Goal: Task Accomplishment & Management: Complete application form

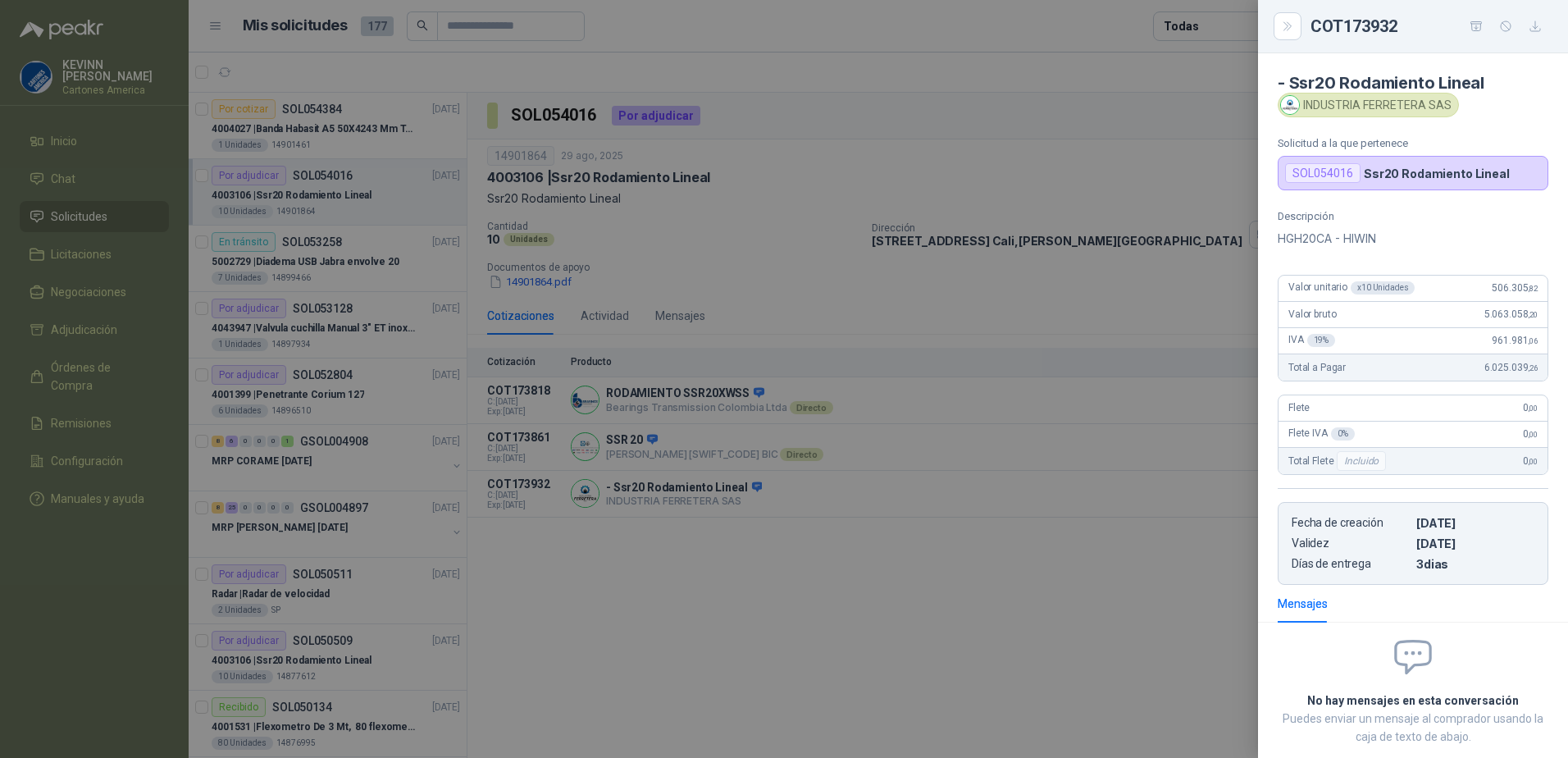
scroll to position [91, 0]
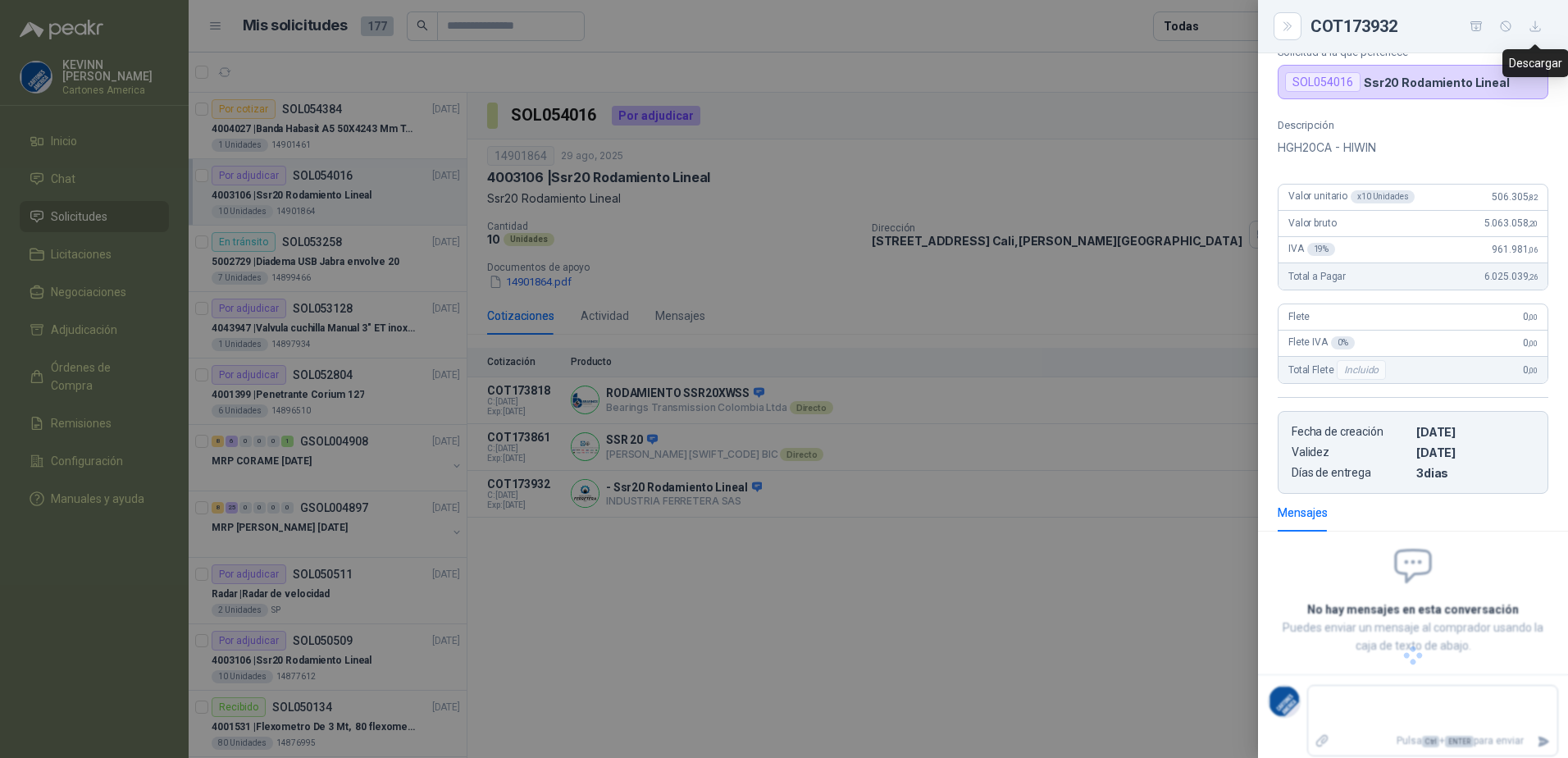
click at [1545, 25] on button "button" at bounding box center [1535, 26] width 26 height 26
click at [1074, 179] on div at bounding box center [784, 379] width 1568 height 758
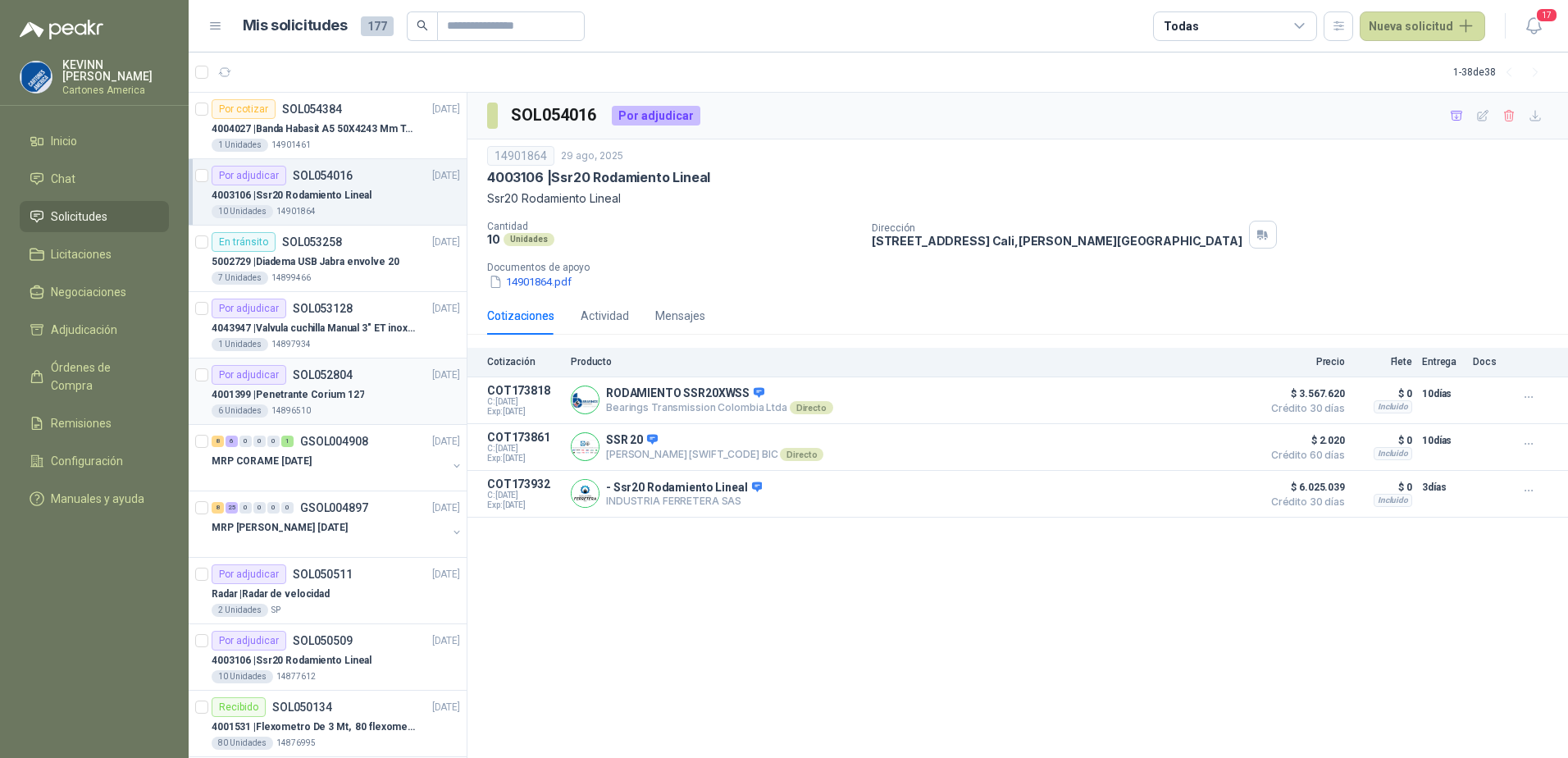
click at [337, 385] on div "4001399 | Penetrante Corium 127" at bounding box center [336, 394] width 248 height 20
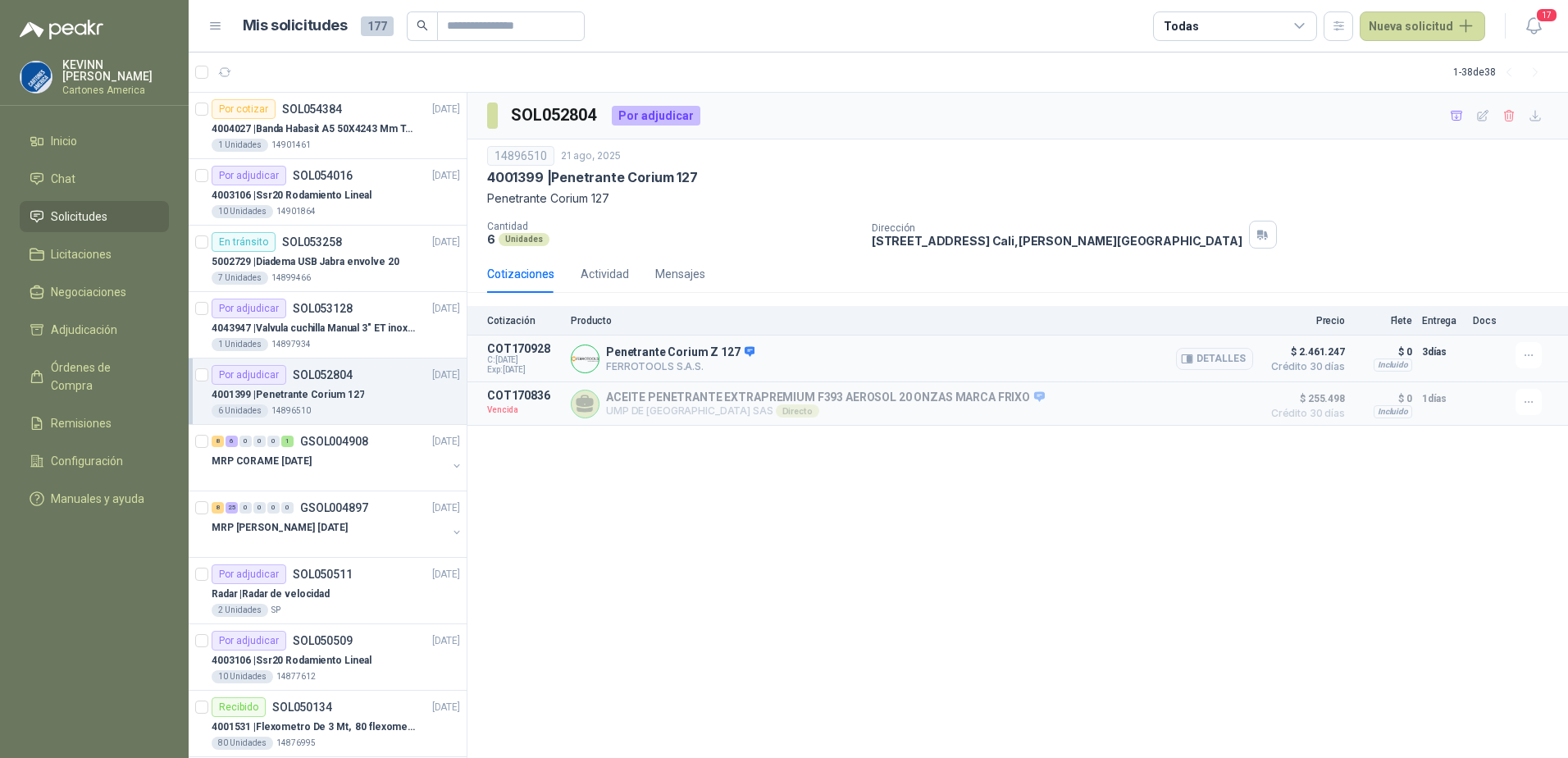
click at [721, 359] on p "Penetrante Corium Z 127" at bounding box center [681, 352] width 148 height 15
click at [304, 72] on icon "button" at bounding box center [298, 72] width 14 height 14
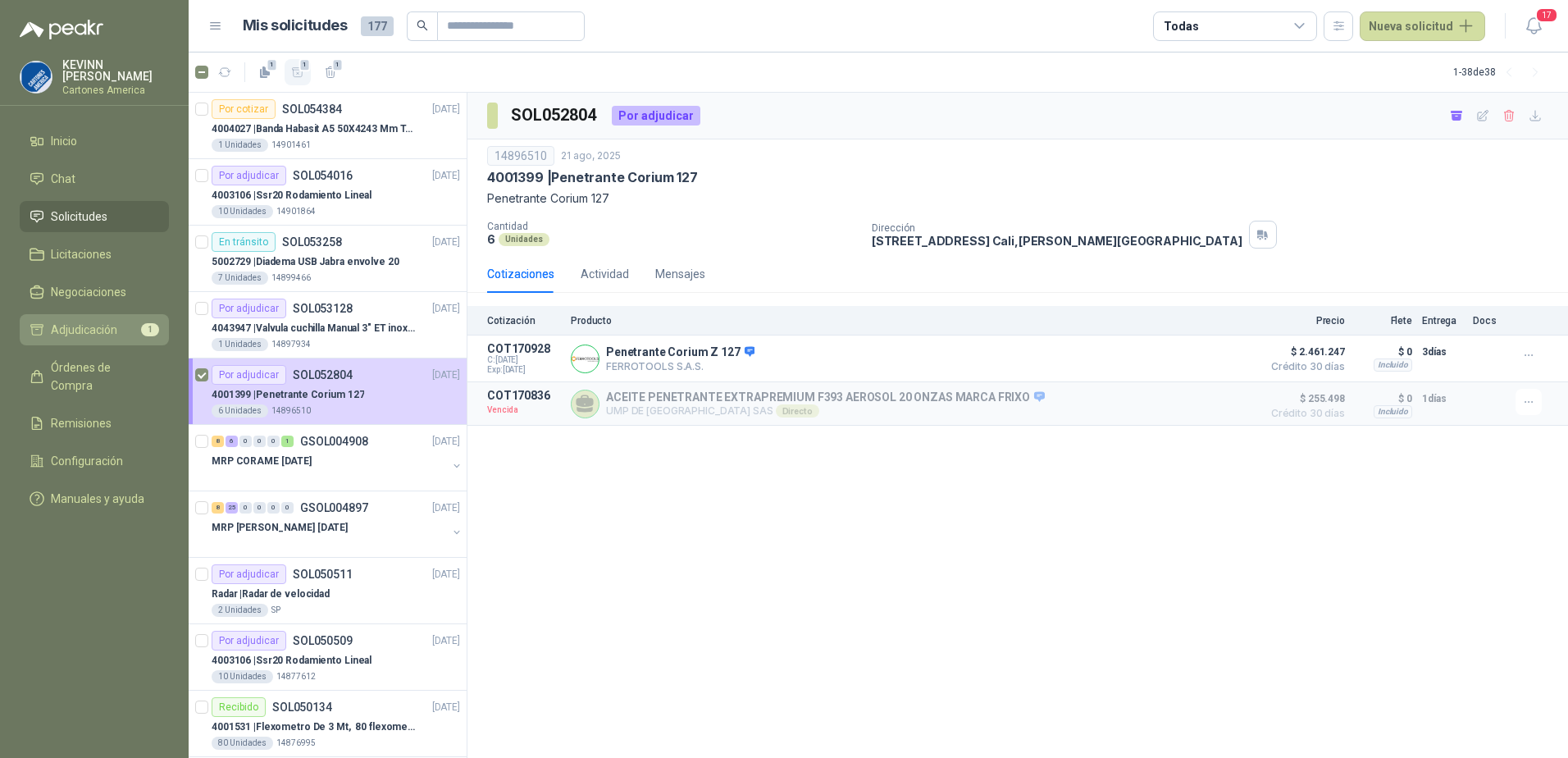
click at [98, 329] on span "Adjudicación" at bounding box center [84, 329] width 66 height 18
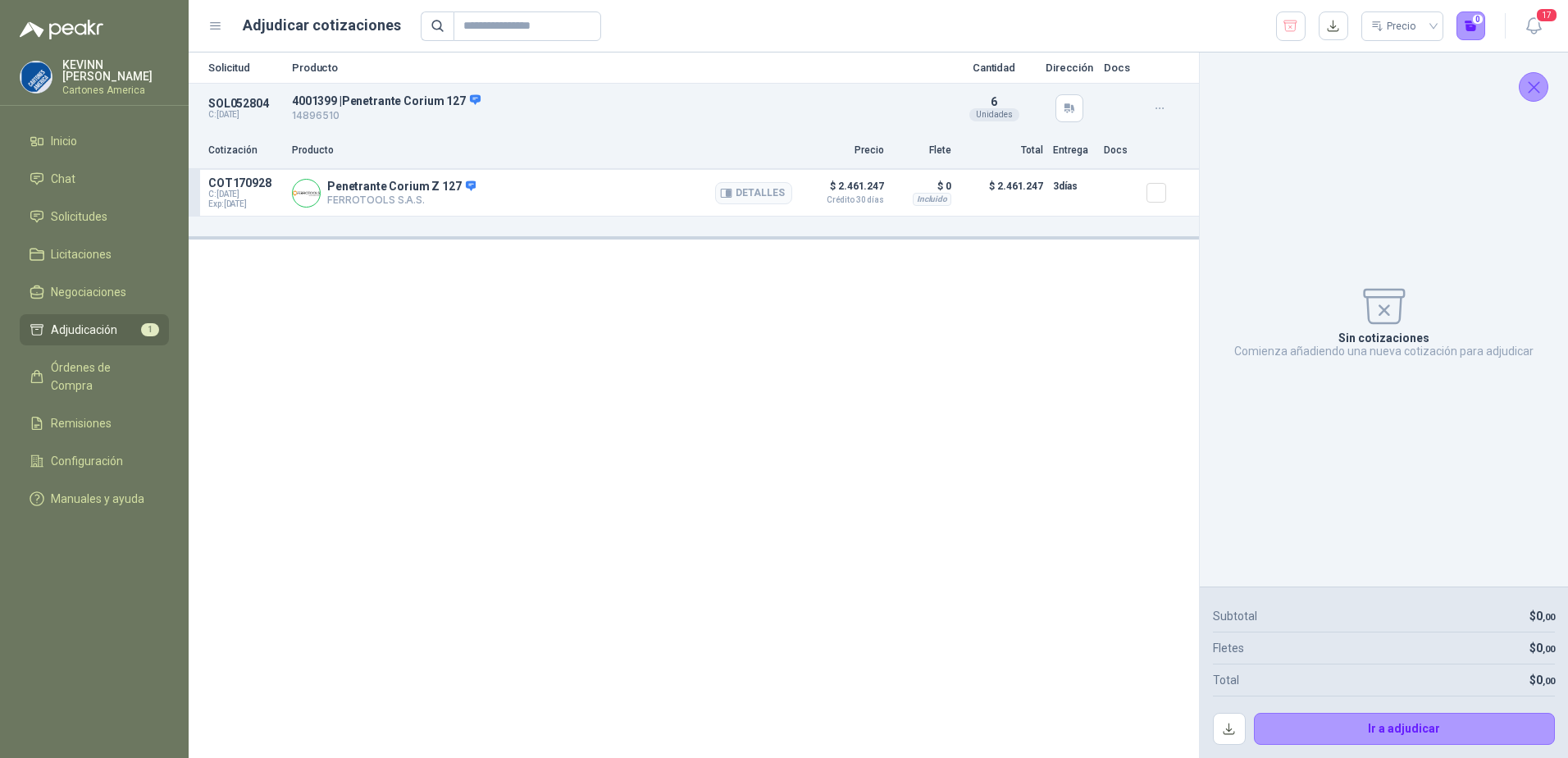
click at [466, 186] on icon at bounding box center [471, 185] width 10 height 9
click at [757, 195] on button "Detalles" at bounding box center [753, 193] width 77 height 22
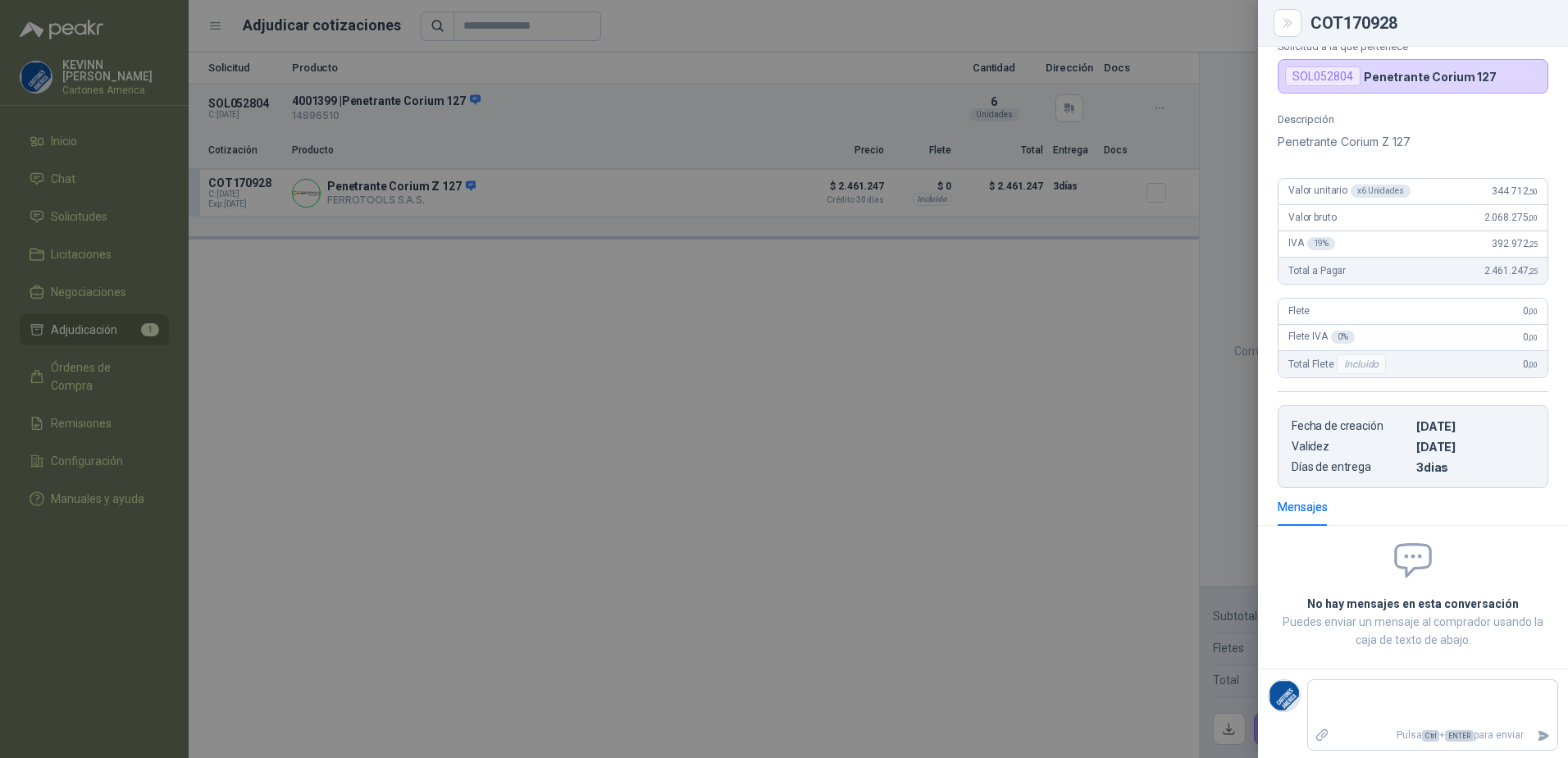
scroll to position [92, 0]
click at [1100, 273] on div at bounding box center [784, 379] width 1568 height 758
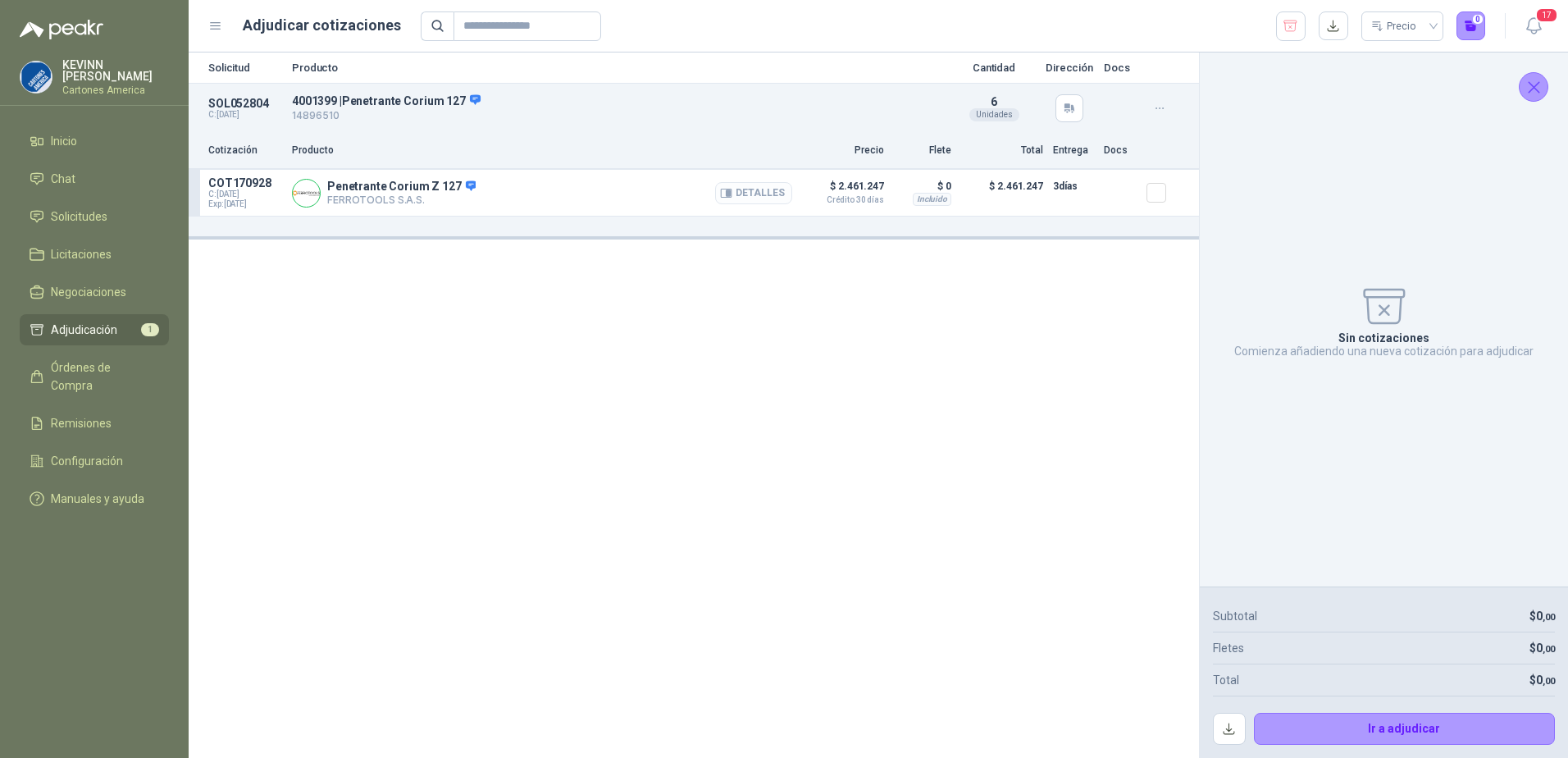
click at [758, 188] on button "Detalles" at bounding box center [753, 193] width 77 height 22
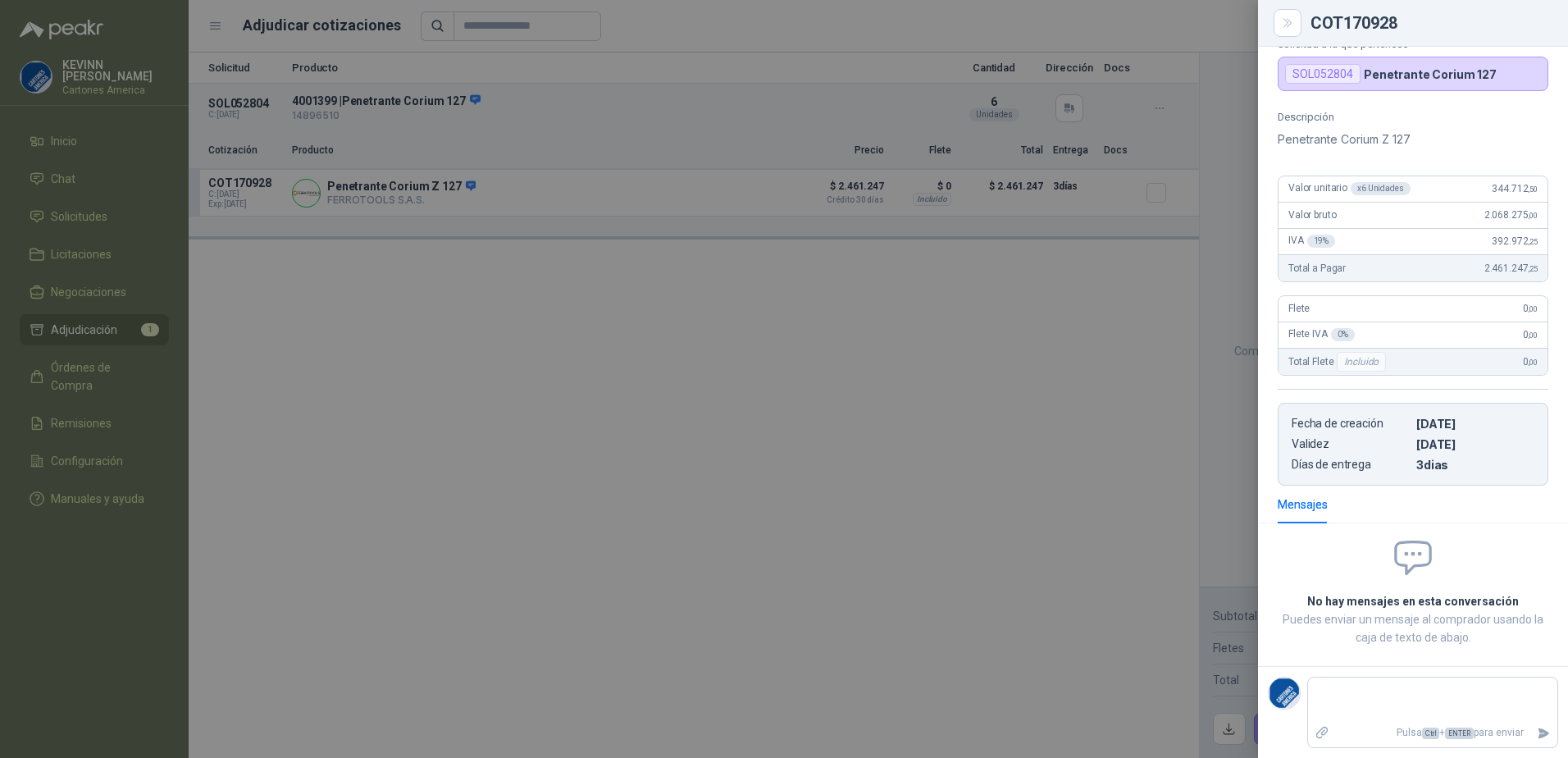
scroll to position [0, 0]
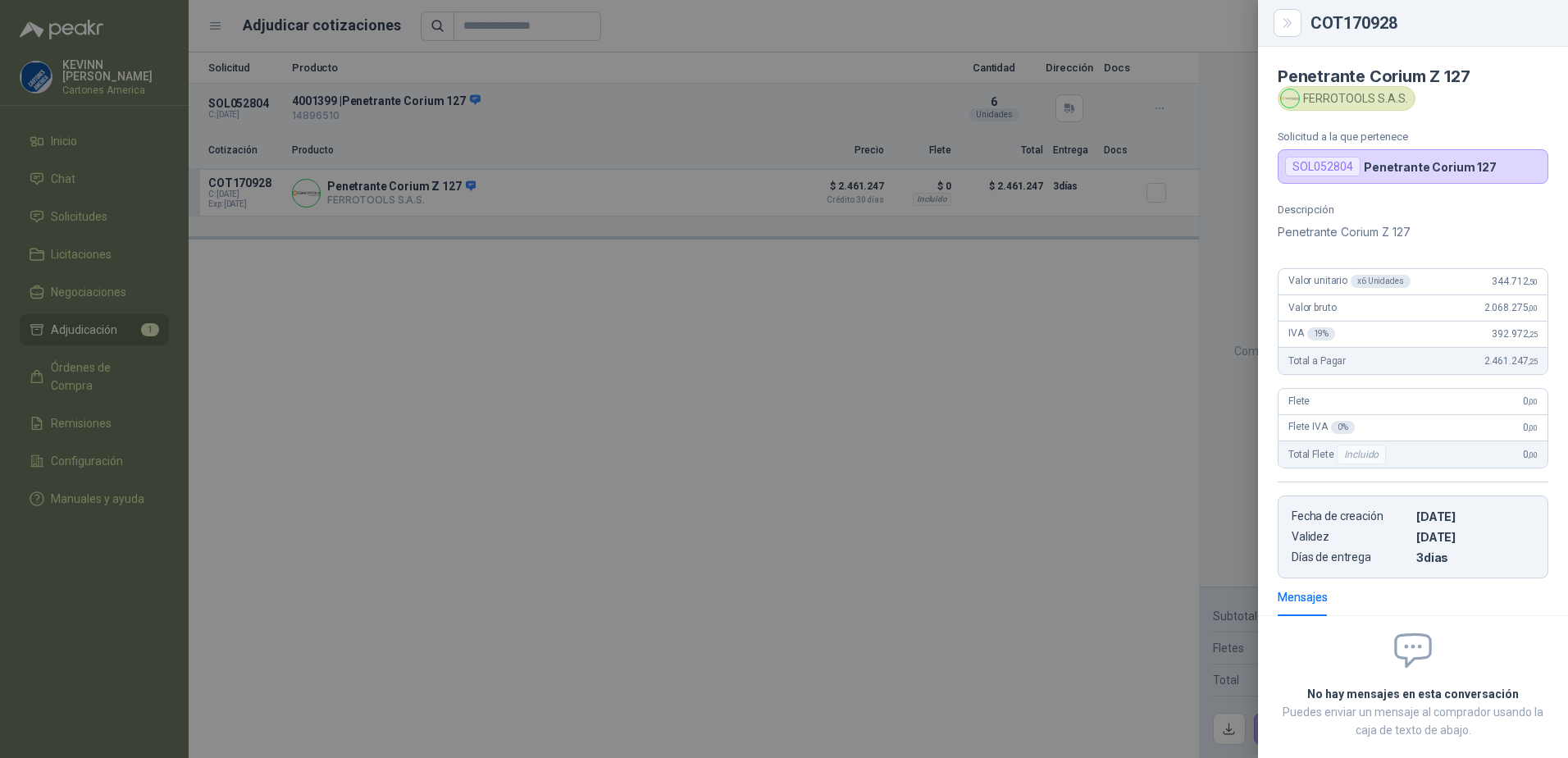
click at [738, 404] on div at bounding box center [784, 379] width 1568 height 758
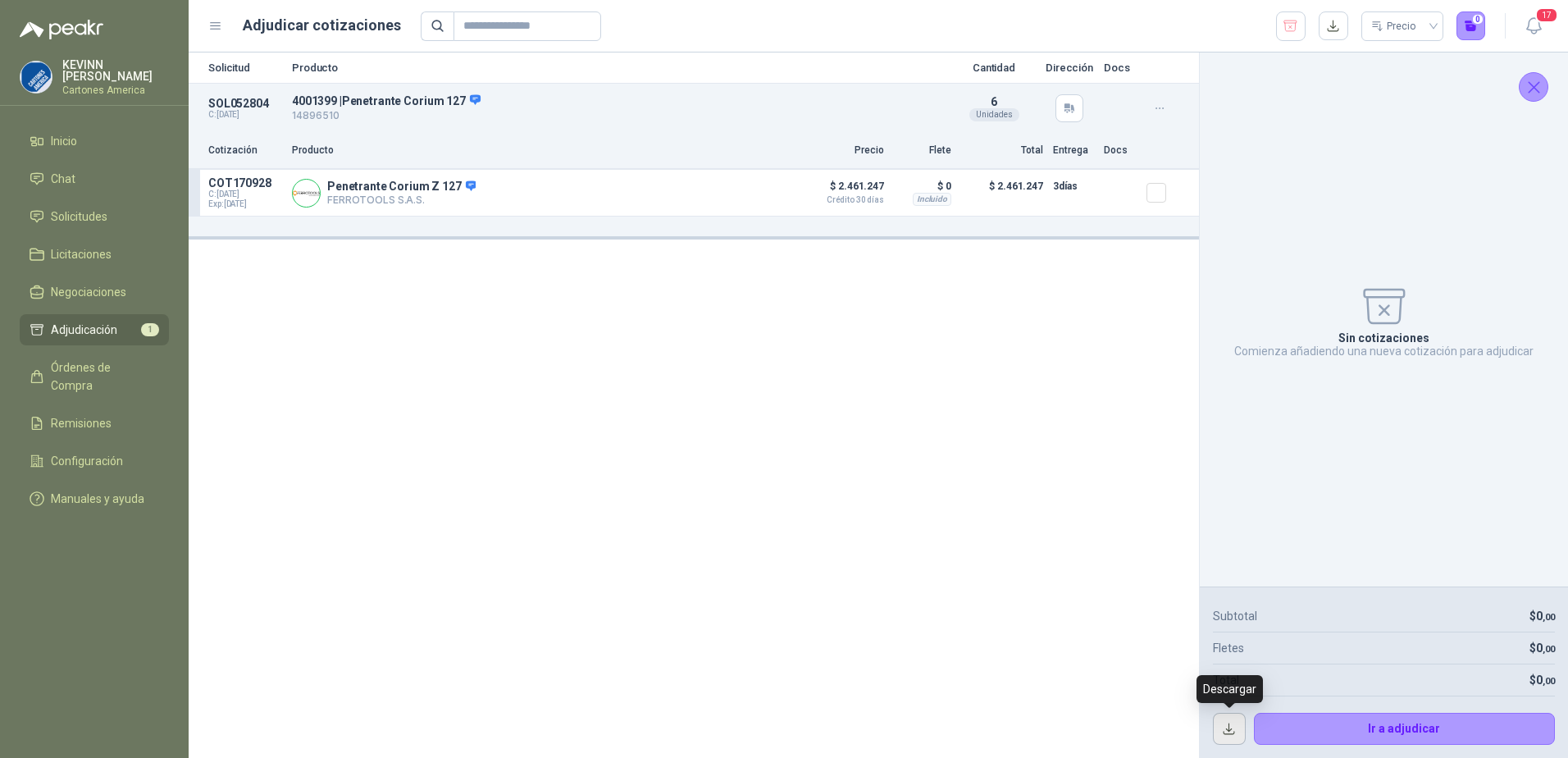
click at [1221, 729] on button "button" at bounding box center [1230, 729] width 33 height 33
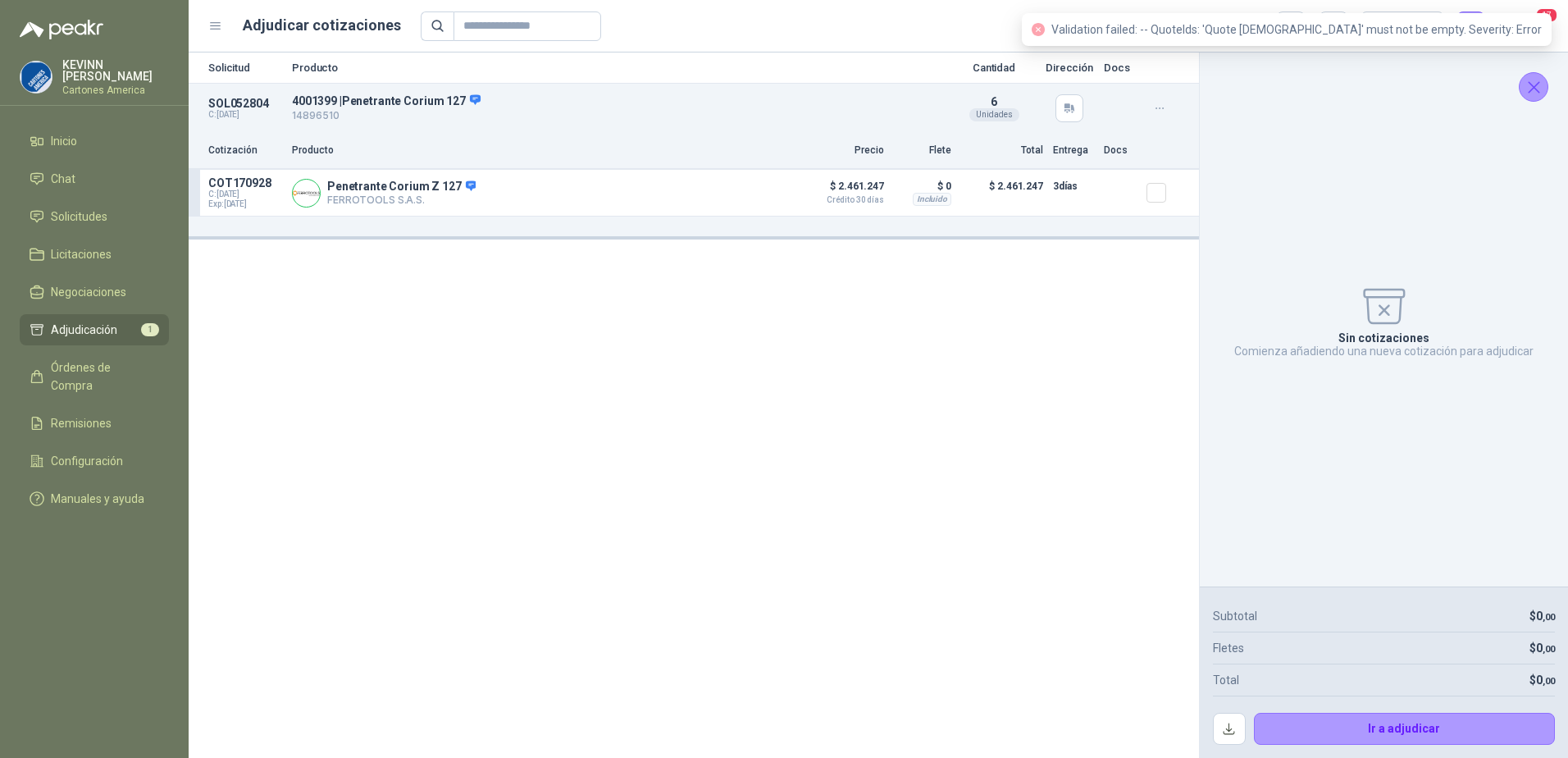
click at [913, 345] on div "Solicitud Producto Cantidad Dirección Docs SOL052804 C: [DATE] 4001399 | Penetr…" at bounding box center [694, 405] width 1011 height 705
click at [1146, 193] on article "COT170928 C: [DATE] Exp: [DATE] Penetrante Corium Z 127 FERROTOOLS S.A.S. Detal…" at bounding box center [694, 193] width 1011 height 47
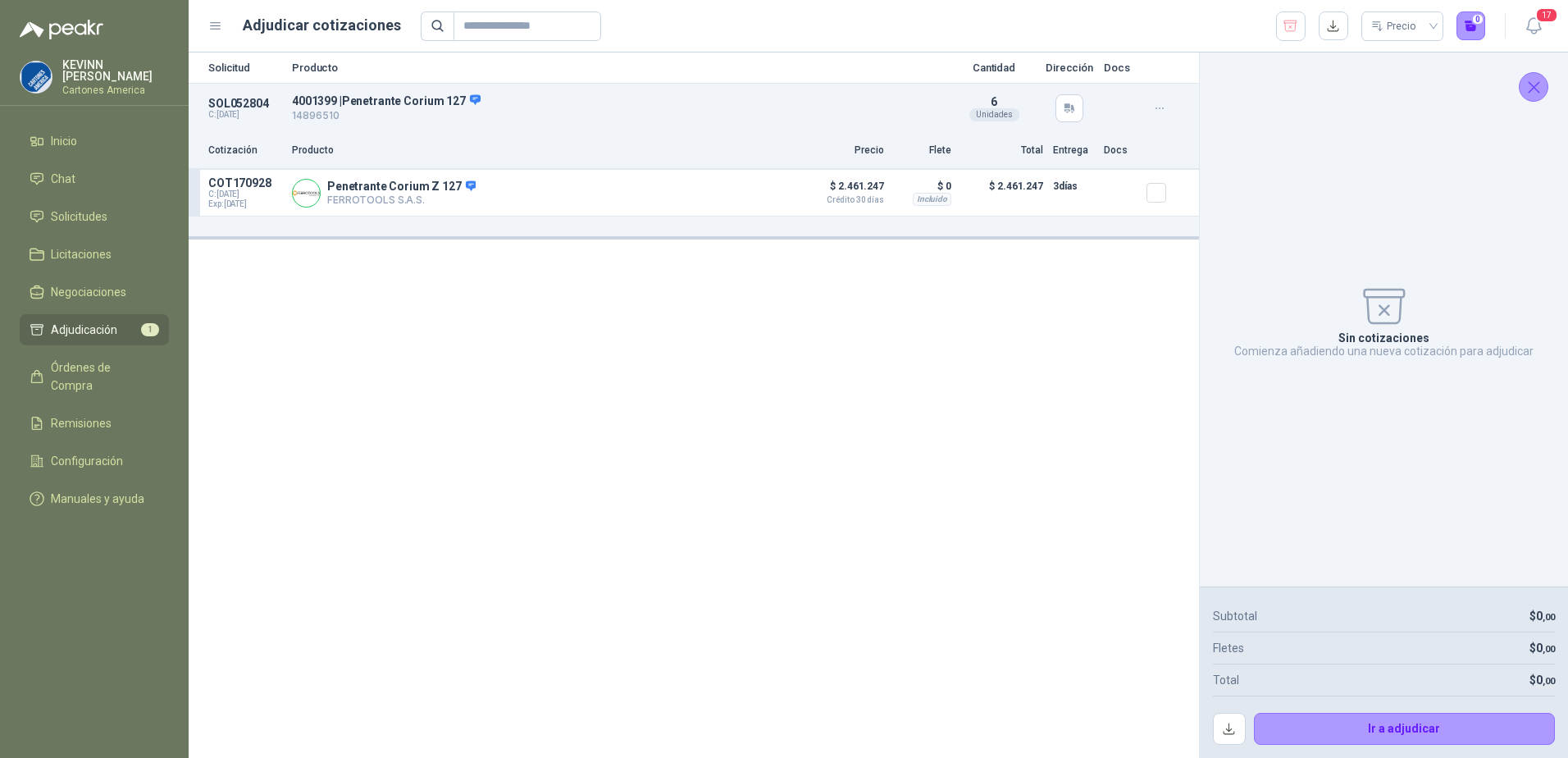
click at [735, 298] on div "Solicitud Producto Cantidad Dirección Docs SOL052804 C: [DATE] 4001399 | Penetr…" at bounding box center [694, 405] width 1011 height 705
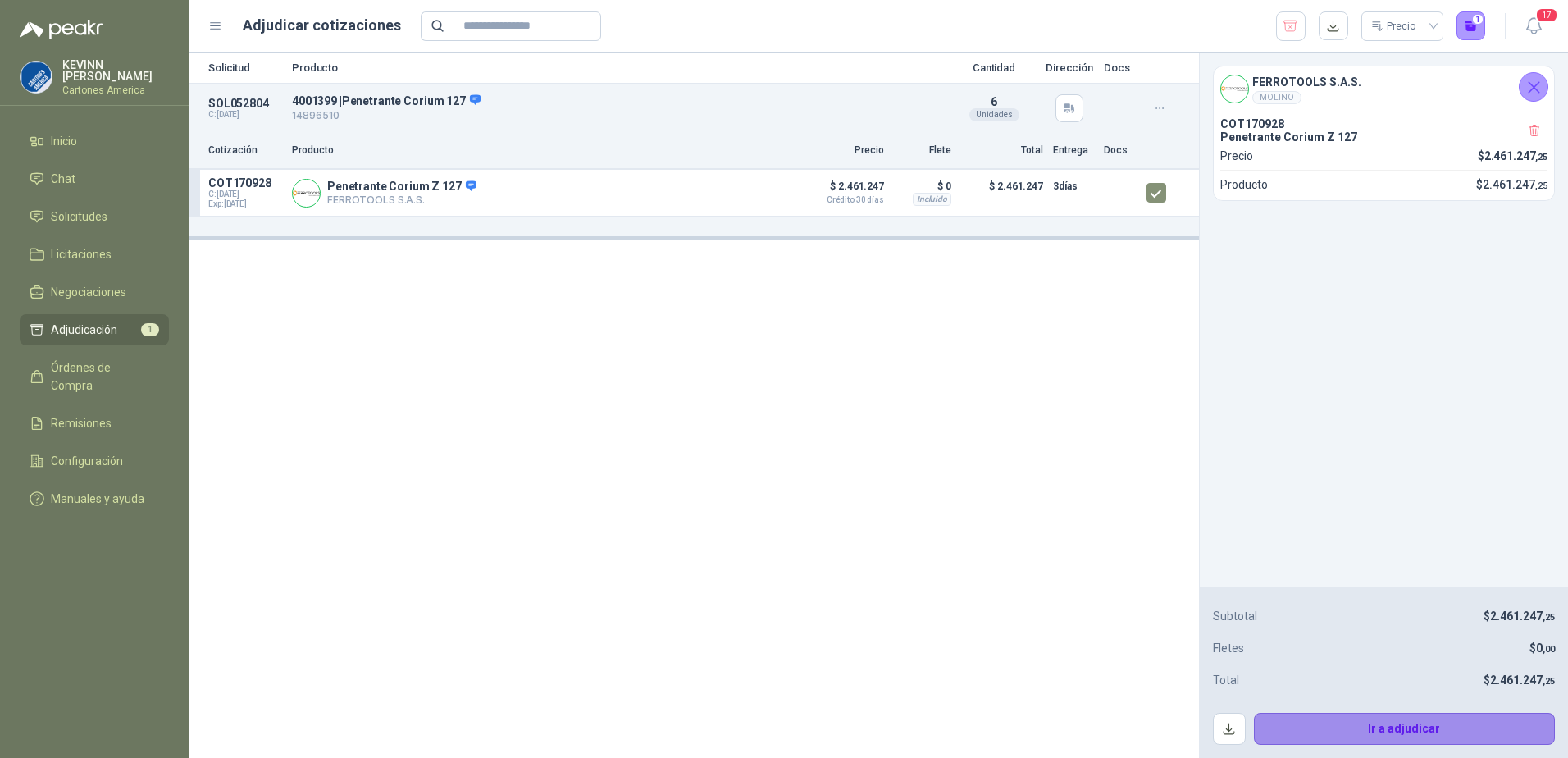
click at [1383, 727] on button "Ir a adjudicar" at bounding box center [1405, 729] width 302 height 33
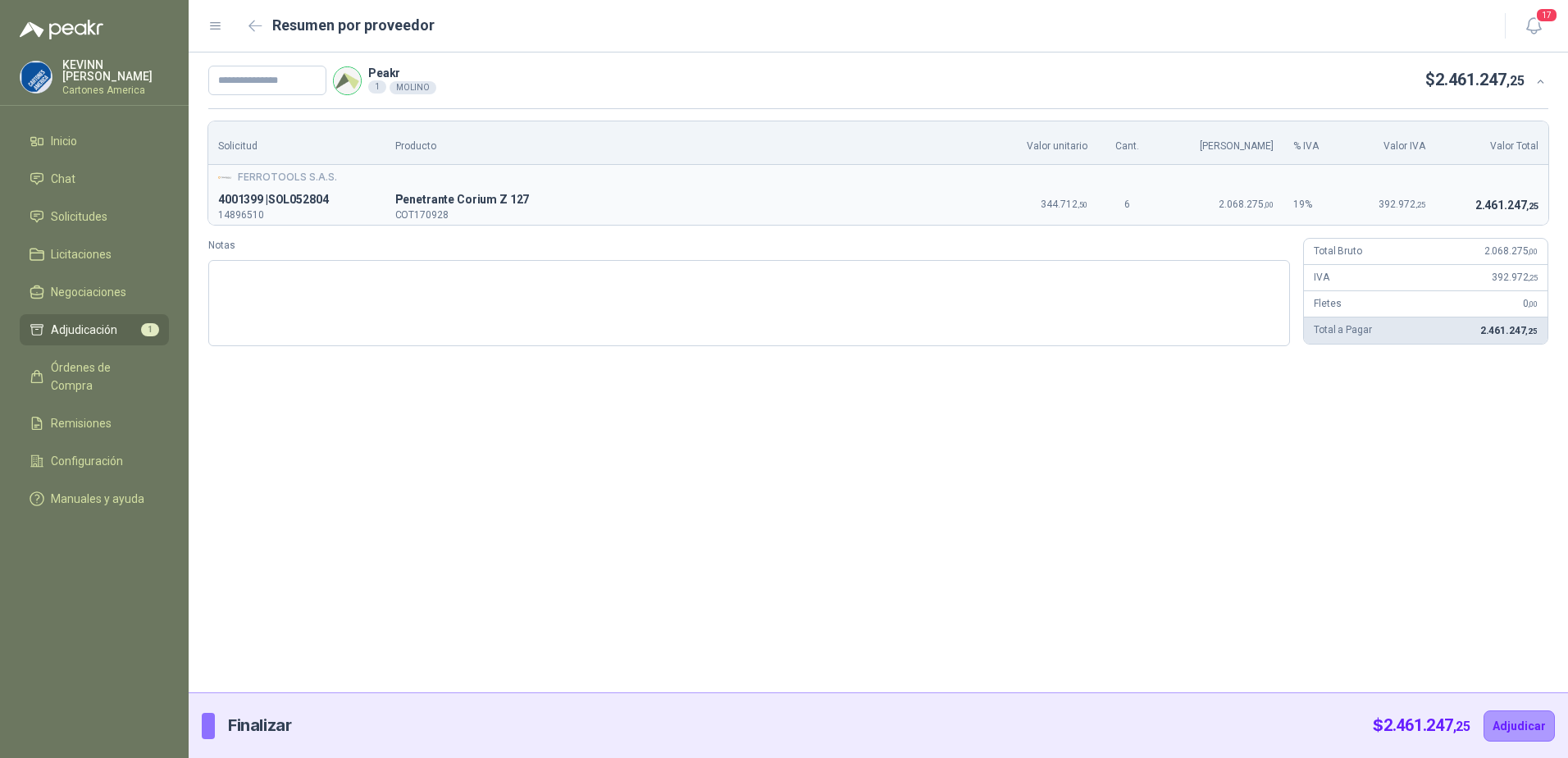
click at [90, 326] on span "Adjudicación" at bounding box center [84, 329] width 66 height 18
click at [73, 208] on span "Solicitudes" at bounding box center [79, 216] width 57 height 18
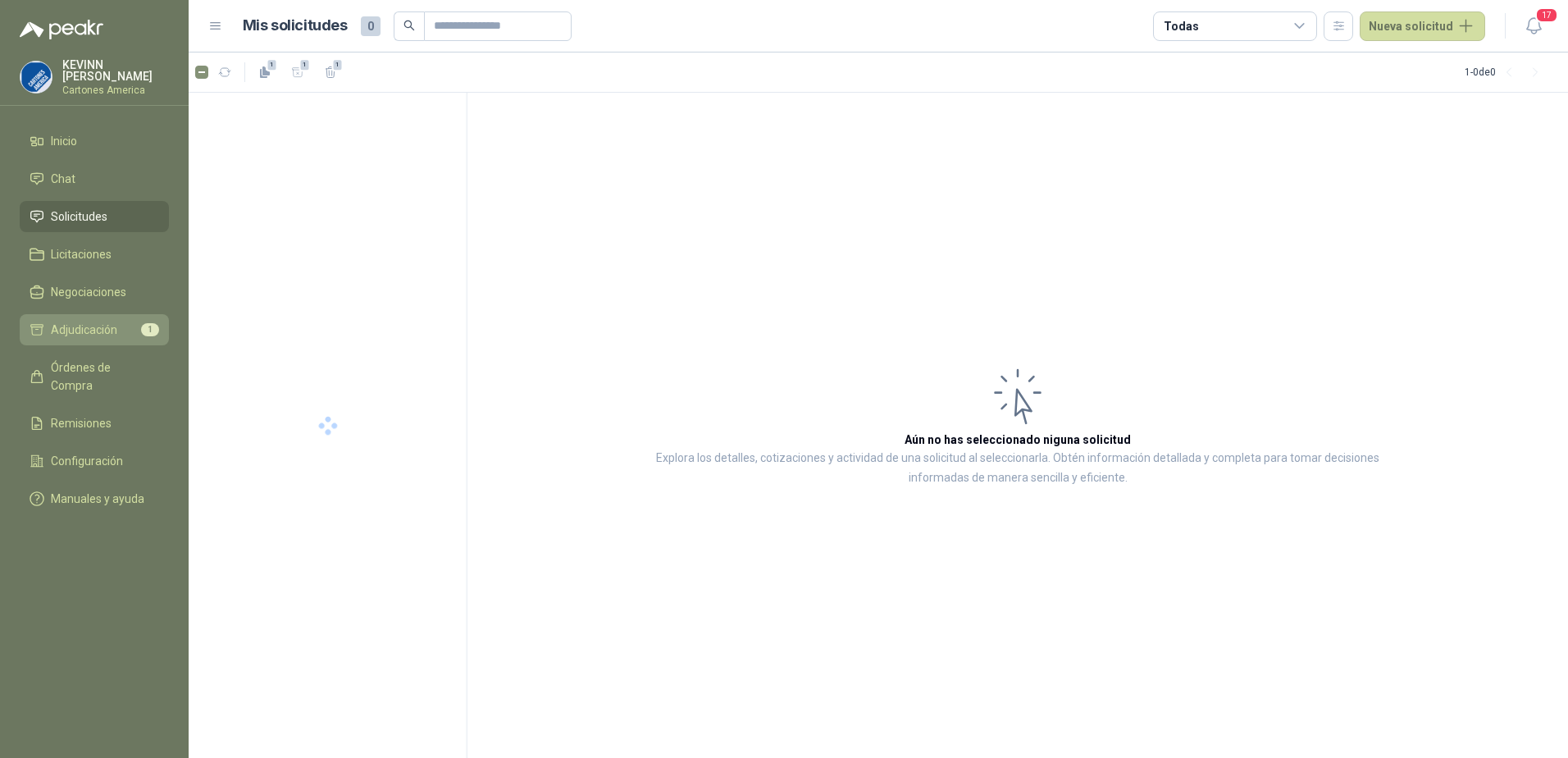
click at [103, 327] on span "Adjudicación" at bounding box center [84, 329] width 66 height 18
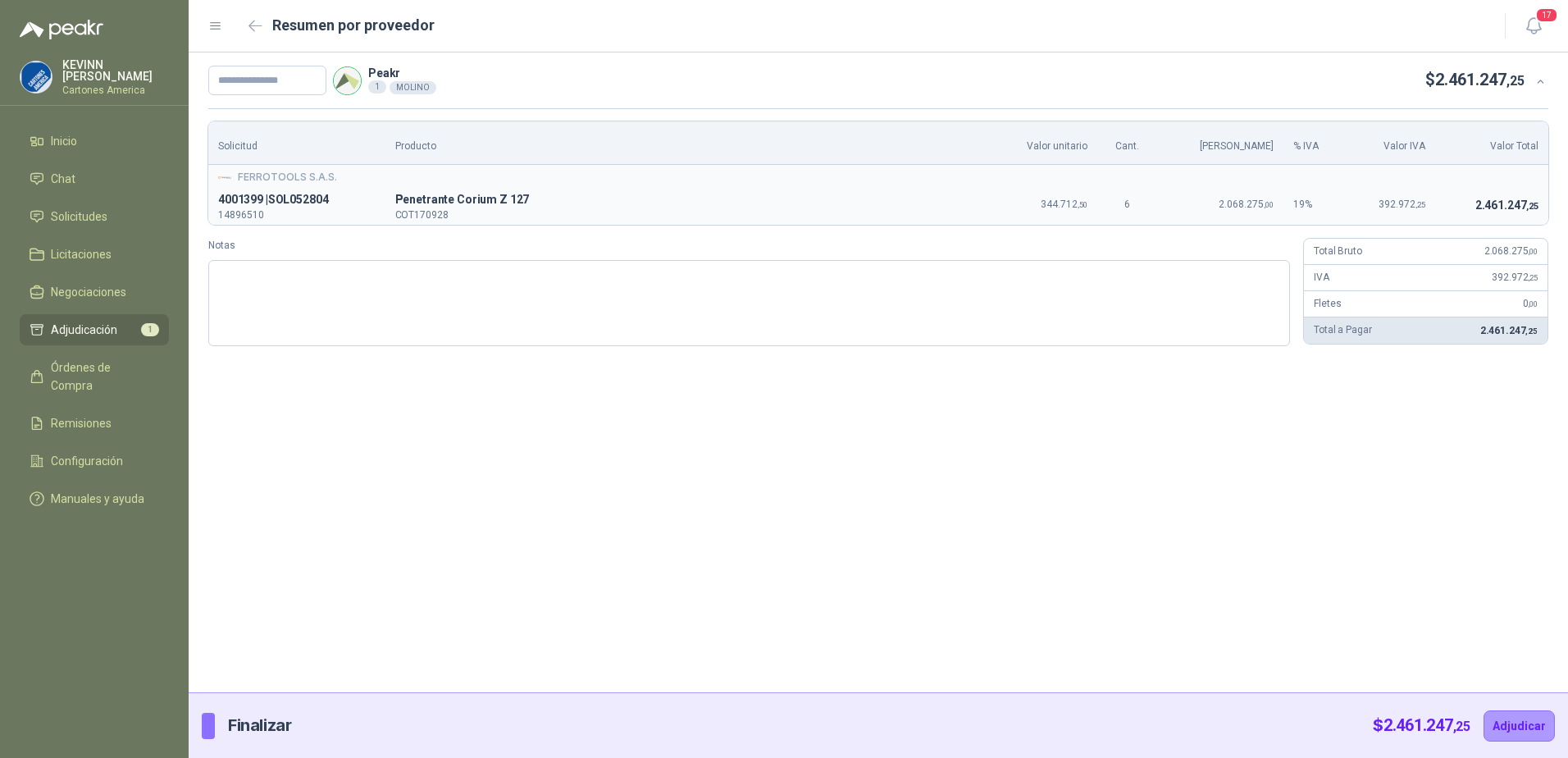
click at [83, 328] on span "Adjudicación" at bounding box center [84, 329] width 66 height 18
click at [1540, 79] on icon at bounding box center [1540, 81] width 7 height 3
click at [261, 191] on p "4001399 | SOL052804" at bounding box center [297, 200] width 158 height 20
click at [84, 254] on span "Licitaciones" at bounding box center [81, 254] width 60 height 18
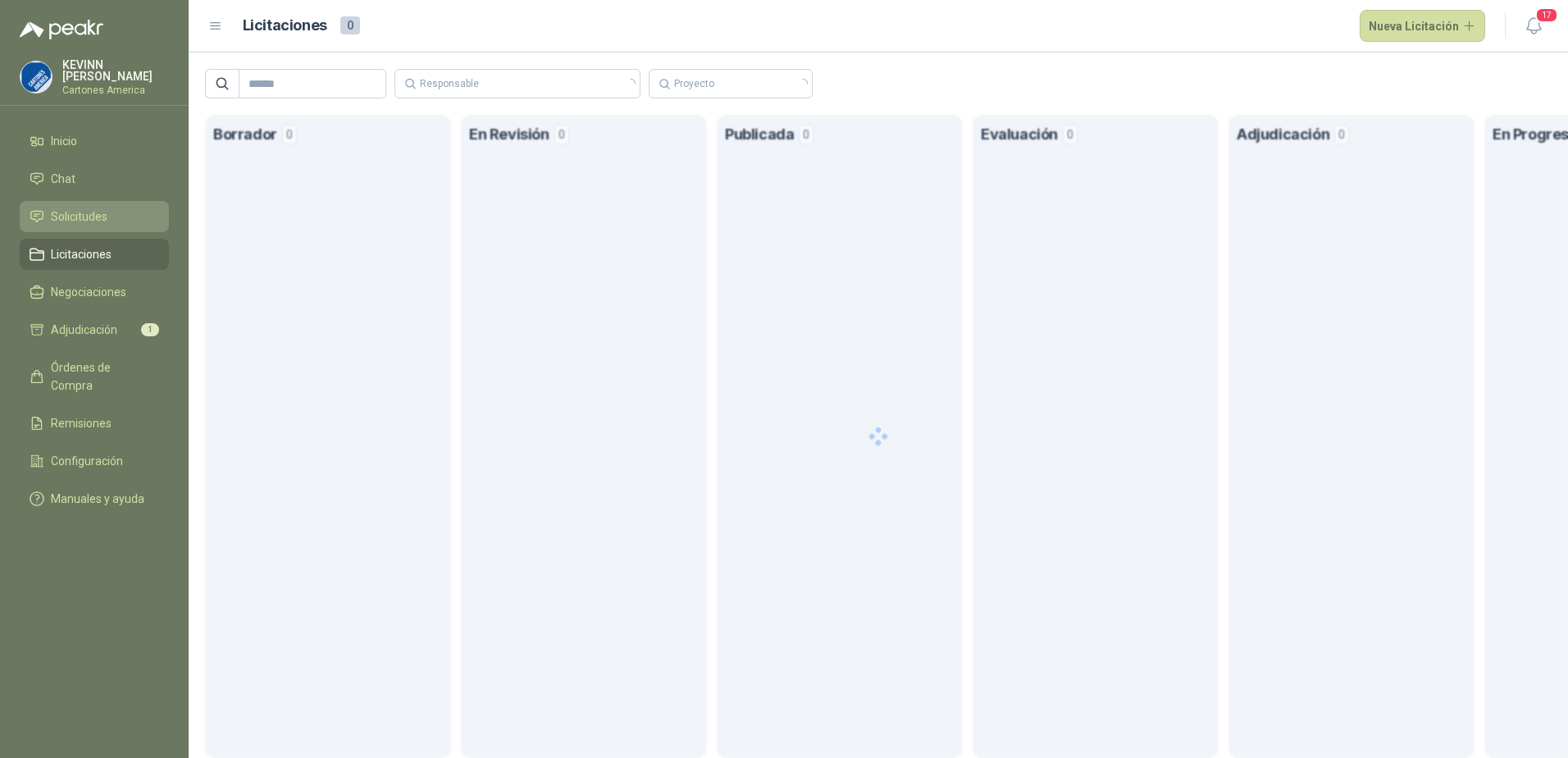
click at [96, 216] on span "Solicitudes" at bounding box center [79, 216] width 57 height 18
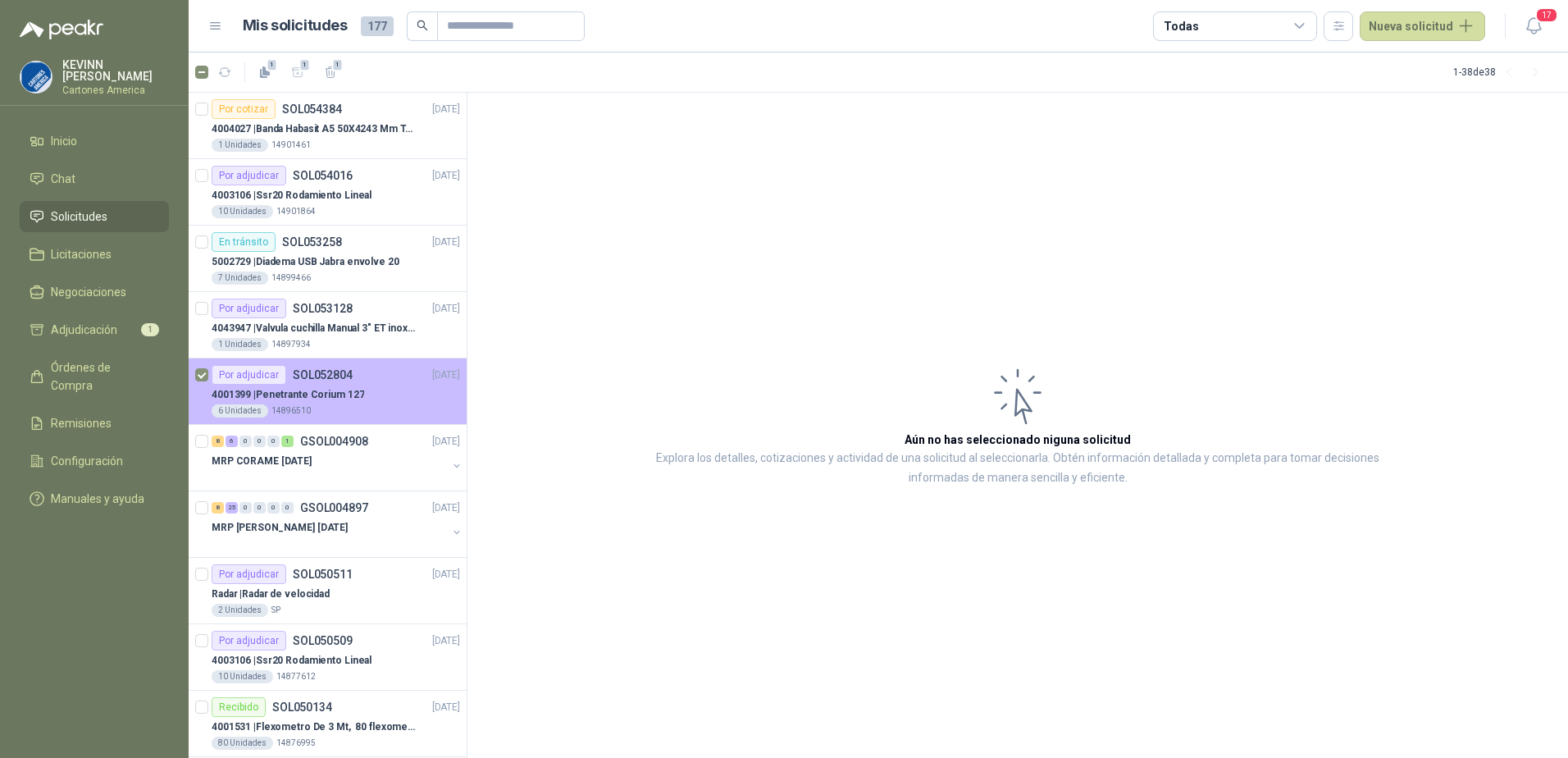
click at [313, 394] on p "4001399 | Penetrante Corium 127" at bounding box center [287, 395] width 153 height 16
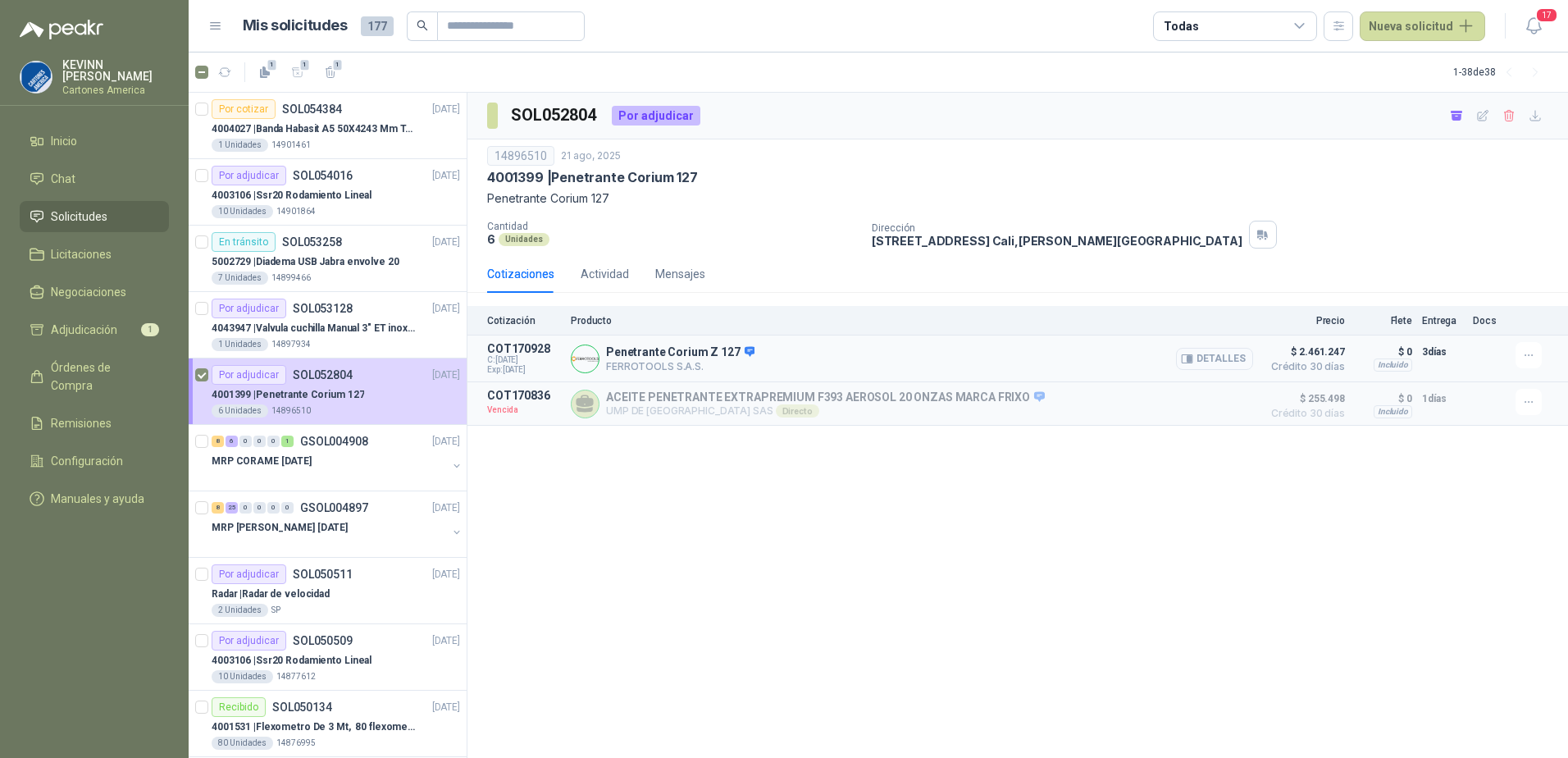
click at [1226, 360] on button "Detalles" at bounding box center [1214, 359] width 77 height 22
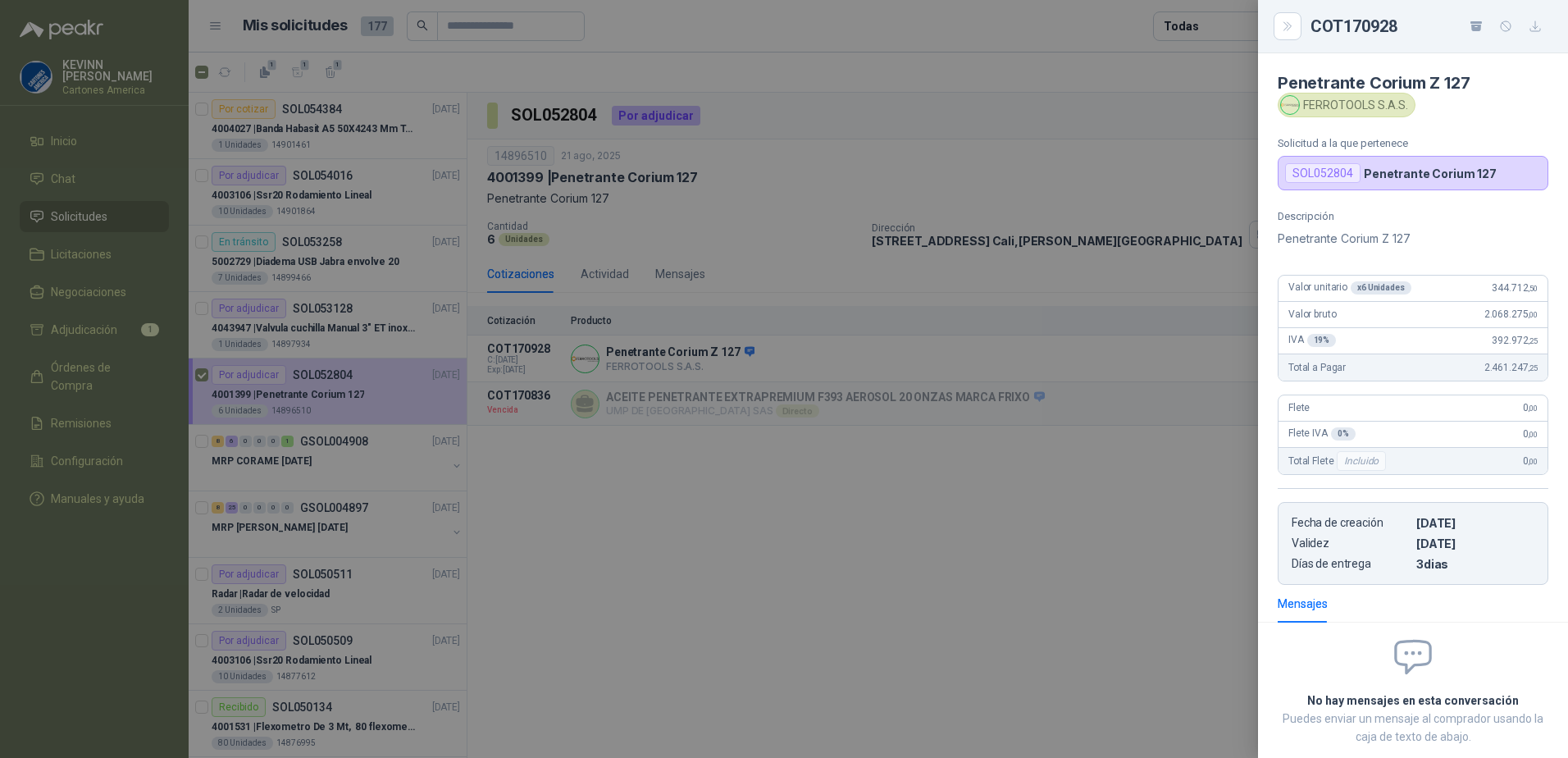
scroll to position [91, 0]
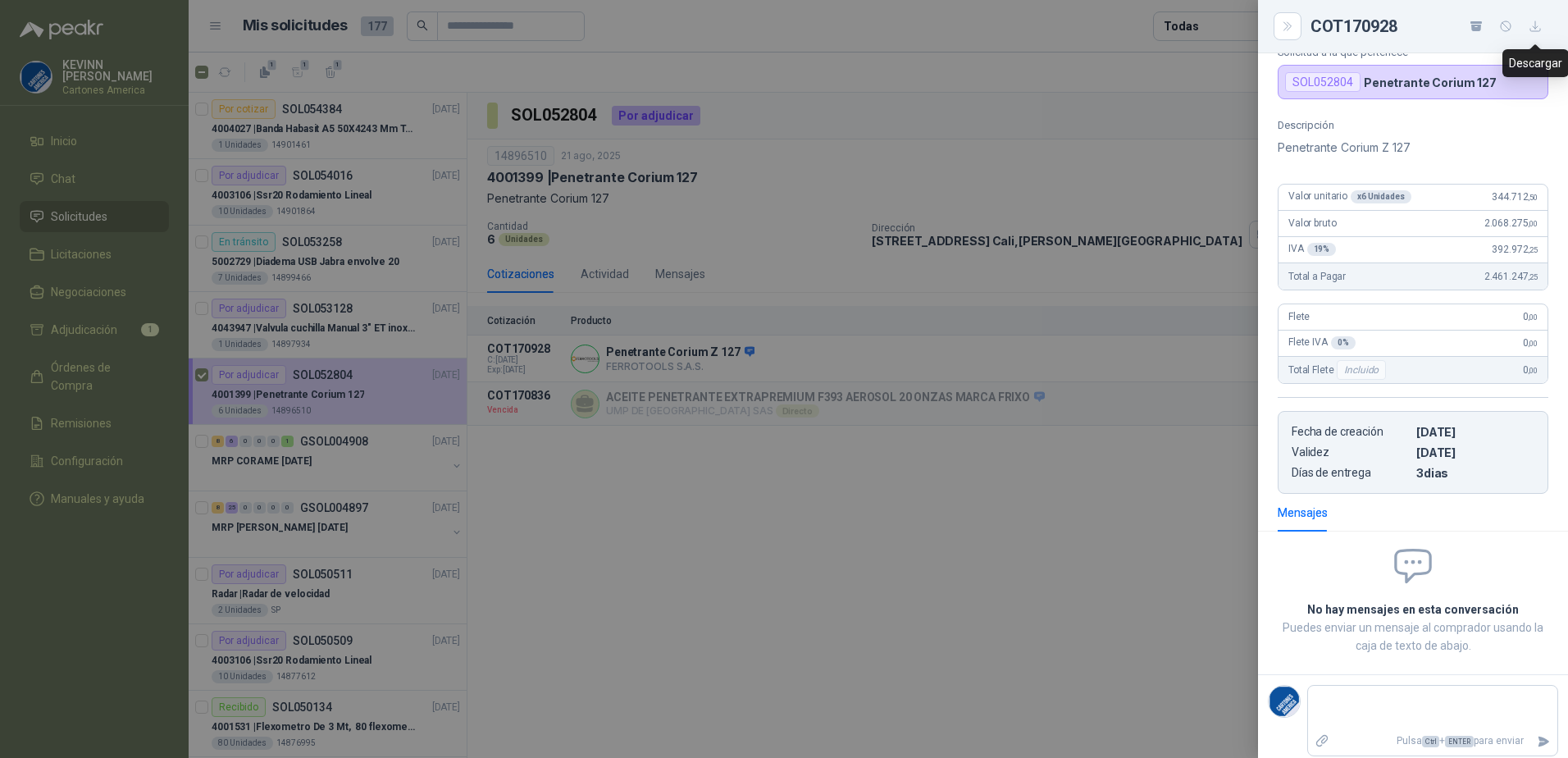
click at [1540, 23] on icon "button" at bounding box center [1536, 27] width 14 height 14
click at [1132, 458] on div at bounding box center [784, 379] width 1568 height 758
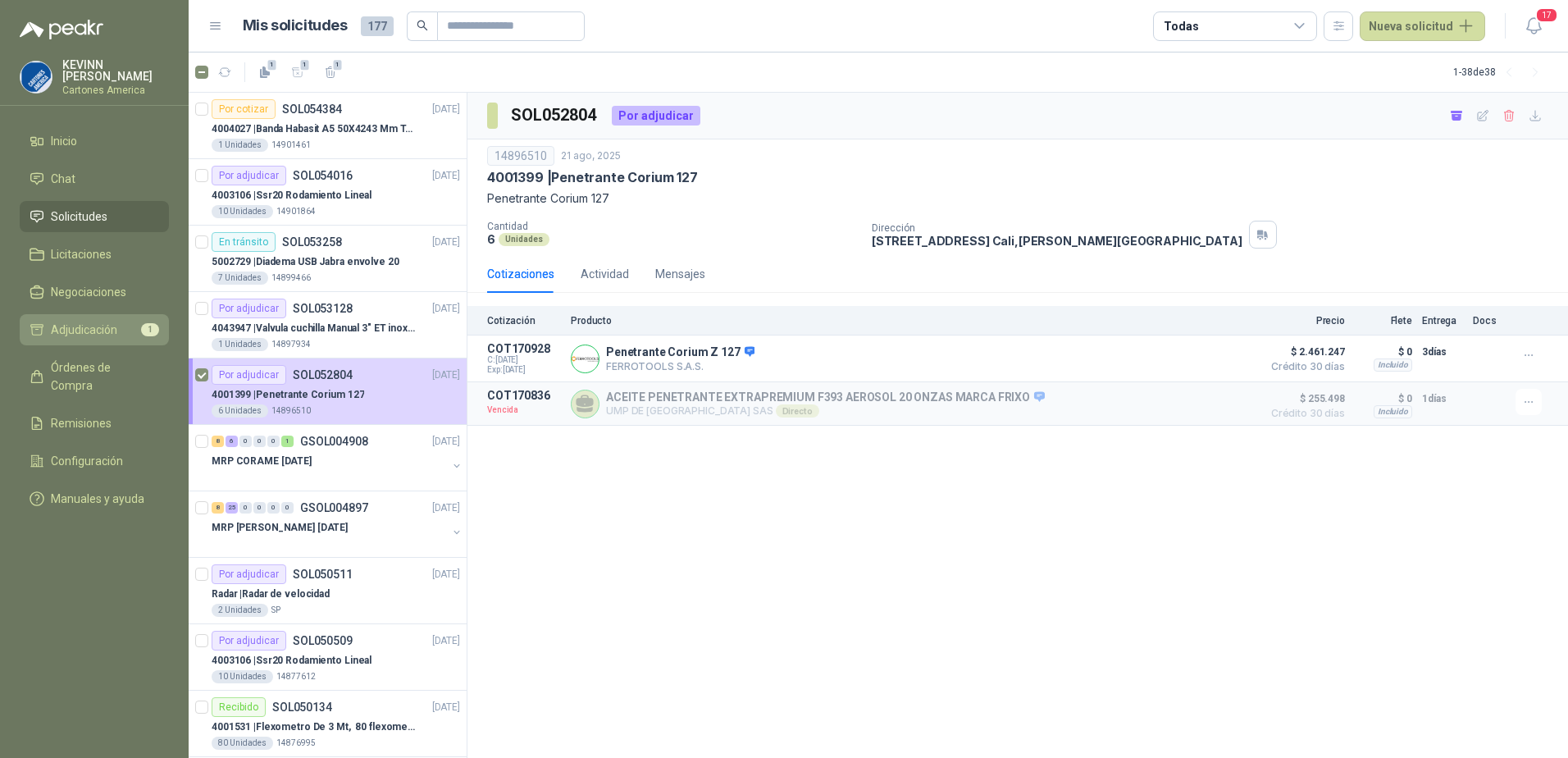
click at [100, 314] on link "Adjudicación 1" at bounding box center [94, 329] width 149 height 31
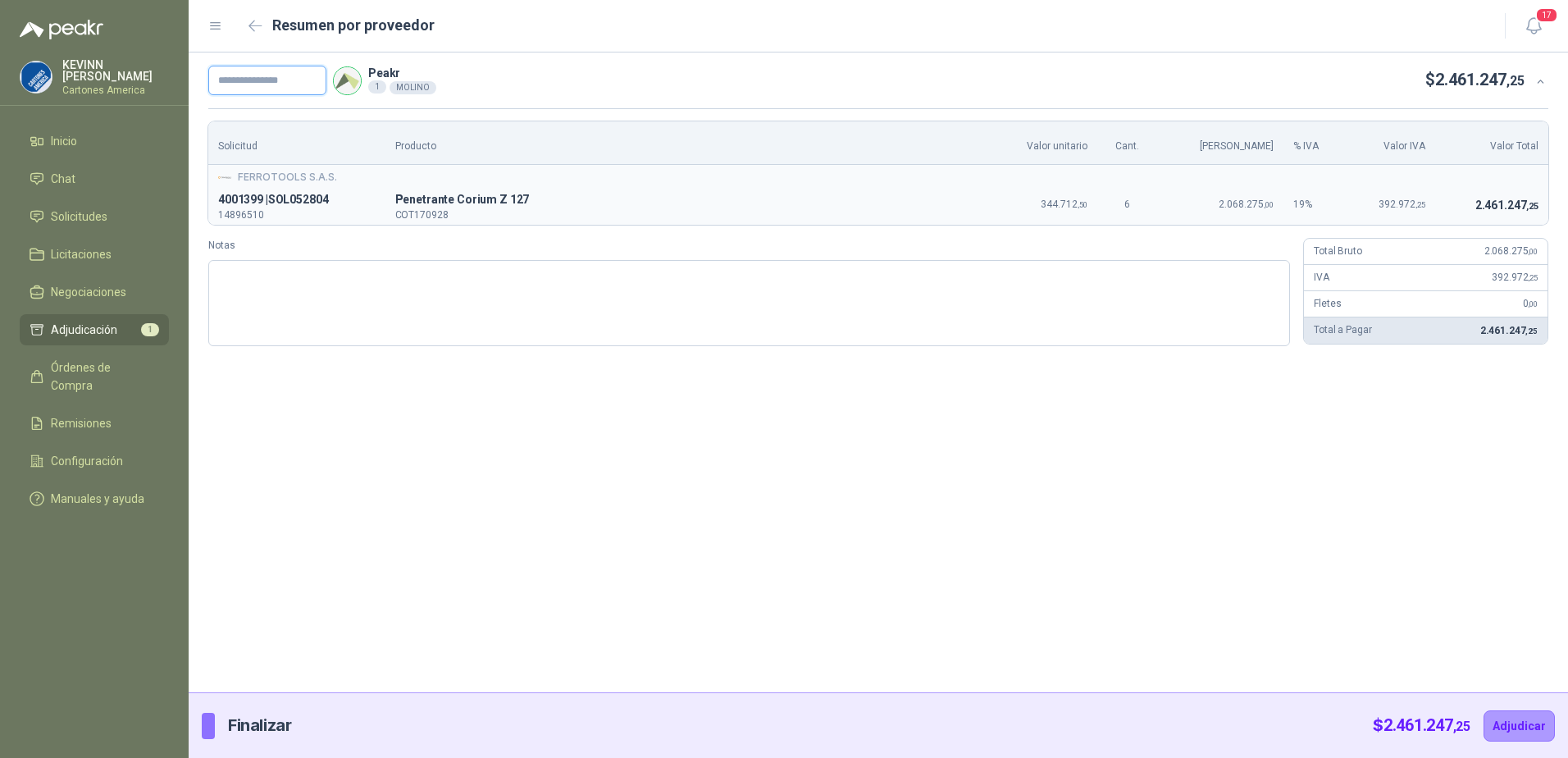
click at [292, 82] on input "text" at bounding box center [267, 80] width 118 height 29
paste input "**********"
type input "**********"
click at [306, 290] on textarea "Notas" at bounding box center [750, 303] width 1082 height 86
click at [1517, 723] on button "Adjudicar" at bounding box center [1520, 726] width 72 height 31
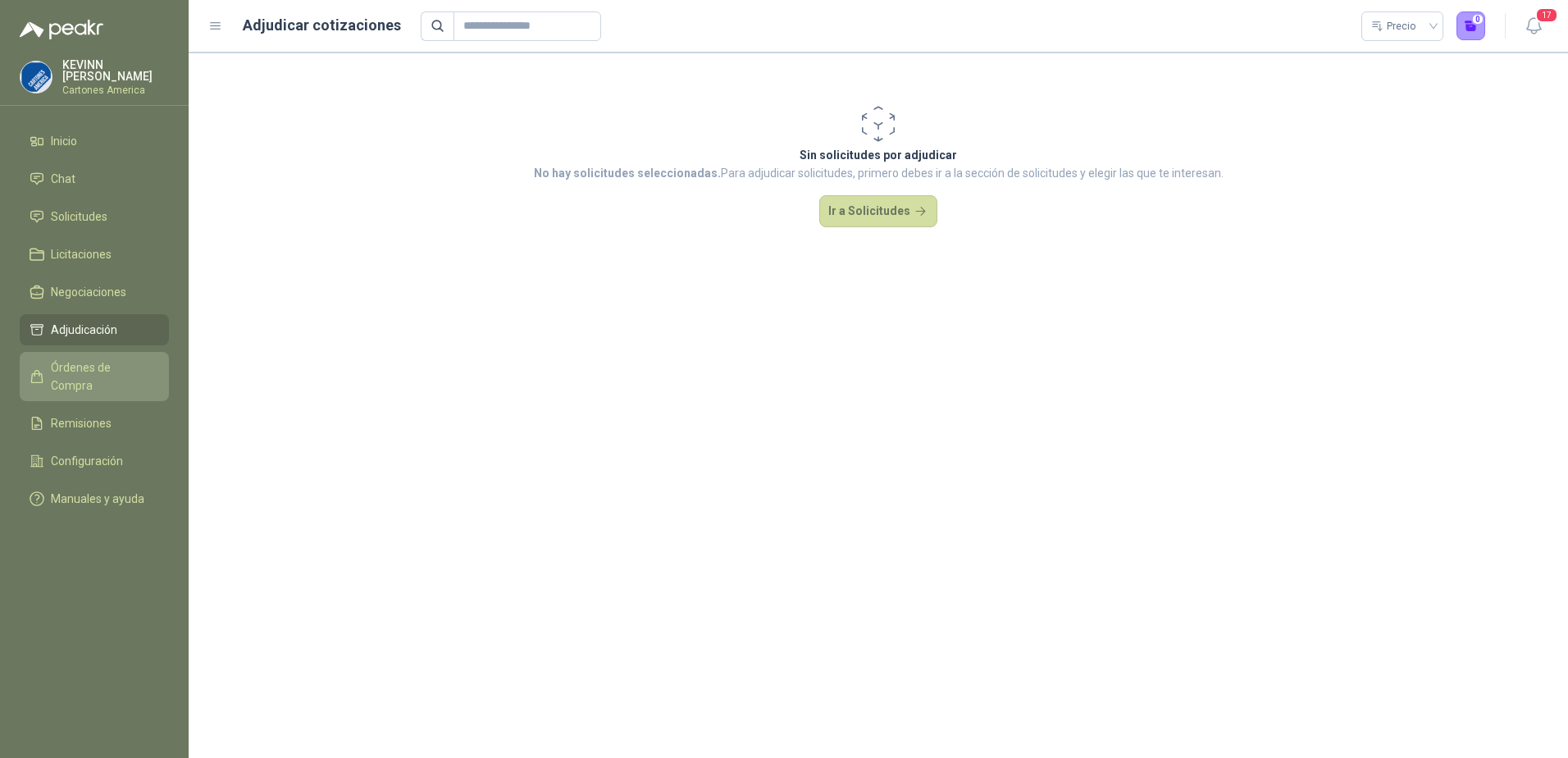
click at [86, 366] on span "Órdenes de Compra" at bounding box center [102, 377] width 103 height 36
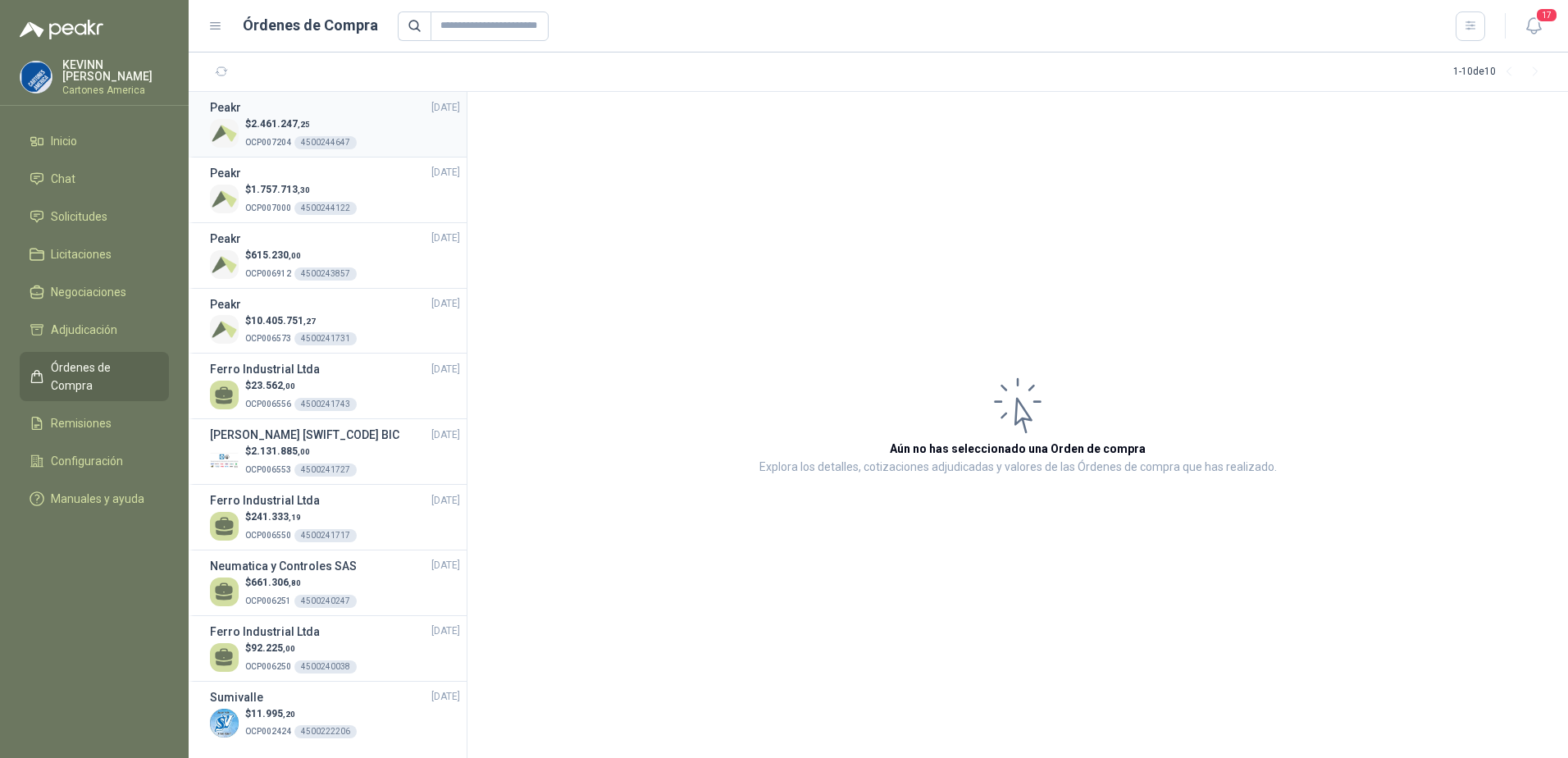
click at [380, 131] on div "$ 2.461.247 ,25 OCP007204 4500244647" at bounding box center [335, 133] width 250 height 34
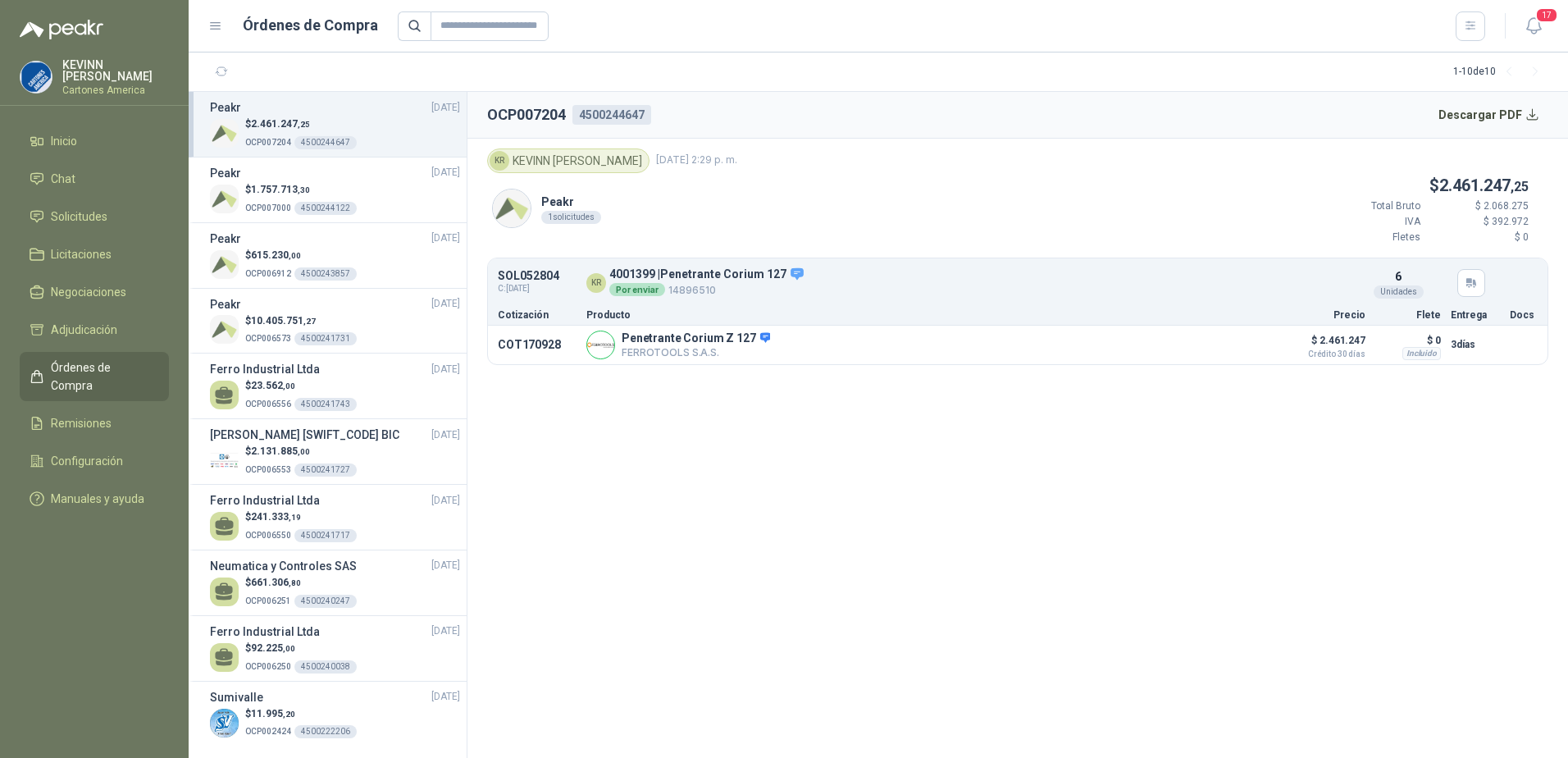
click at [293, 135] on p "OCP007204 4500244647" at bounding box center [300, 141] width 111 height 18
click at [338, 193] on p "$ 1.757.713 ,30" at bounding box center [300, 190] width 111 height 16
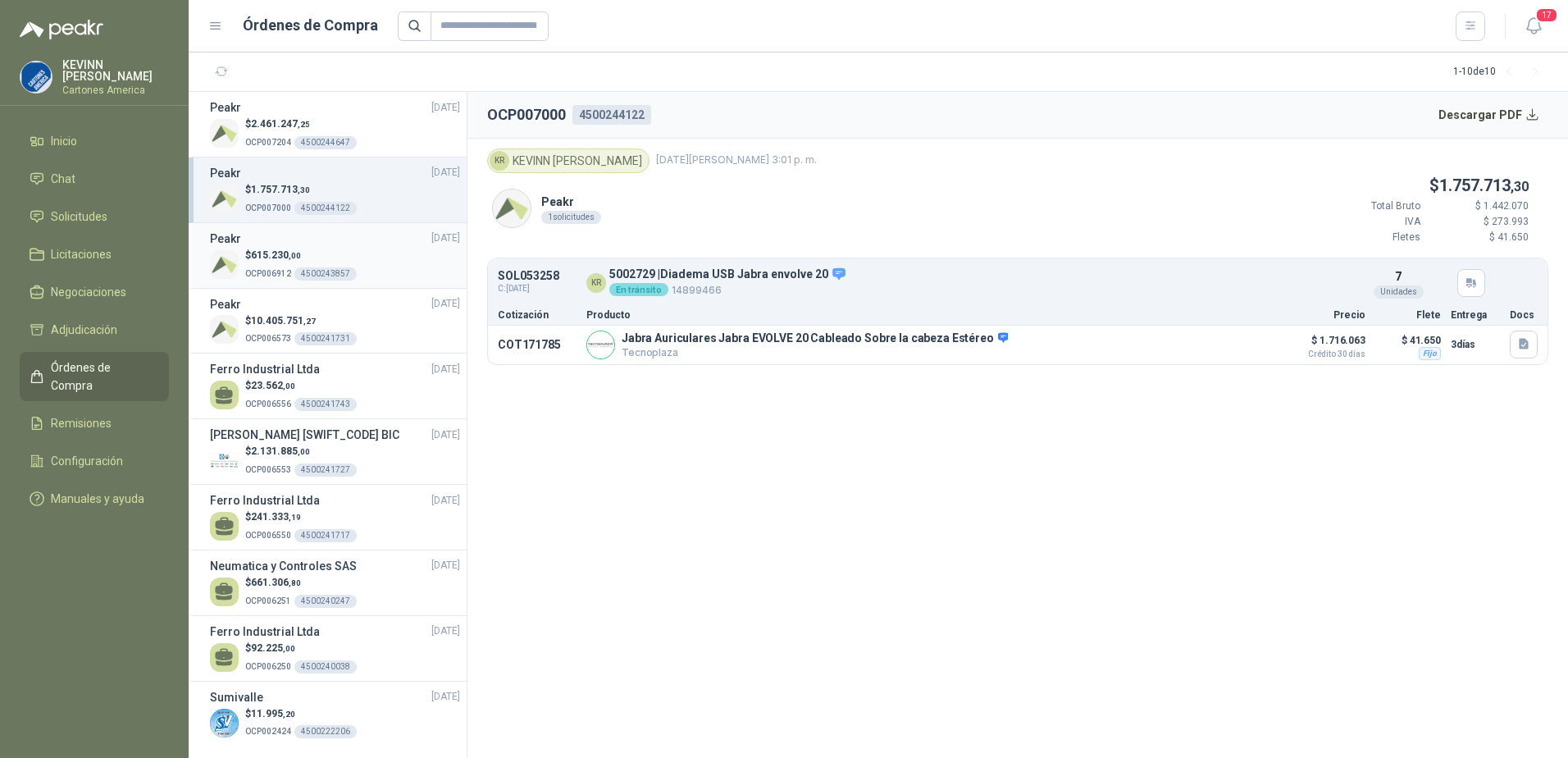
click at [338, 264] on p "OCP006912 4500243857" at bounding box center [300, 272] width 111 height 18
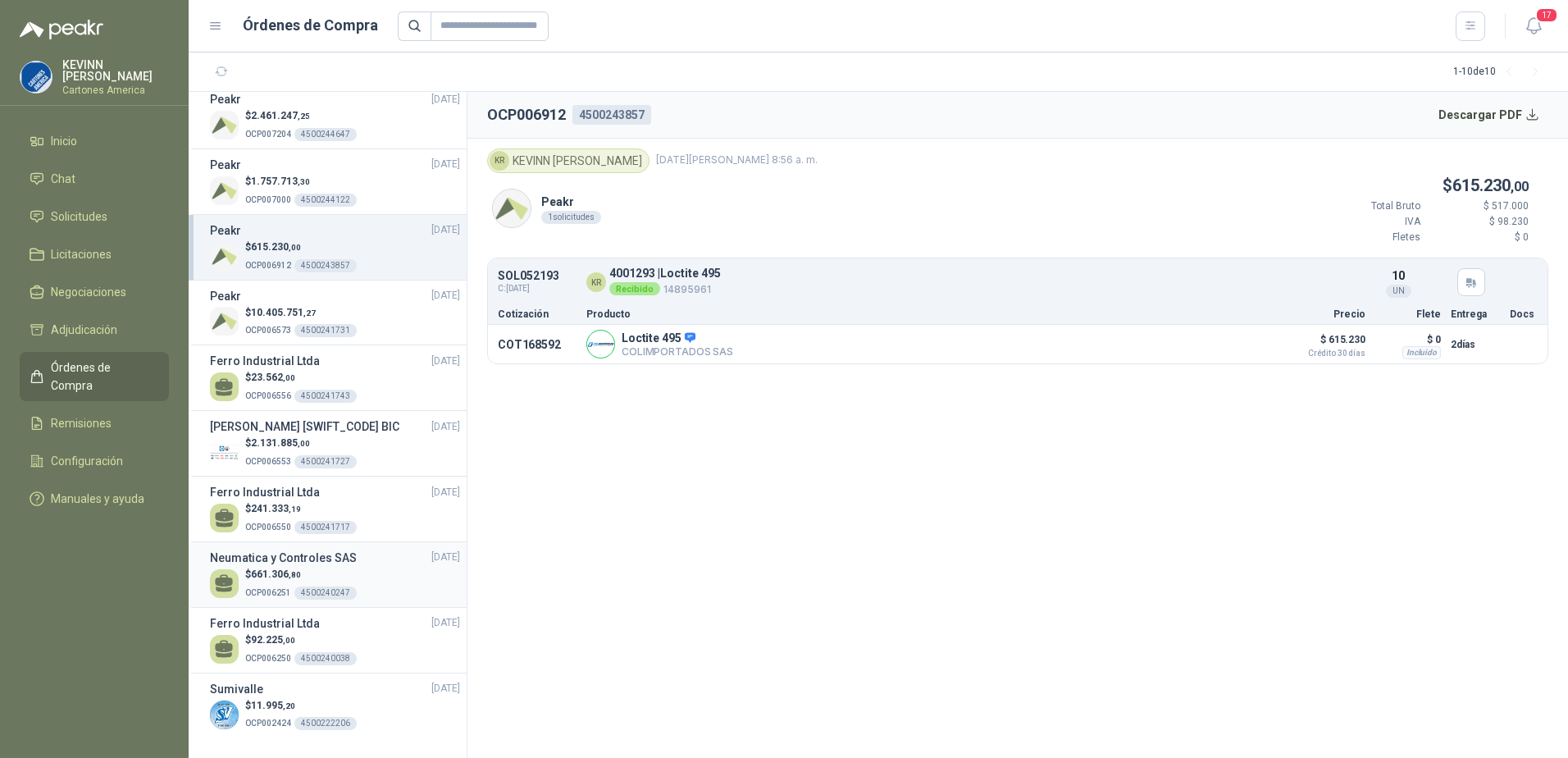
scroll to position [10, 0]
click at [358, 709] on div "$ 11.995 ,20 OCP002424 4500222206" at bounding box center [335, 712] width 250 height 34
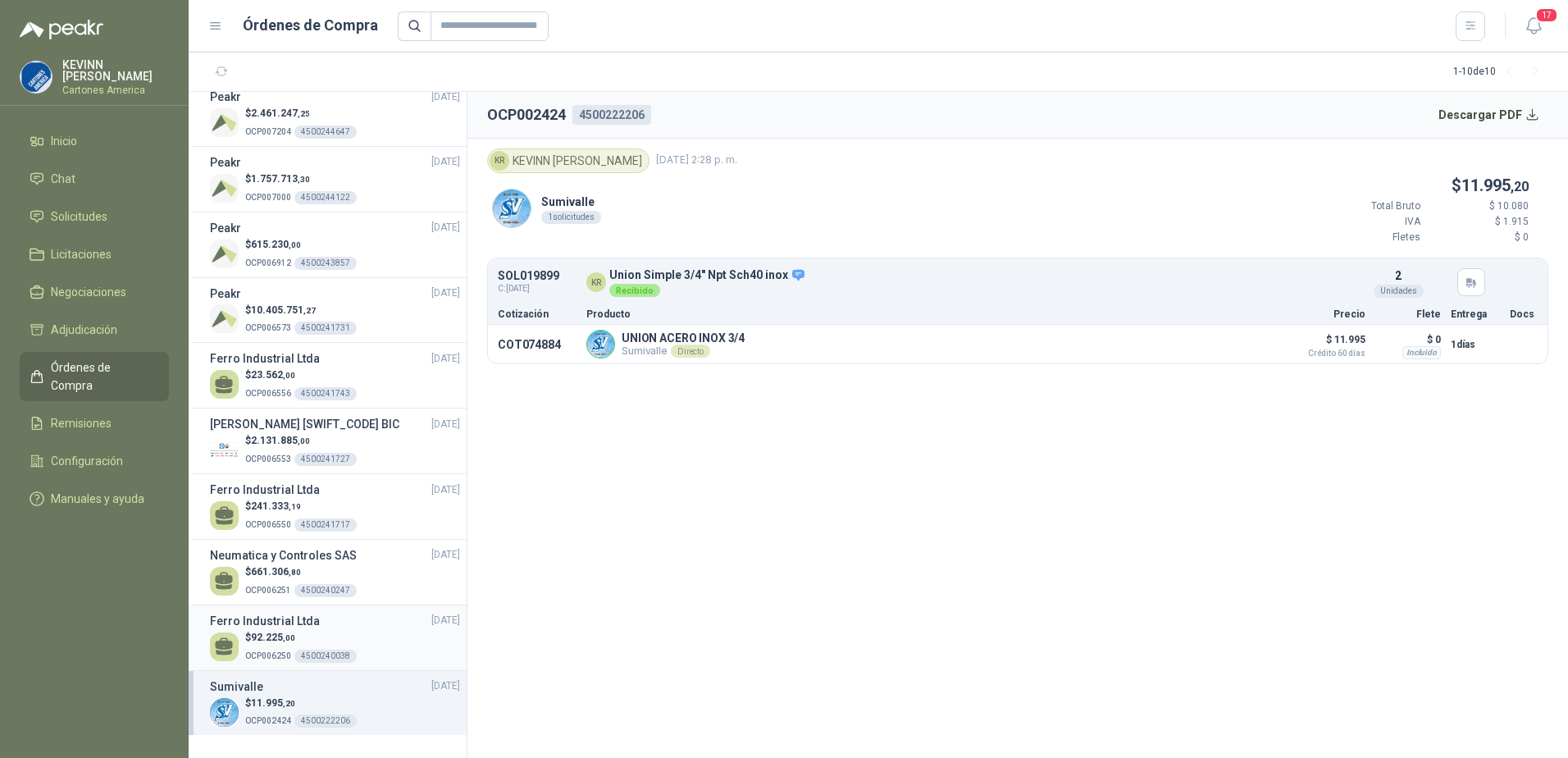
click at [345, 641] on p "$ 92.225 ,00" at bounding box center [300, 637] width 111 height 16
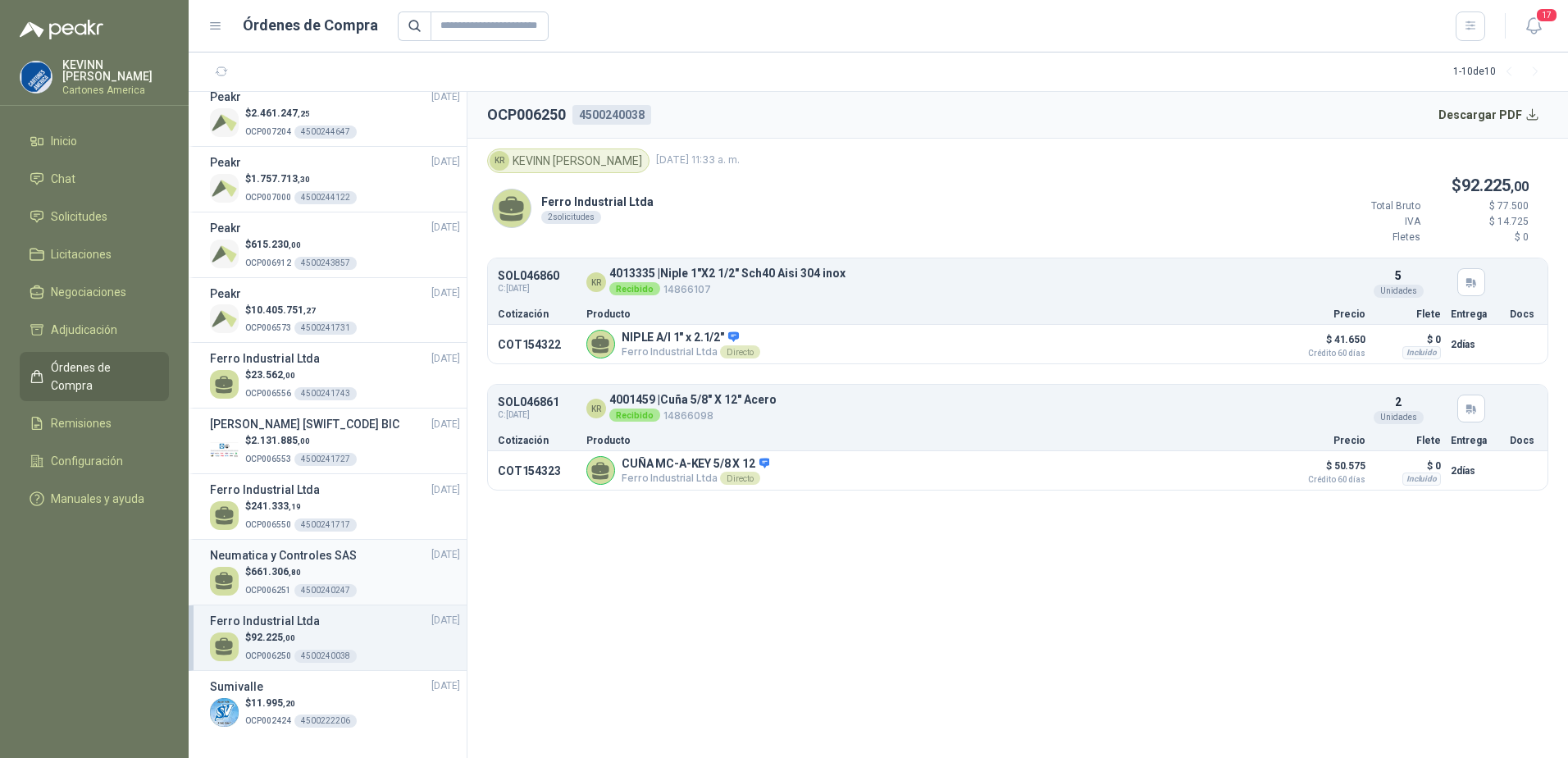
click at [277, 567] on span "661.306 ,80" at bounding box center [276, 571] width 50 height 11
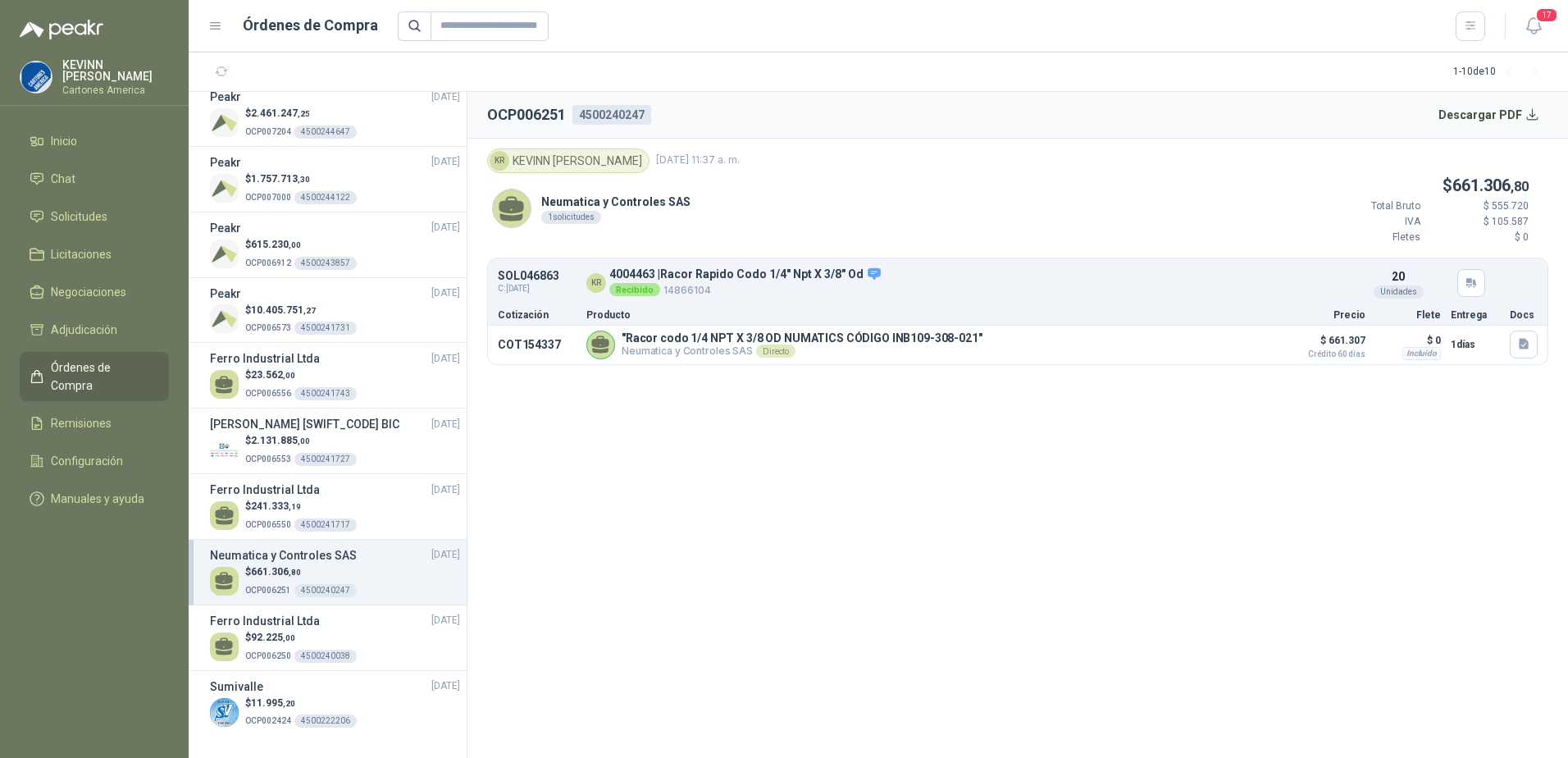
click at [291, 540] on li "Neumatica y Controles SAS [DATE] $ 661.306 ,80 OCP006251 4500240247" at bounding box center [328, 573] width 278 height 66
click at [278, 515] on p "OCP006550 4500241717" at bounding box center [300, 523] width 111 height 18
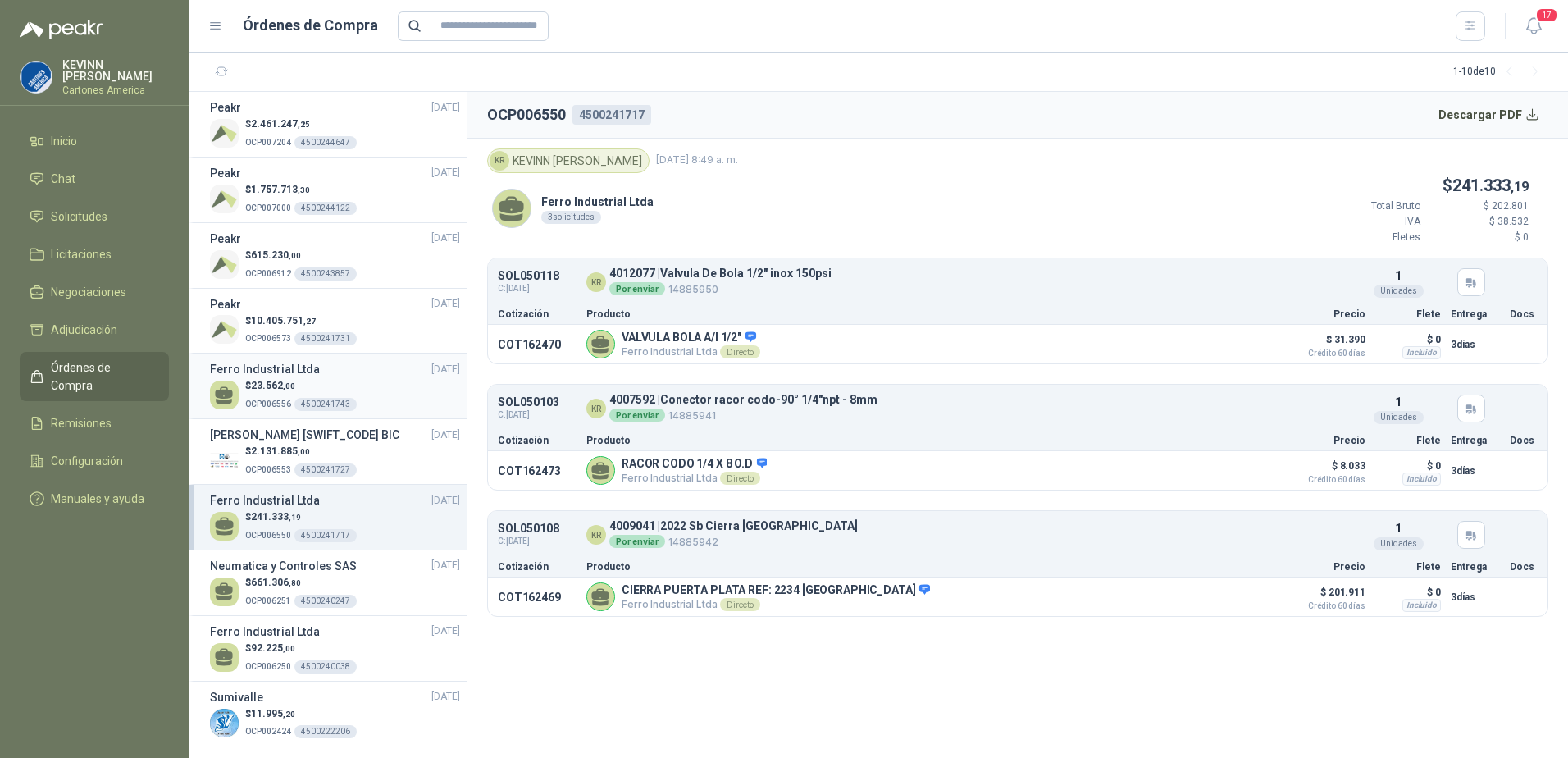
click at [235, 389] on div at bounding box center [223, 394] width 28 height 28
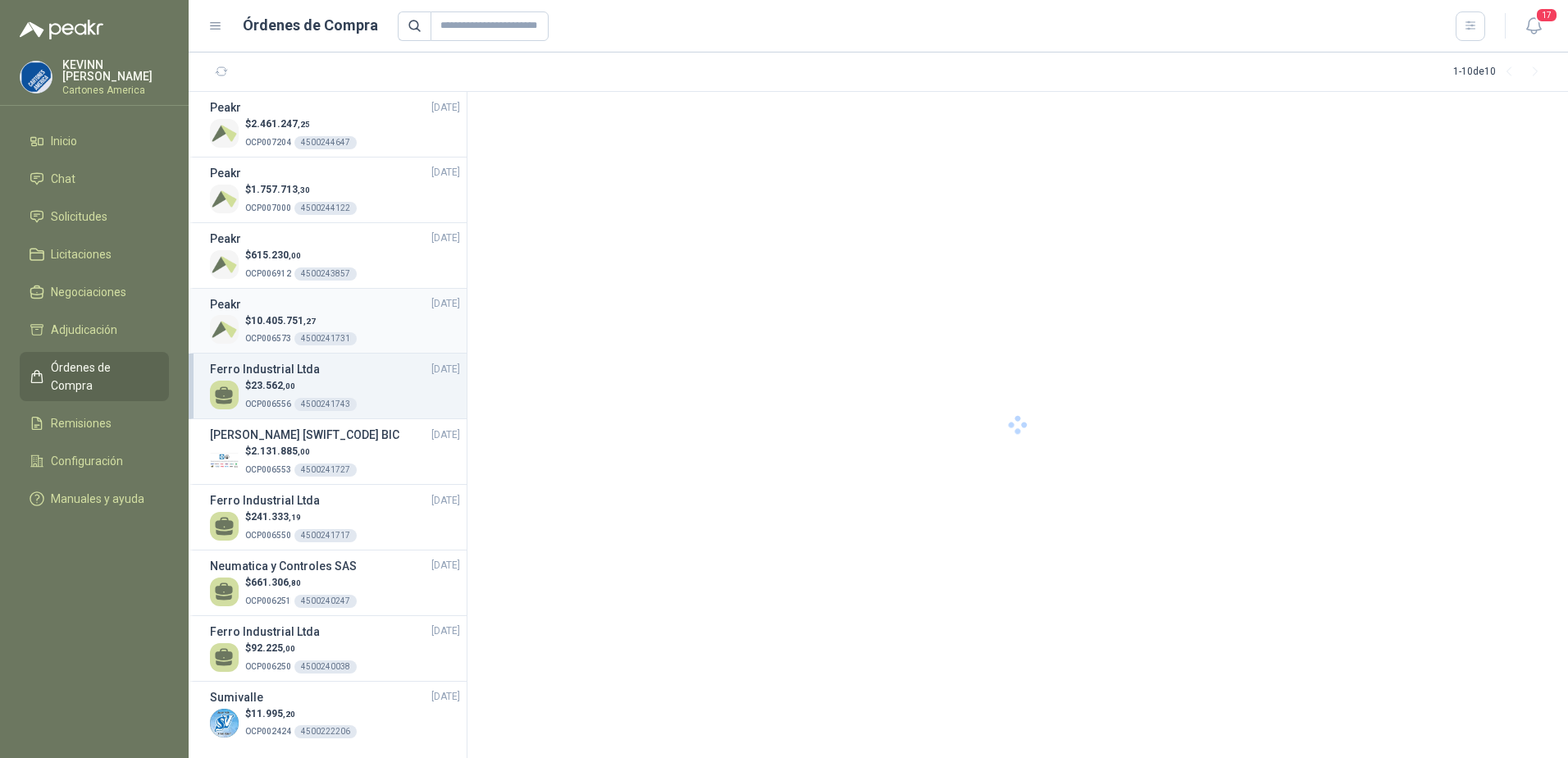
click at [253, 315] on p "$ 10.405.751 ,27" at bounding box center [300, 321] width 111 height 16
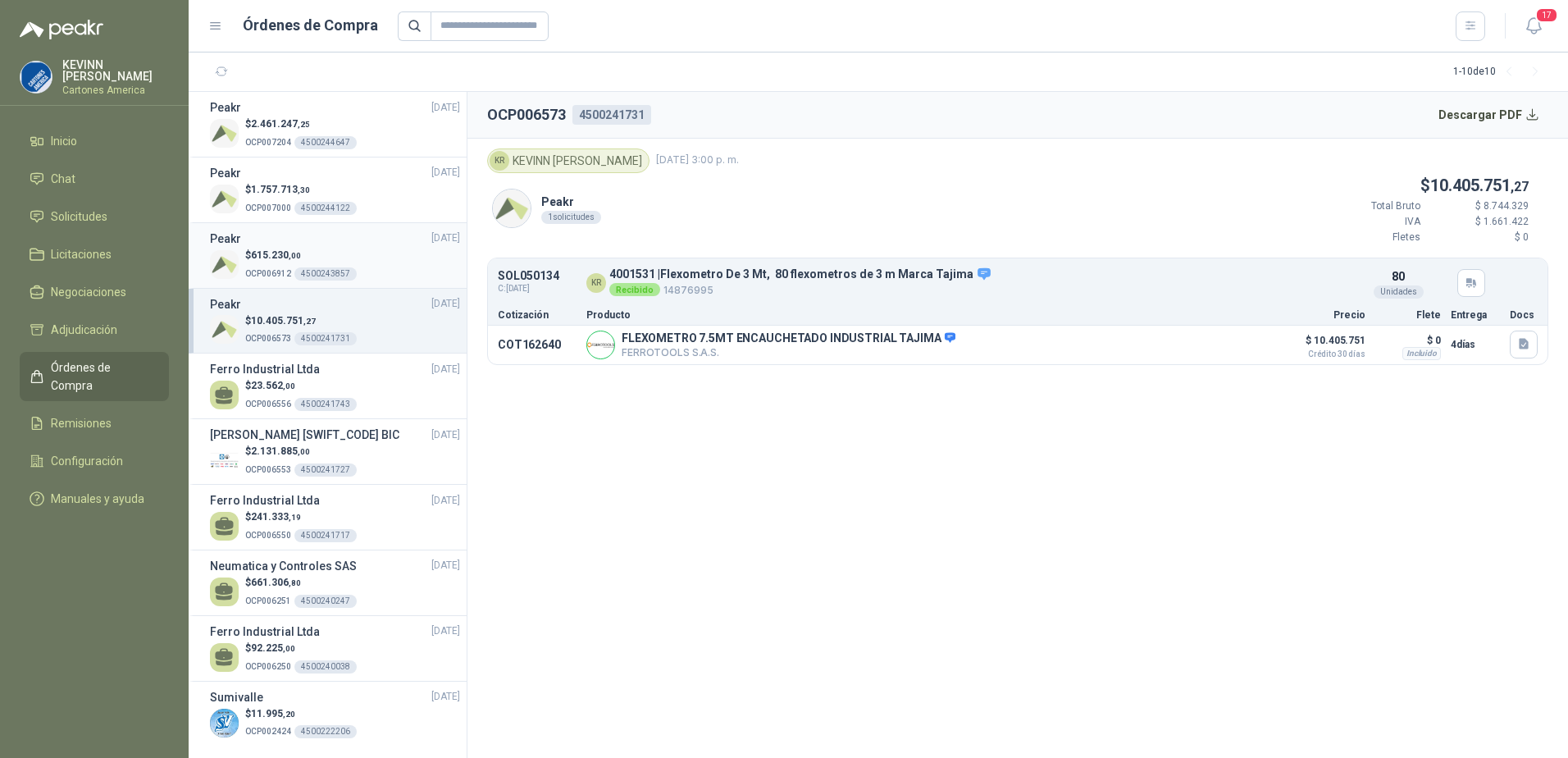
click at [279, 258] on span "615.230 ,00" at bounding box center [276, 254] width 50 height 11
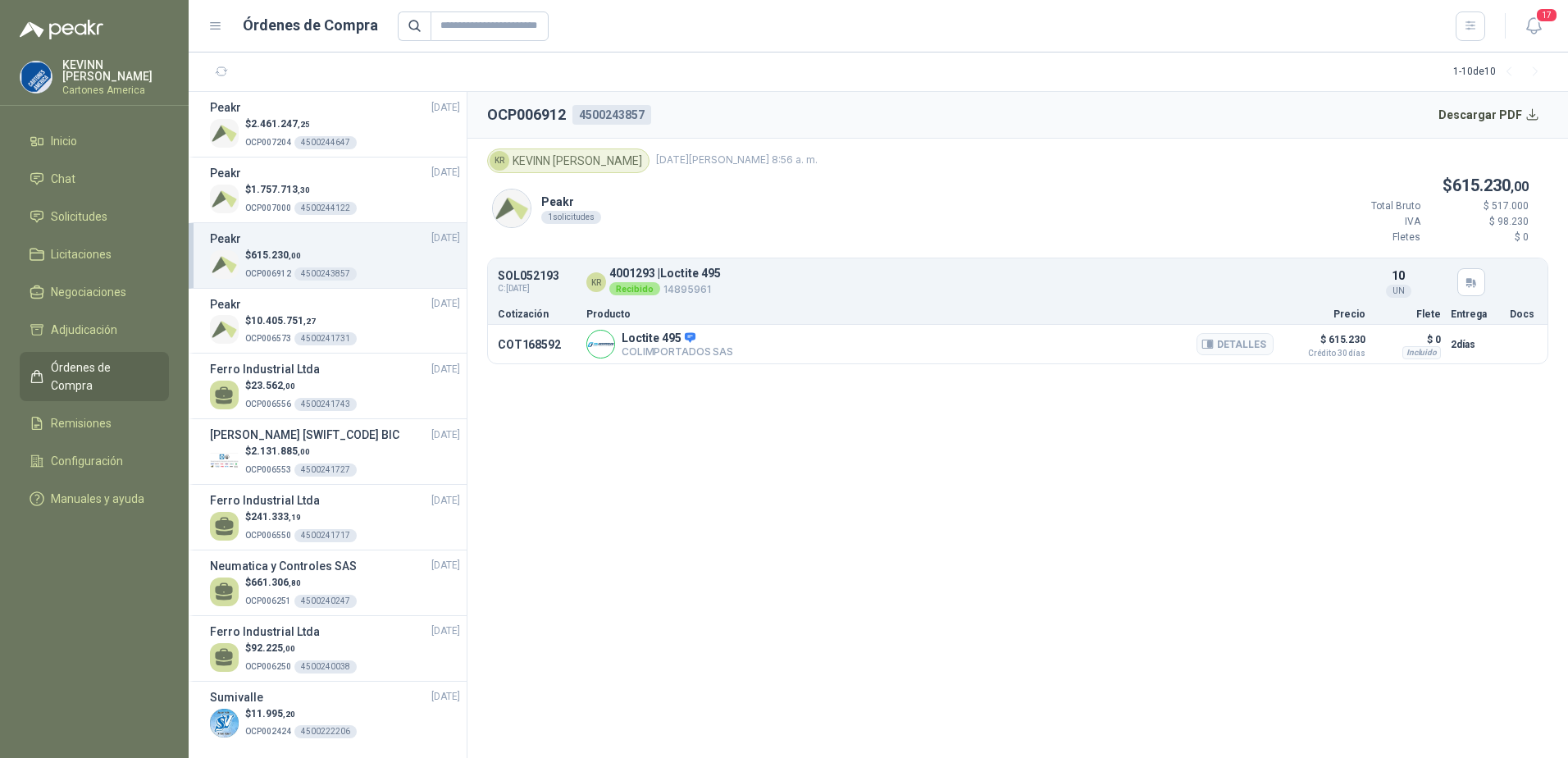
click at [658, 354] on p "COLIMPORTADOS SAS" at bounding box center [677, 351] width 111 height 12
click at [76, 132] on span "Inicio" at bounding box center [64, 141] width 26 height 18
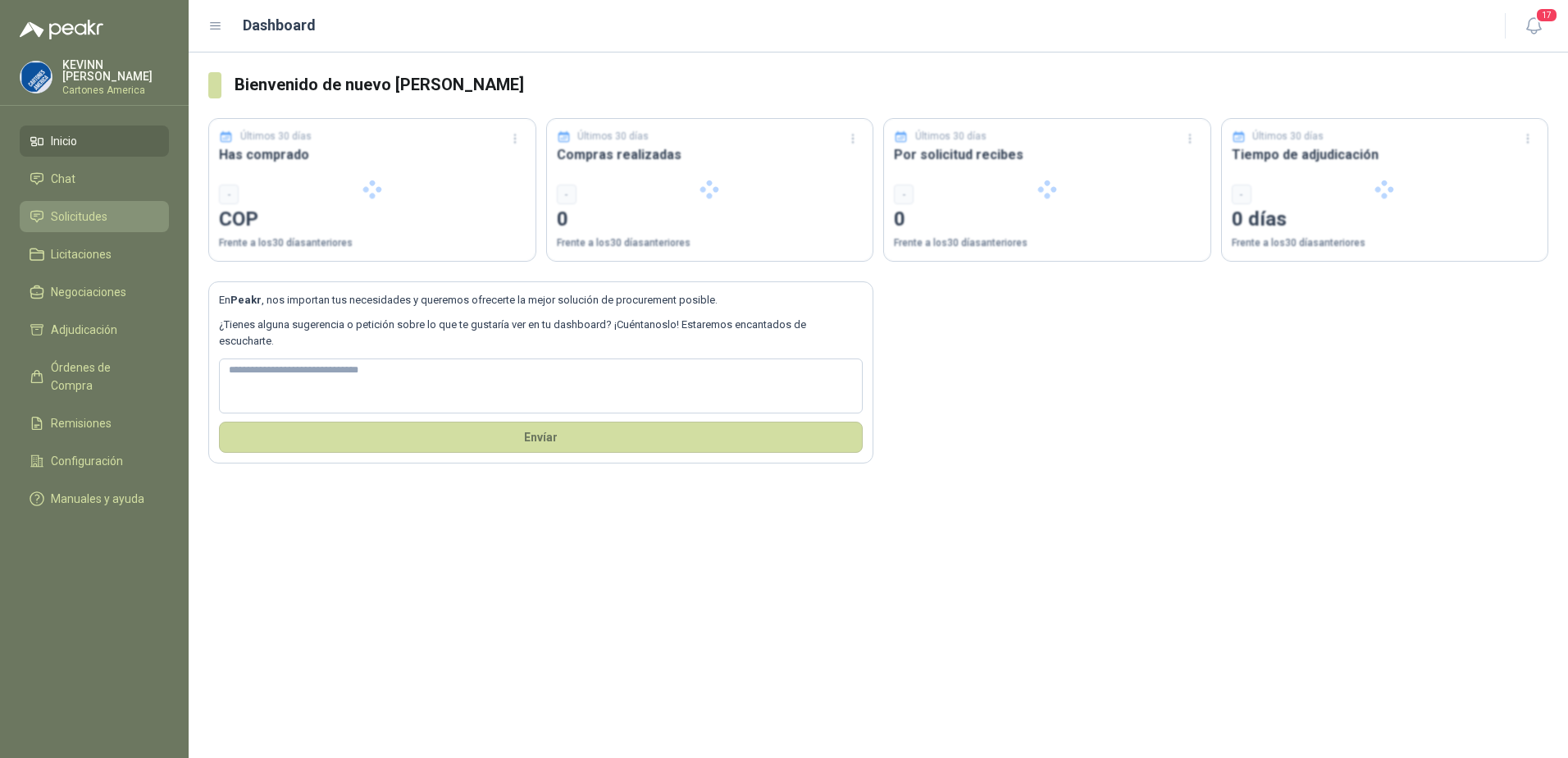
click at [85, 219] on span "Solicitudes" at bounding box center [79, 216] width 57 height 18
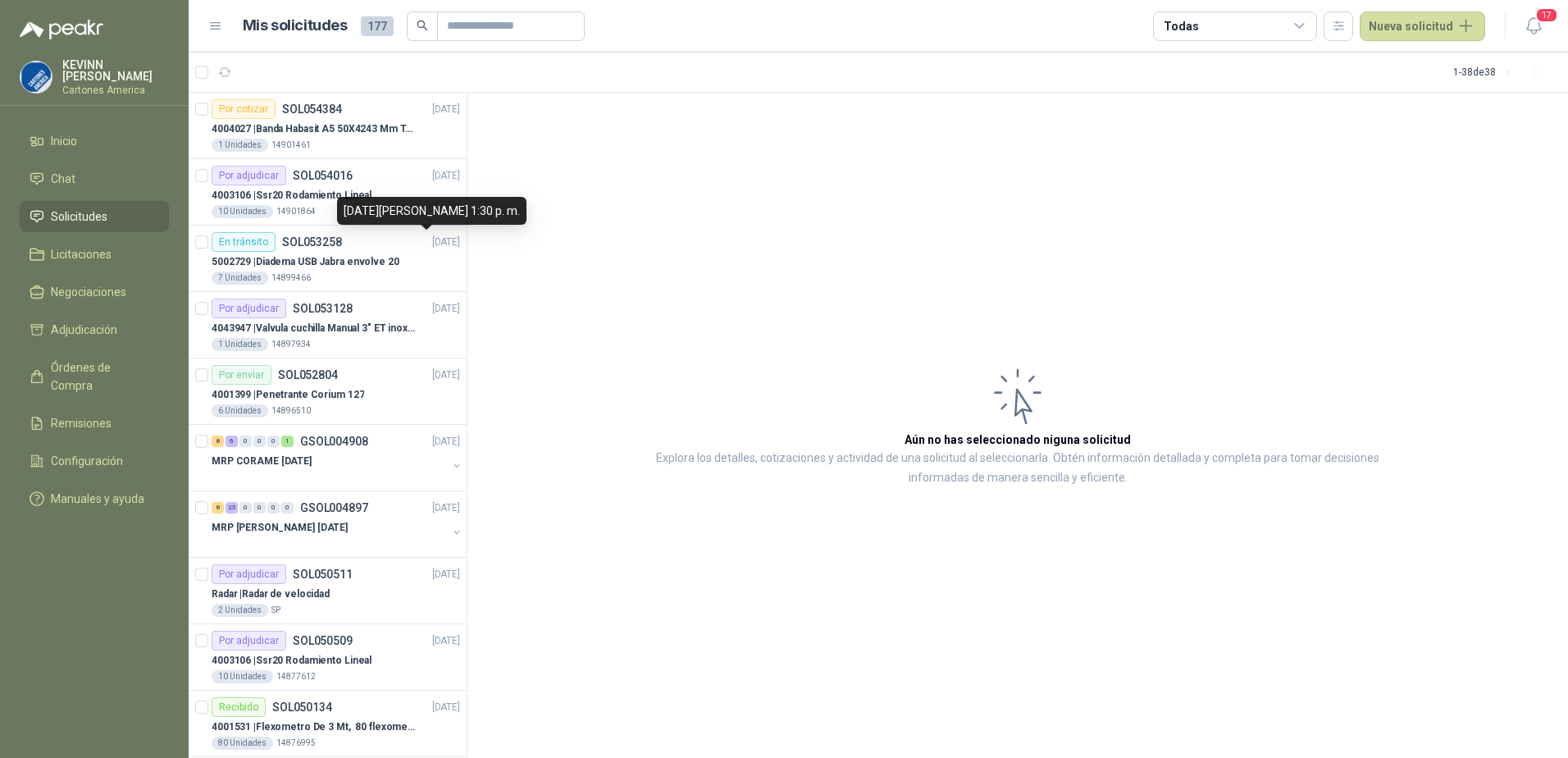
click at [885, 220] on article "Aún no has seleccionado niguna solicitud Explora los detalles, cotizaciones y a…" at bounding box center [1018, 425] width 1101 height 666
click at [1413, 28] on button "Nueva solicitud" at bounding box center [1423, 26] width 126 height 29
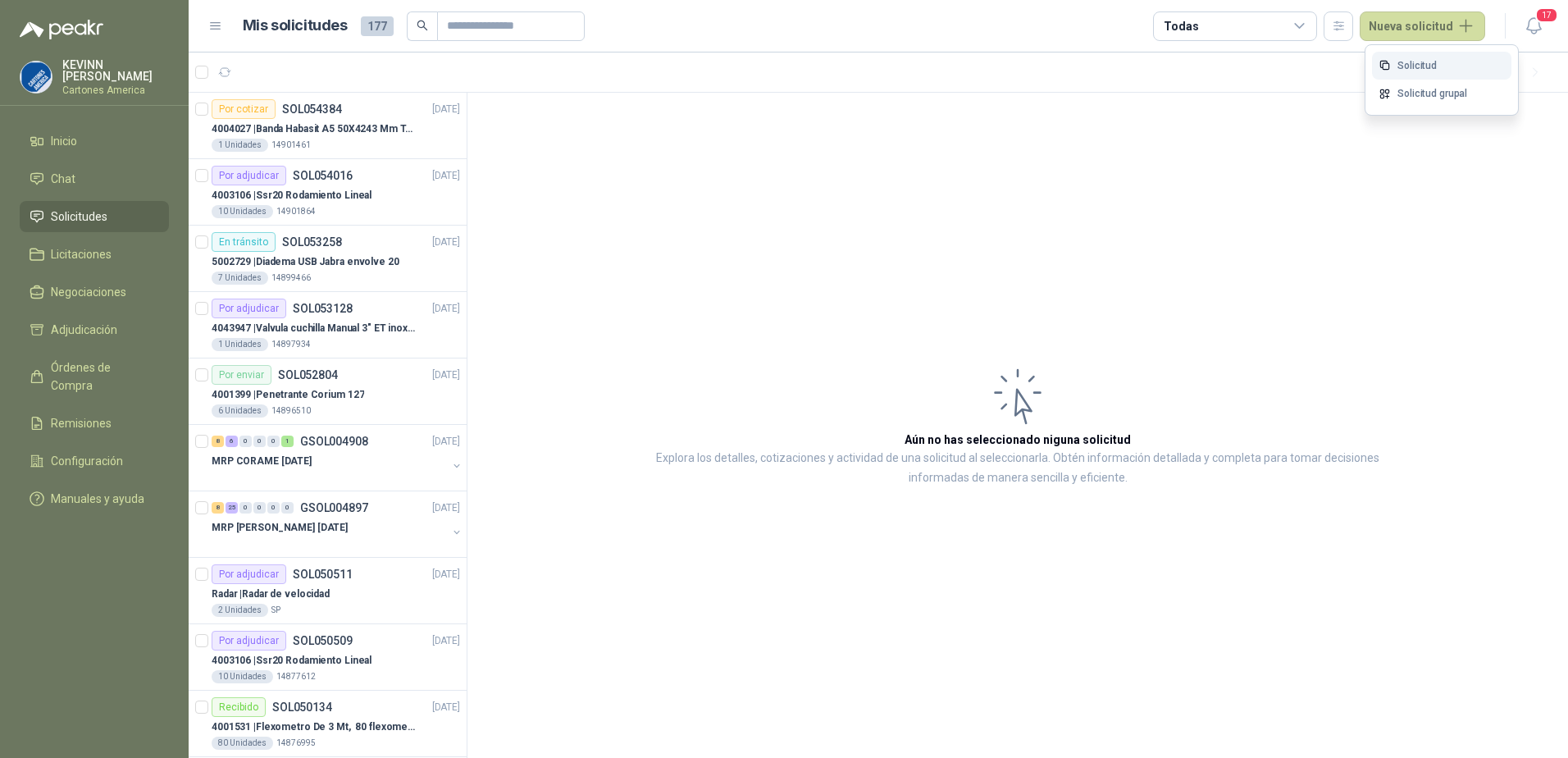
click at [1454, 72] on link "Solicitud" at bounding box center [1442, 66] width 140 height 28
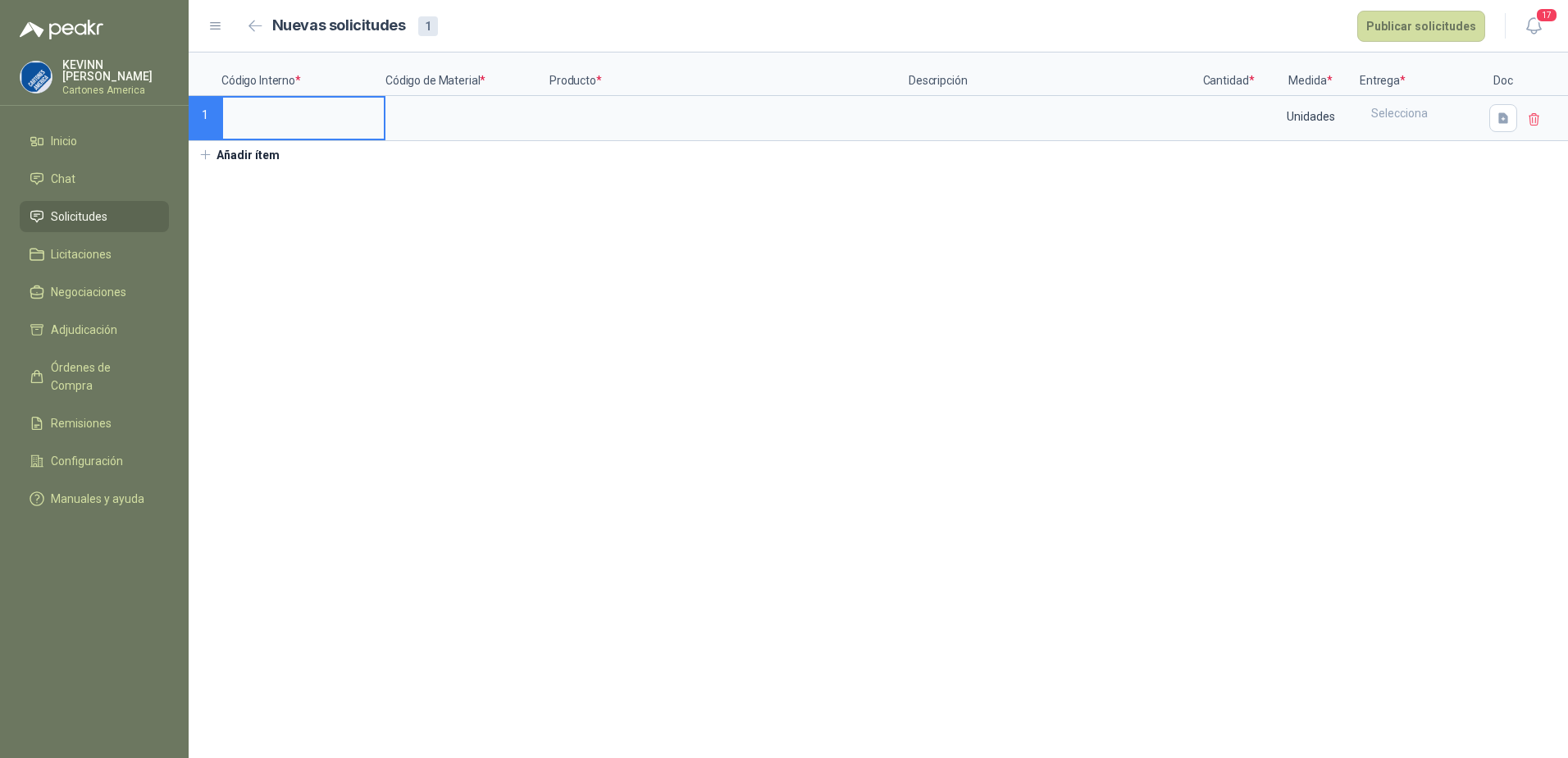
click at [264, 112] on input at bounding box center [304, 113] width 160 height 32
click at [461, 124] on input at bounding box center [467, 113] width 160 height 32
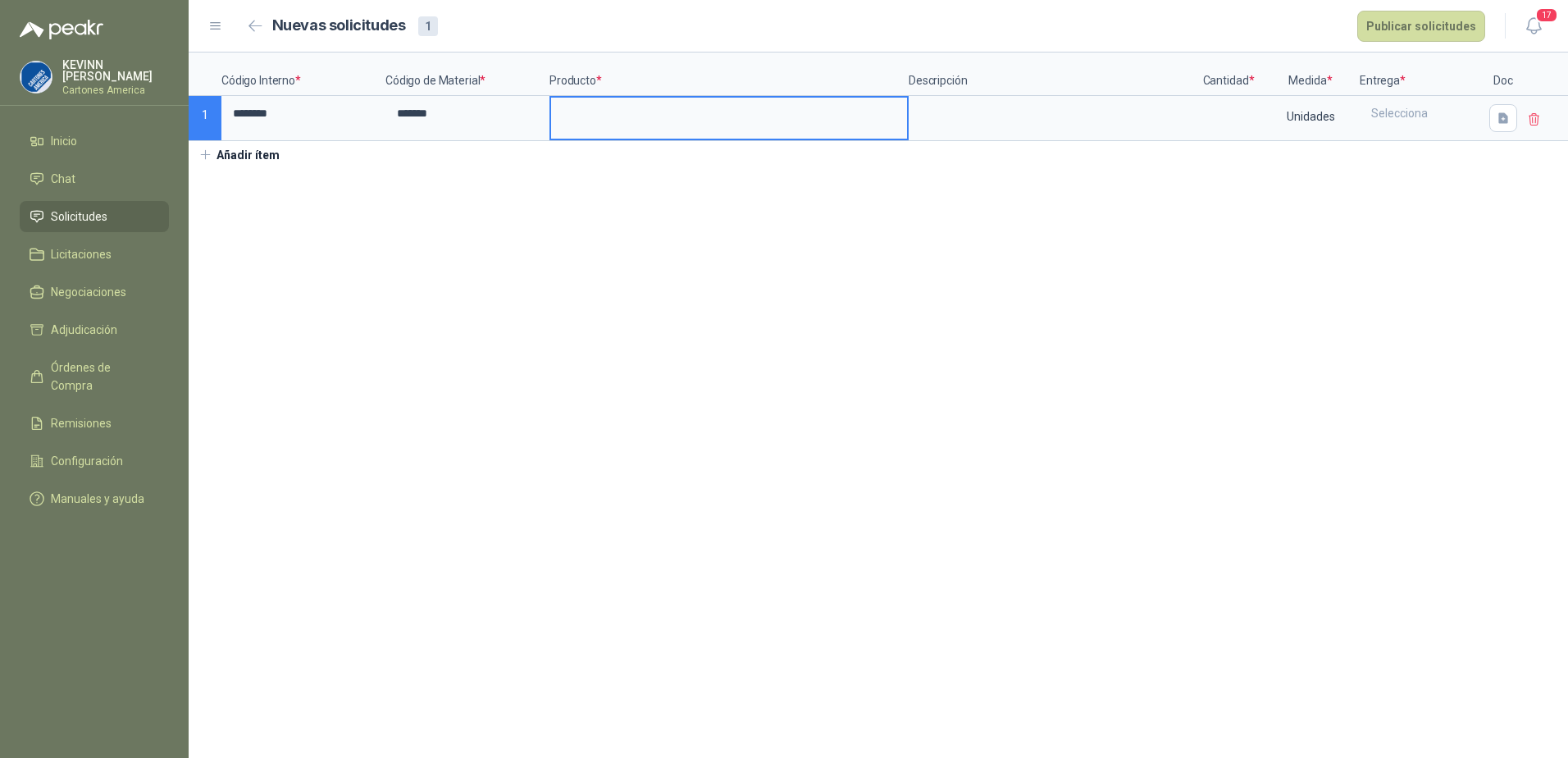
click at [652, 116] on input at bounding box center [729, 113] width 356 height 32
click at [1057, 104] on textarea at bounding box center [1052, 116] width 284 height 38
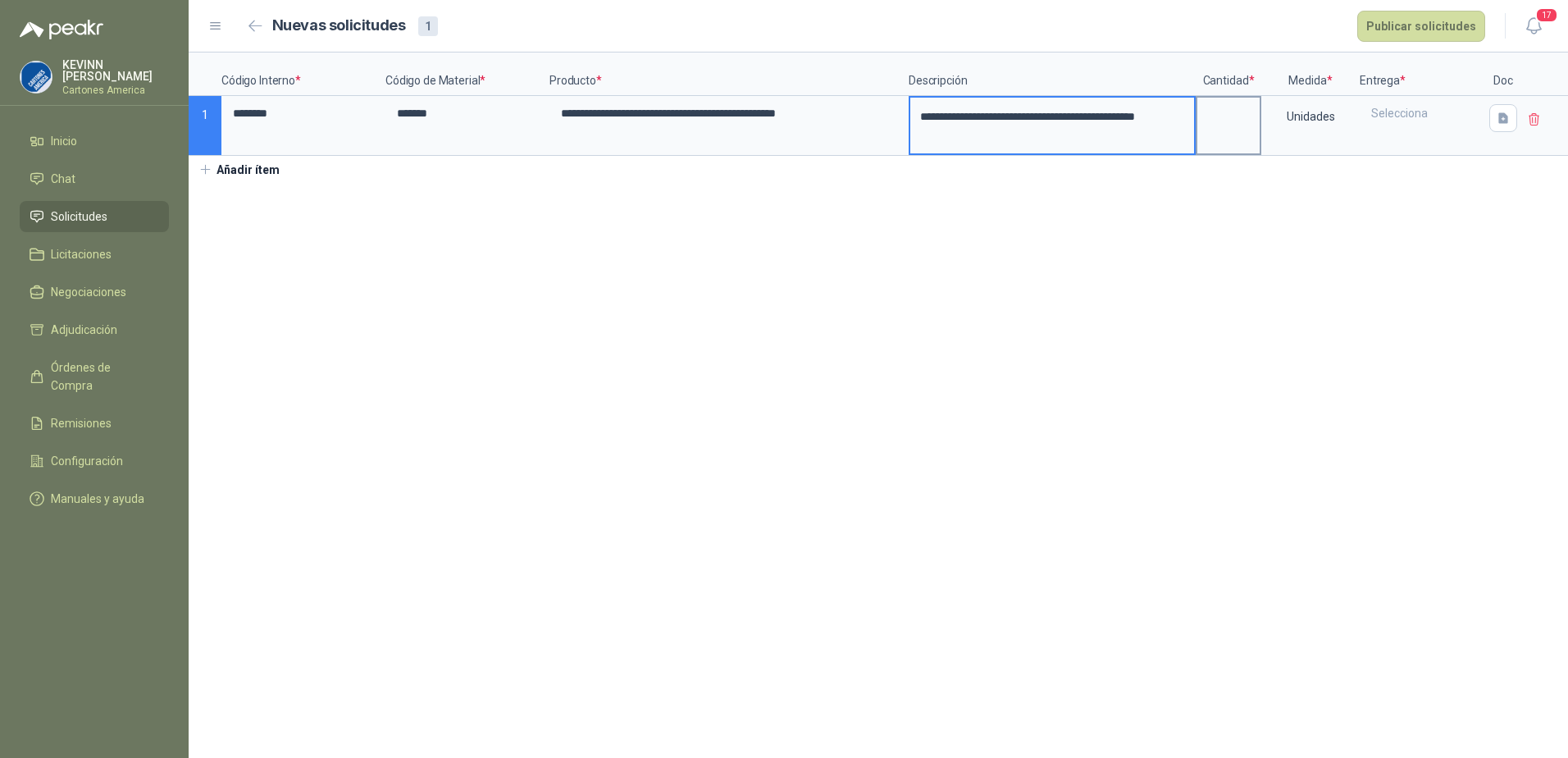
click at [1239, 129] on input at bounding box center [1229, 113] width 62 height 32
type input "*"
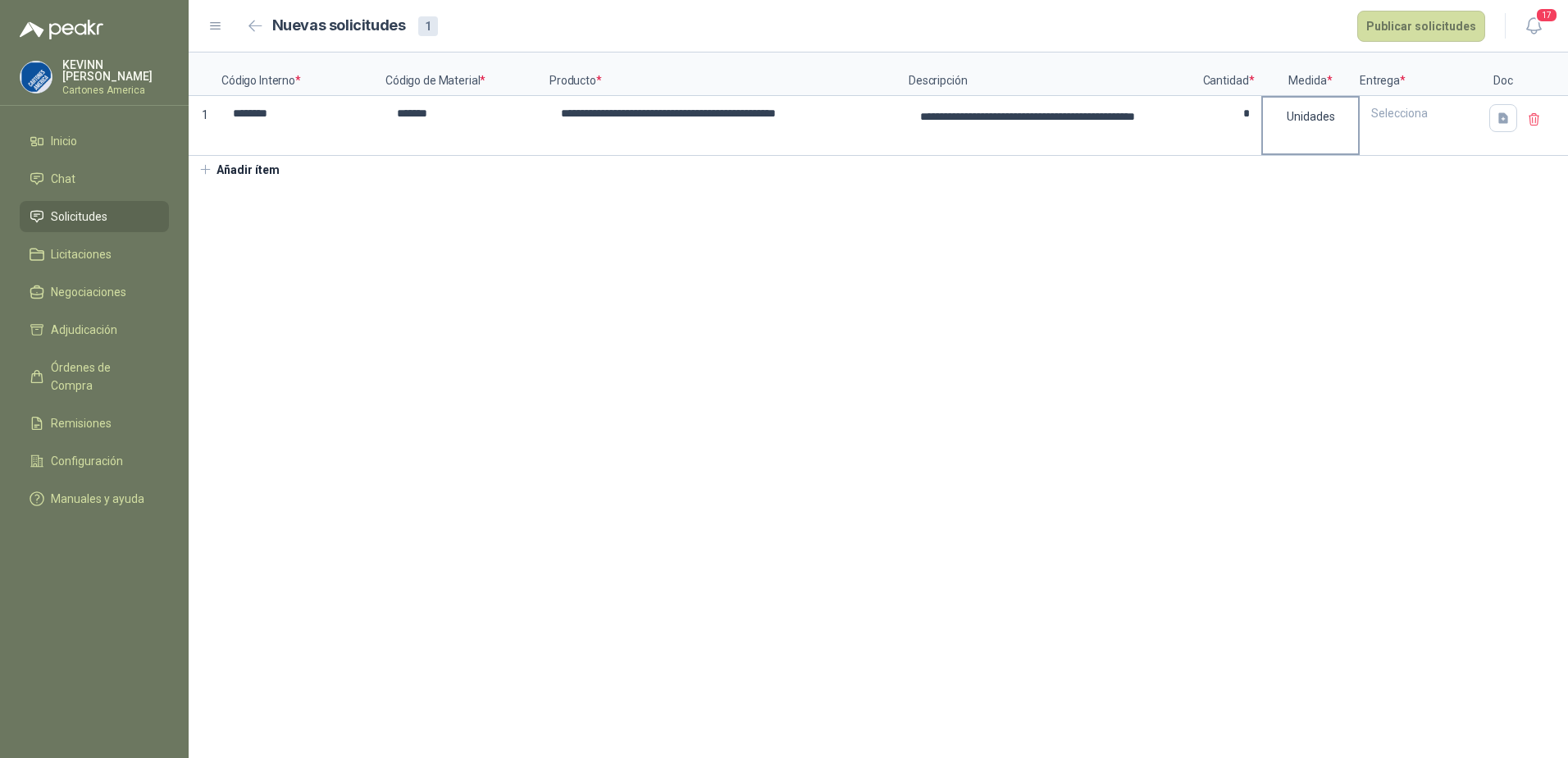
click at [1300, 121] on div "Unidades" at bounding box center [1311, 116] width 95 height 38
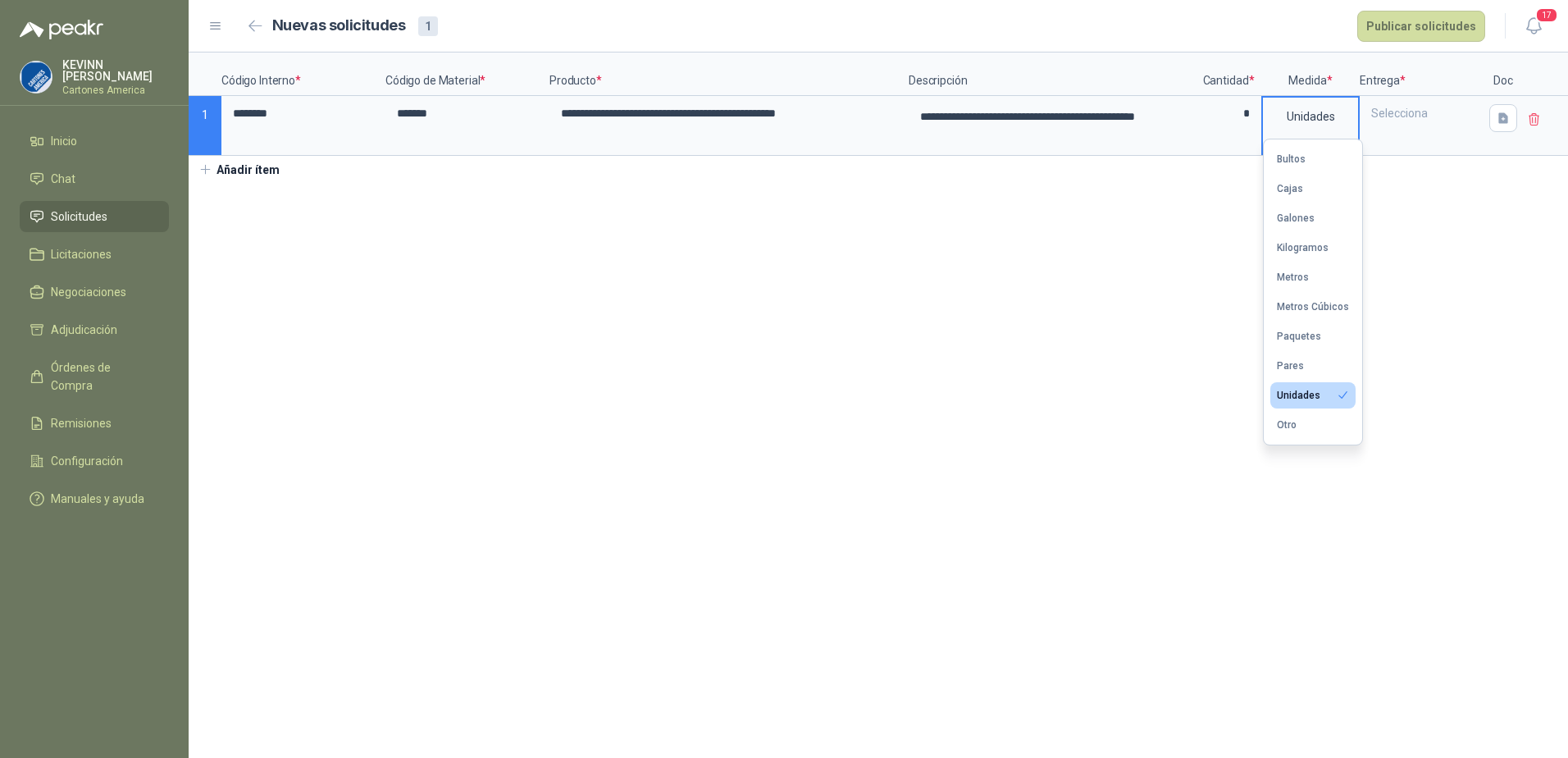
click at [1449, 284] on section "**********" at bounding box center [879, 405] width 1380 height 705
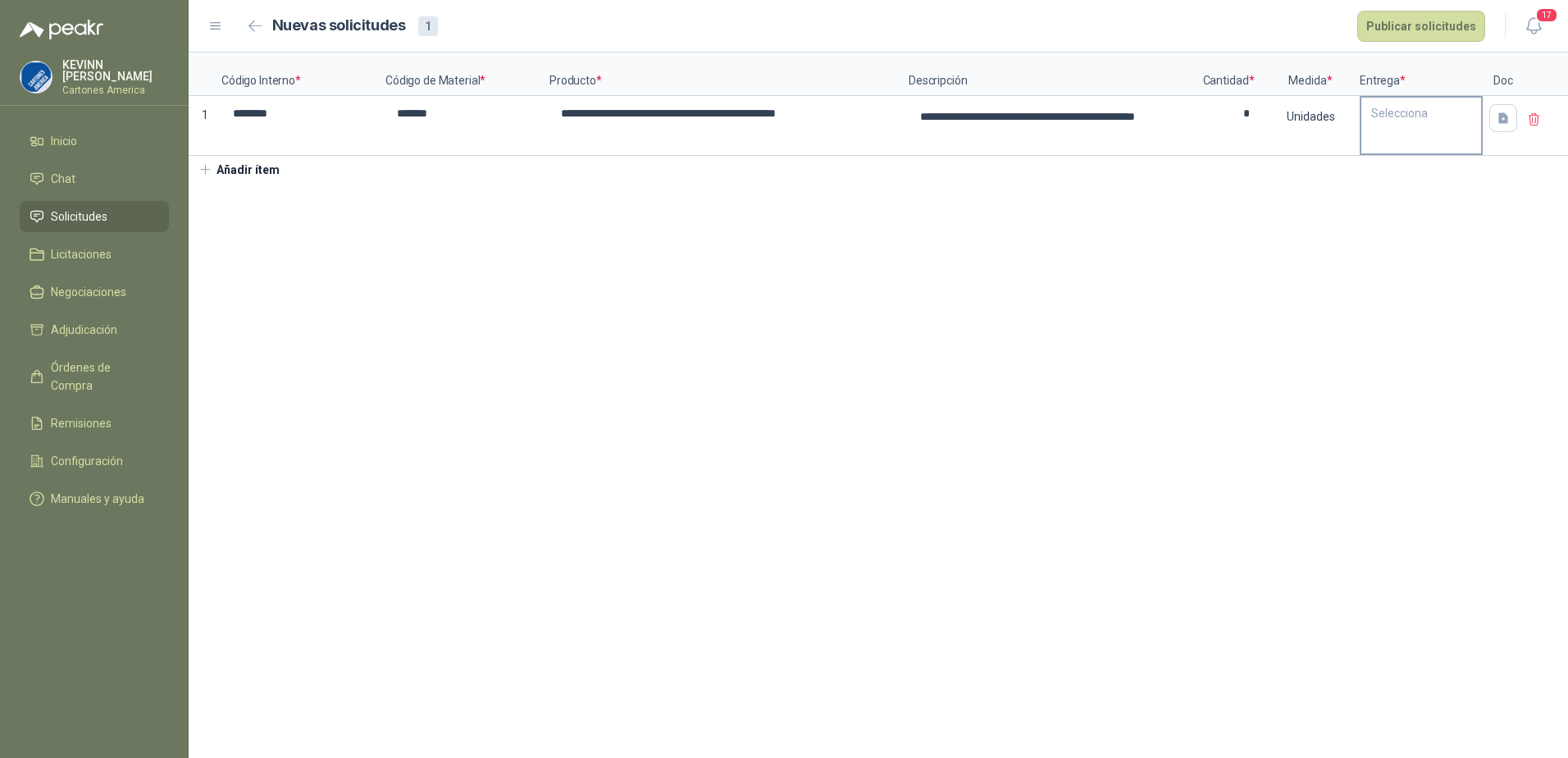
click at [1438, 125] on div "Selecciona" at bounding box center [1421, 113] width 120 height 31
click at [1405, 185] on div "LITOFAN" at bounding box center [1395, 181] width 39 height 11
click at [1427, 20] on button "Publicar solicitudes" at bounding box center [1421, 26] width 128 height 31
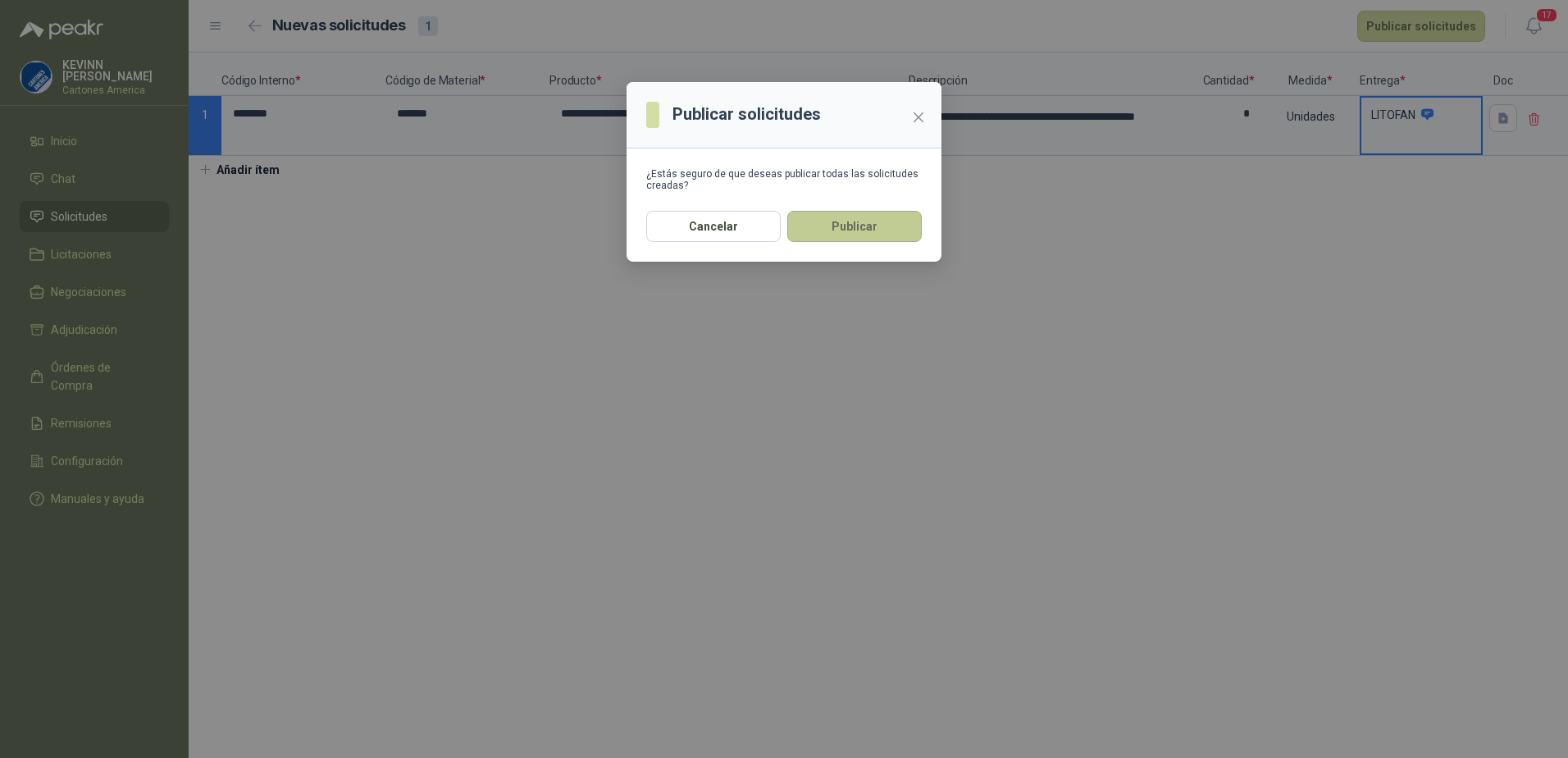
click at [854, 217] on button "Publicar" at bounding box center [855, 226] width 135 height 31
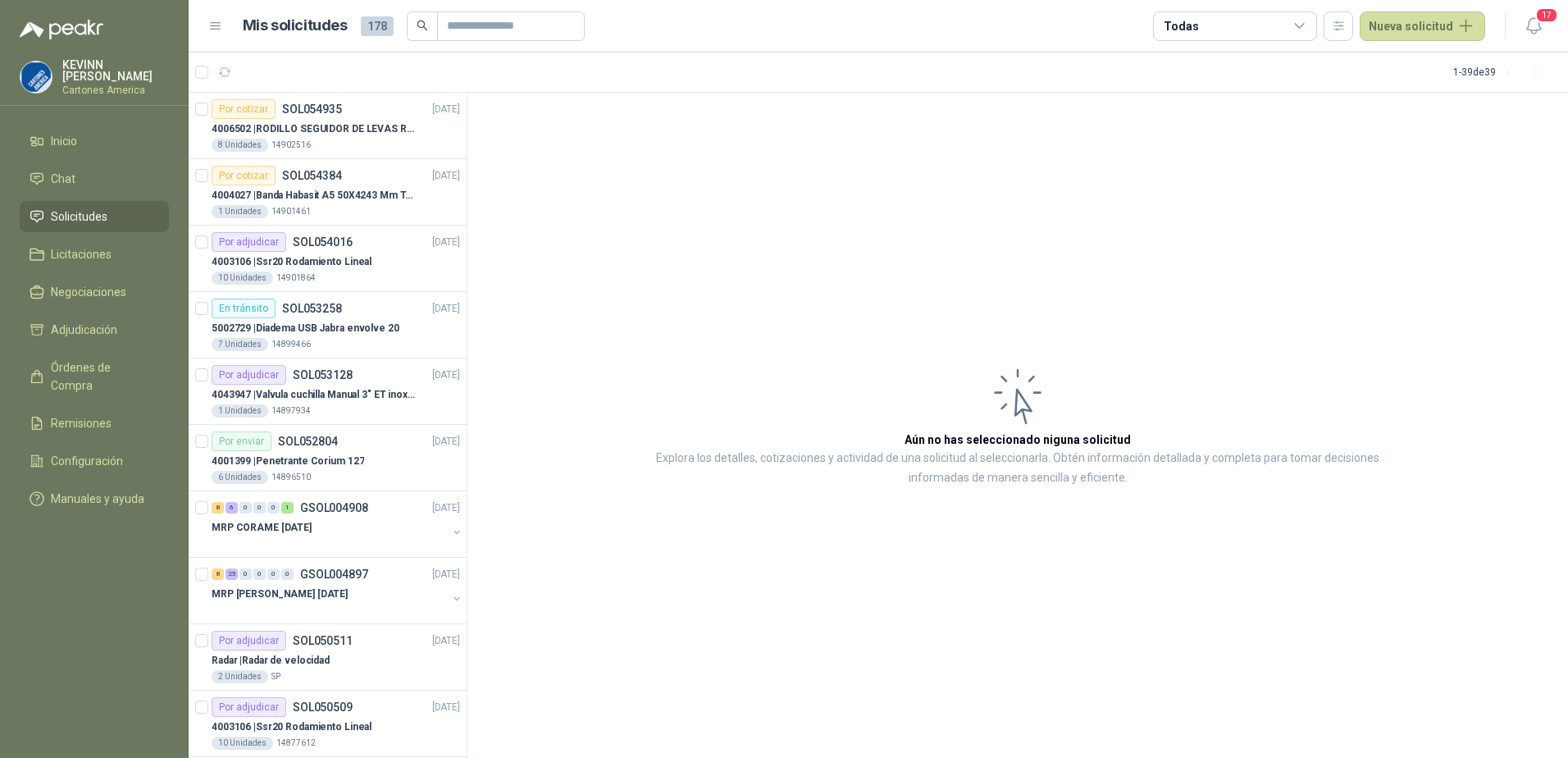
click at [97, 201] on link "Solicitudes" at bounding box center [94, 216] width 149 height 31
click at [101, 214] on span "Solicitudes" at bounding box center [79, 216] width 57 height 18
click at [315, 191] on p "4004027 | Banda Habasit A5 50X4243 Mm Tension -2%" at bounding box center [313, 196] width 204 height 16
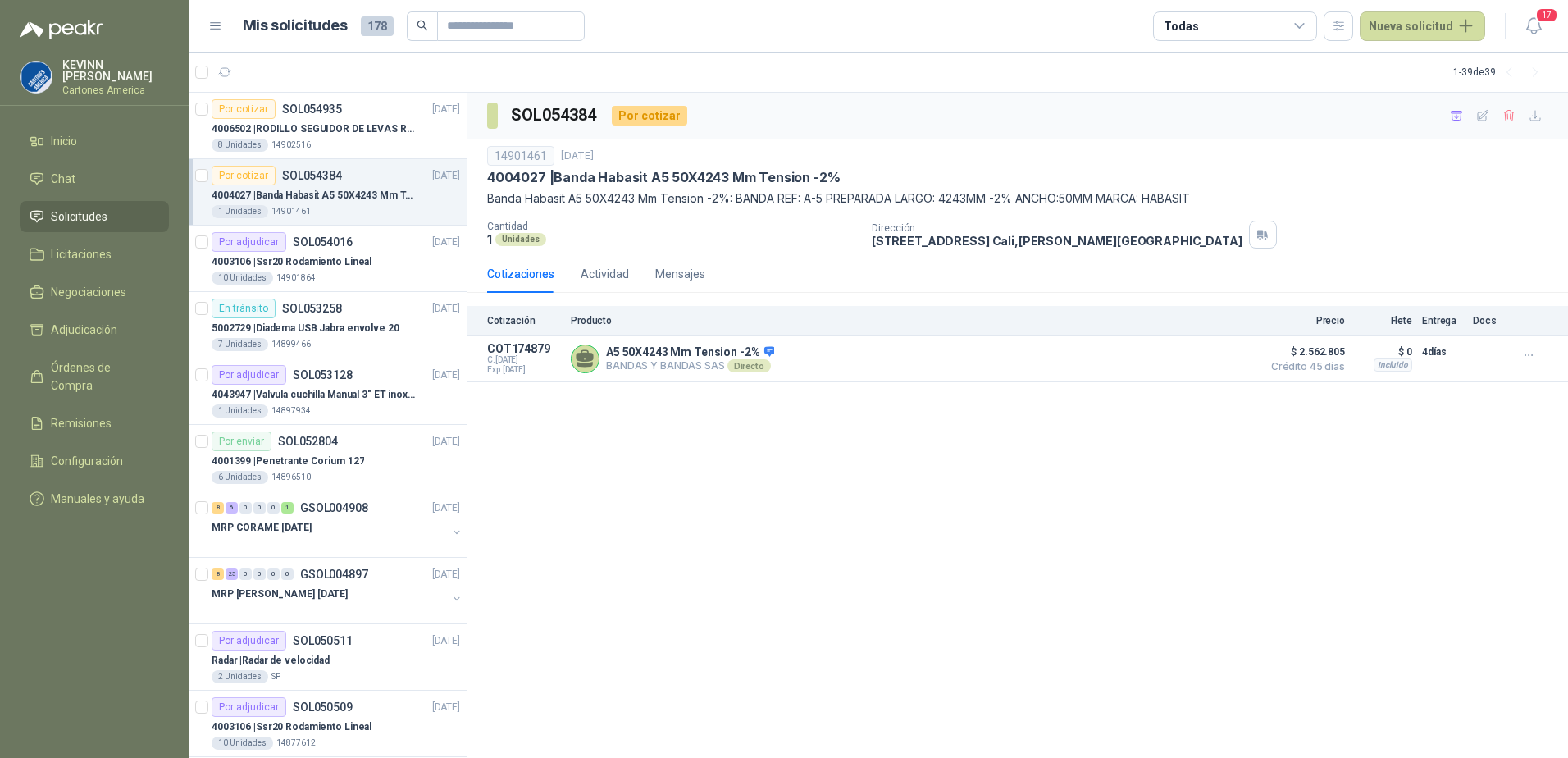
click at [319, 197] on p "4004027 | Banda Habasit A5 50X4243 Mm Tension -2%" at bounding box center [313, 196] width 204 height 16
click at [728, 373] on div "A5 50X4243 Mm Tension -2% BANDAS Y BANDAS SAS Directo Detalles" at bounding box center [912, 359] width 682 height 33
drag, startPoint x: 728, startPoint y: 373, endPoint x: 603, endPoint y: 340, distance: 129.3
click at [603, 340] on article "COT174879 C: [DATE] Exp: [DATE] A5 50X4243 Mm Tension -2% BANDAS Y BANDAS SAS D…" at bounding box center [1018, 359] width 1101 height 47
click at [329, 193] on p "4004027 | Banda Habasit A5 50X4243 Mm Tension -2%" at bounding box center [313, 196] width 204 height 16
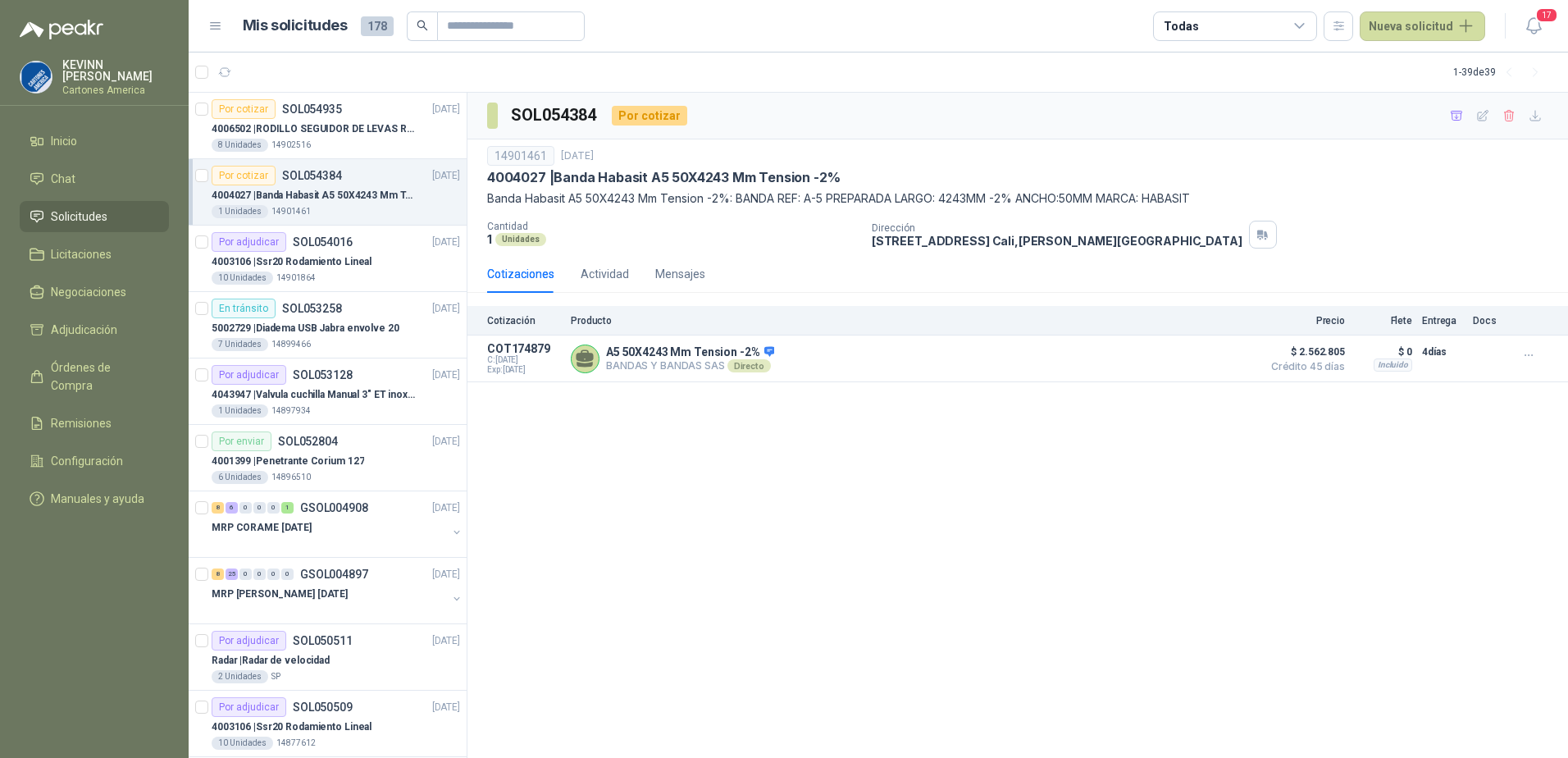
click at [533, 153] on div "14901461" at bounding box center [521, 155] width 67 height 20
copy div "14901461"
click at [528, 181] on p "4004027 | Banda Habasit A5 50X4243 Mm Tension -2%" at bounding box center [663, 178] width 353 height 17
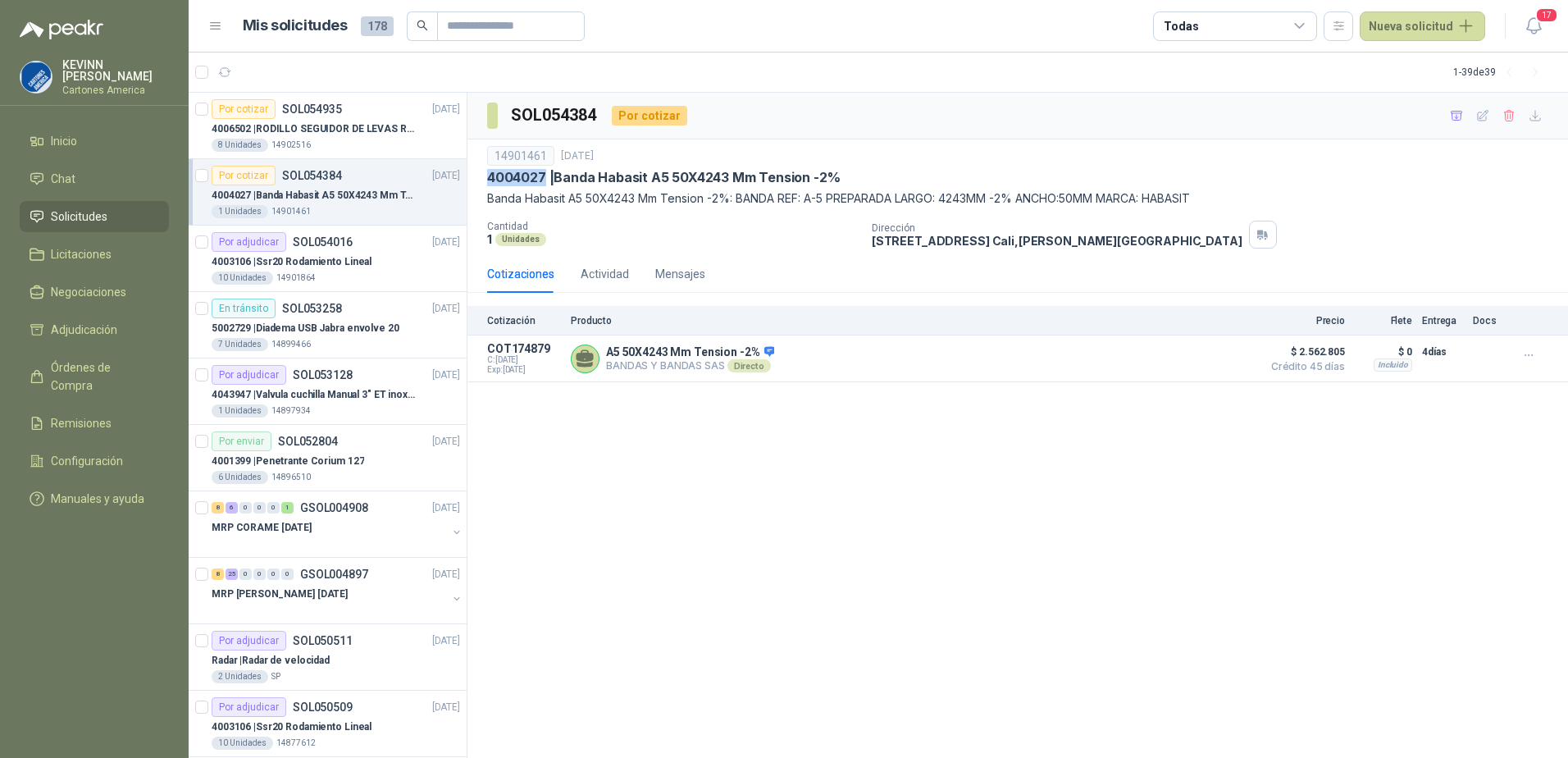
copy p "4004027"
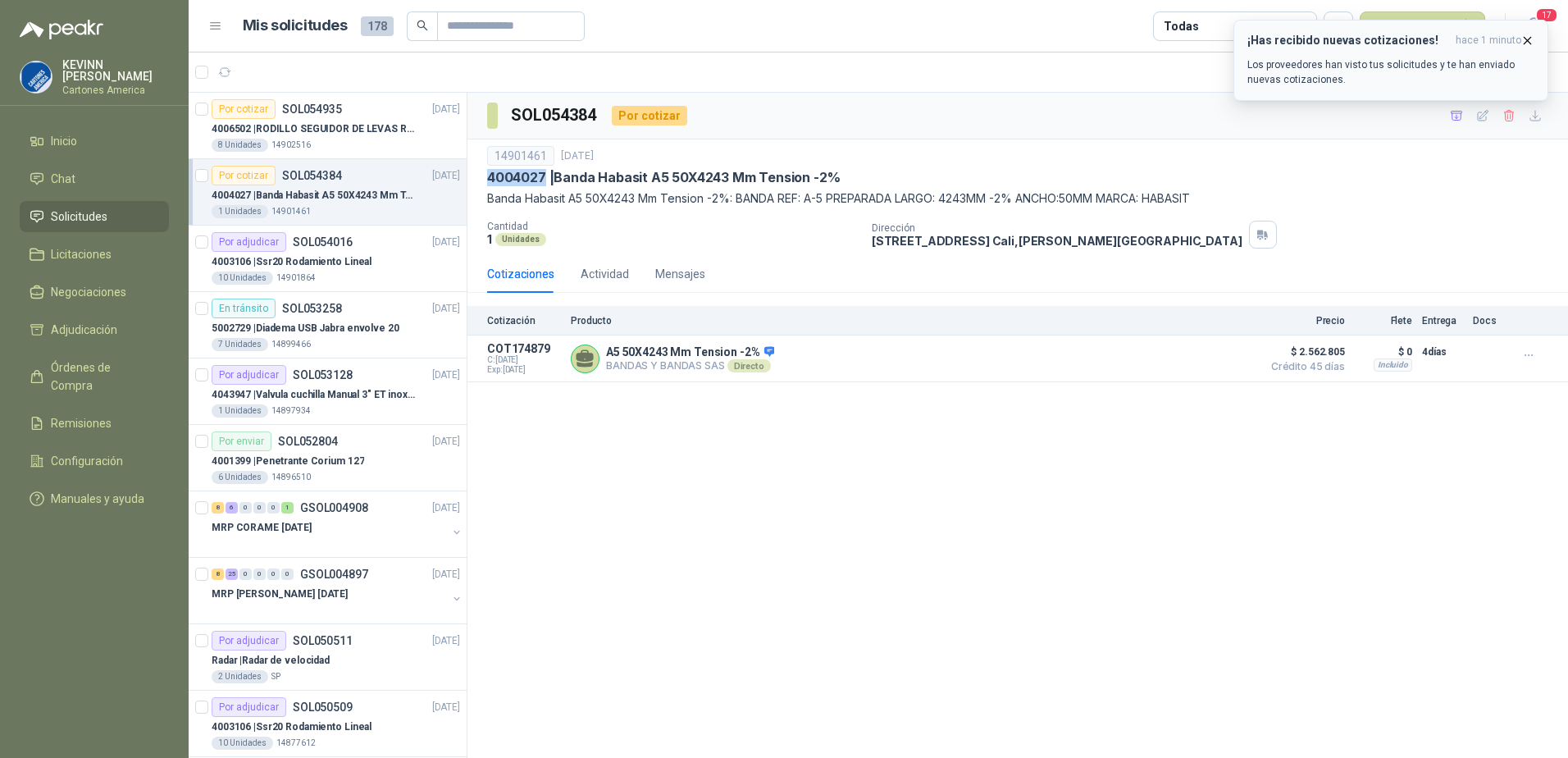
click at [1478, 49] on div "¡Has recibido nuevas cotizaciones! hace 1 minuto Los proveedores han visto tus …" at bounding box center [1391, 60] width 287 height 53
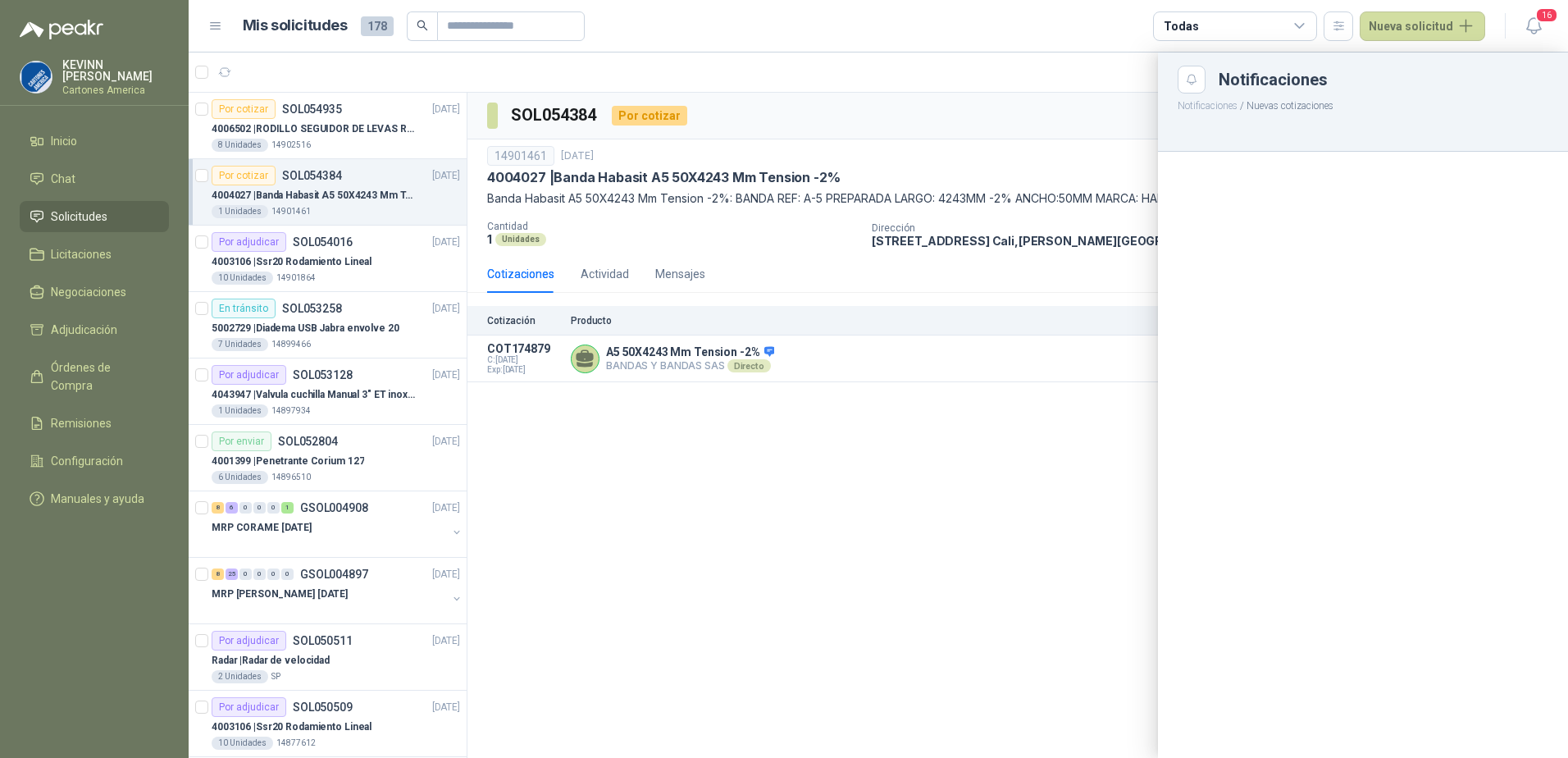
click at [1031, 395] on div at bounding box center [879, 405] width 1380 height 705
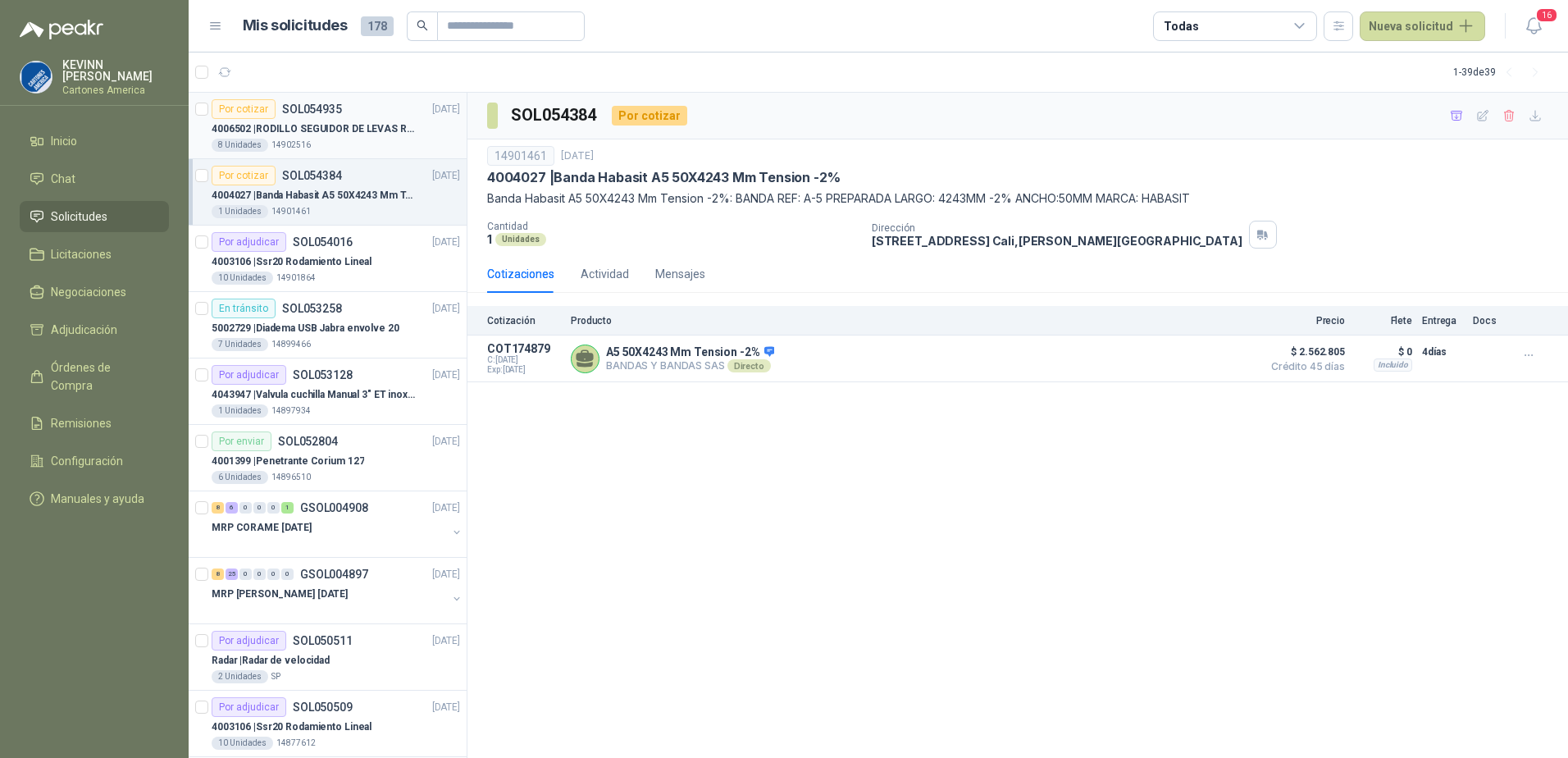
click at [300, 144] on p "14902516" at bounding box center [292, 145] width 40 height 13
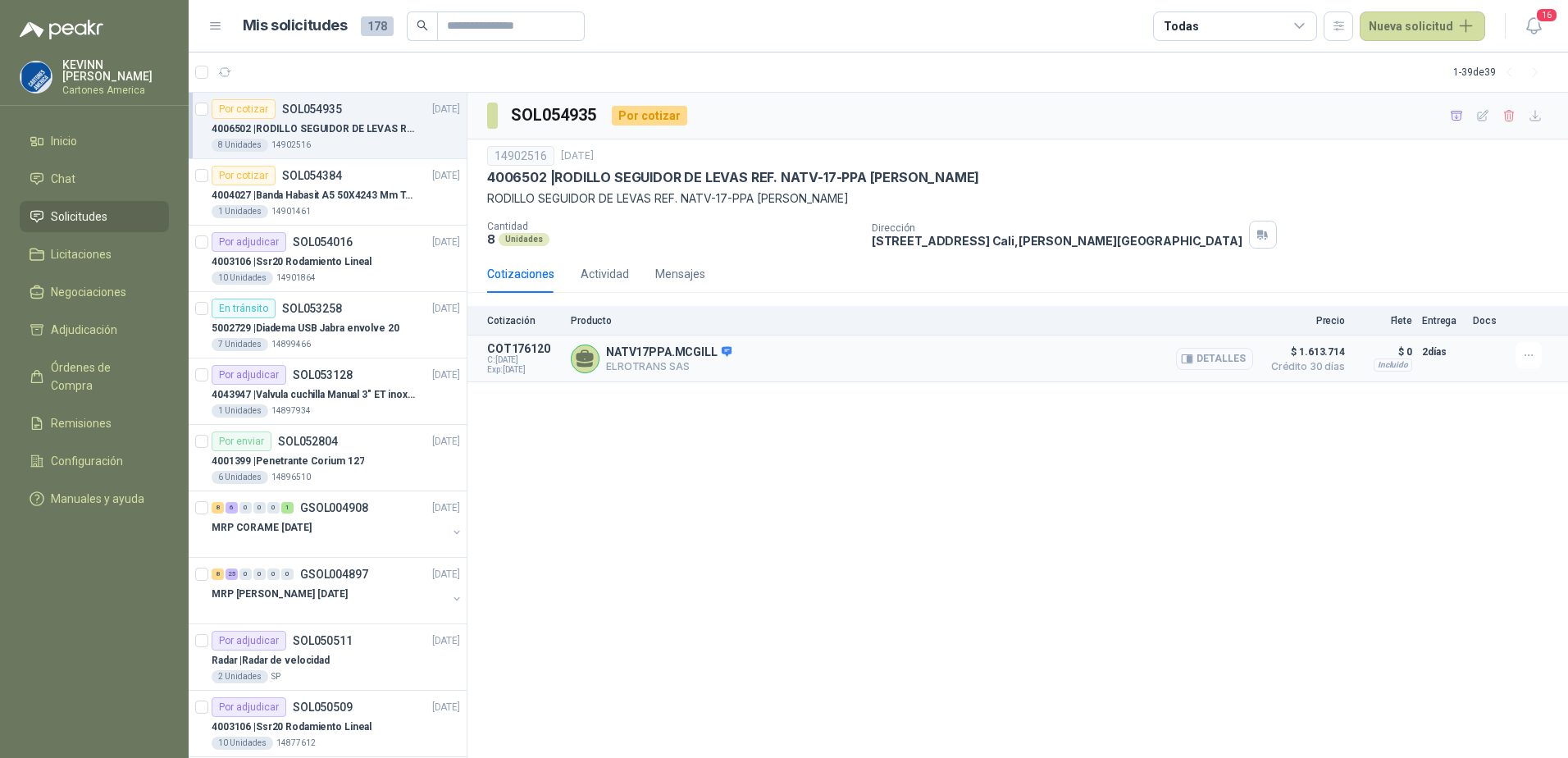
click at [1235, 353] on button "Detalles" at bounding box center [1214, 359] width 77 height 22
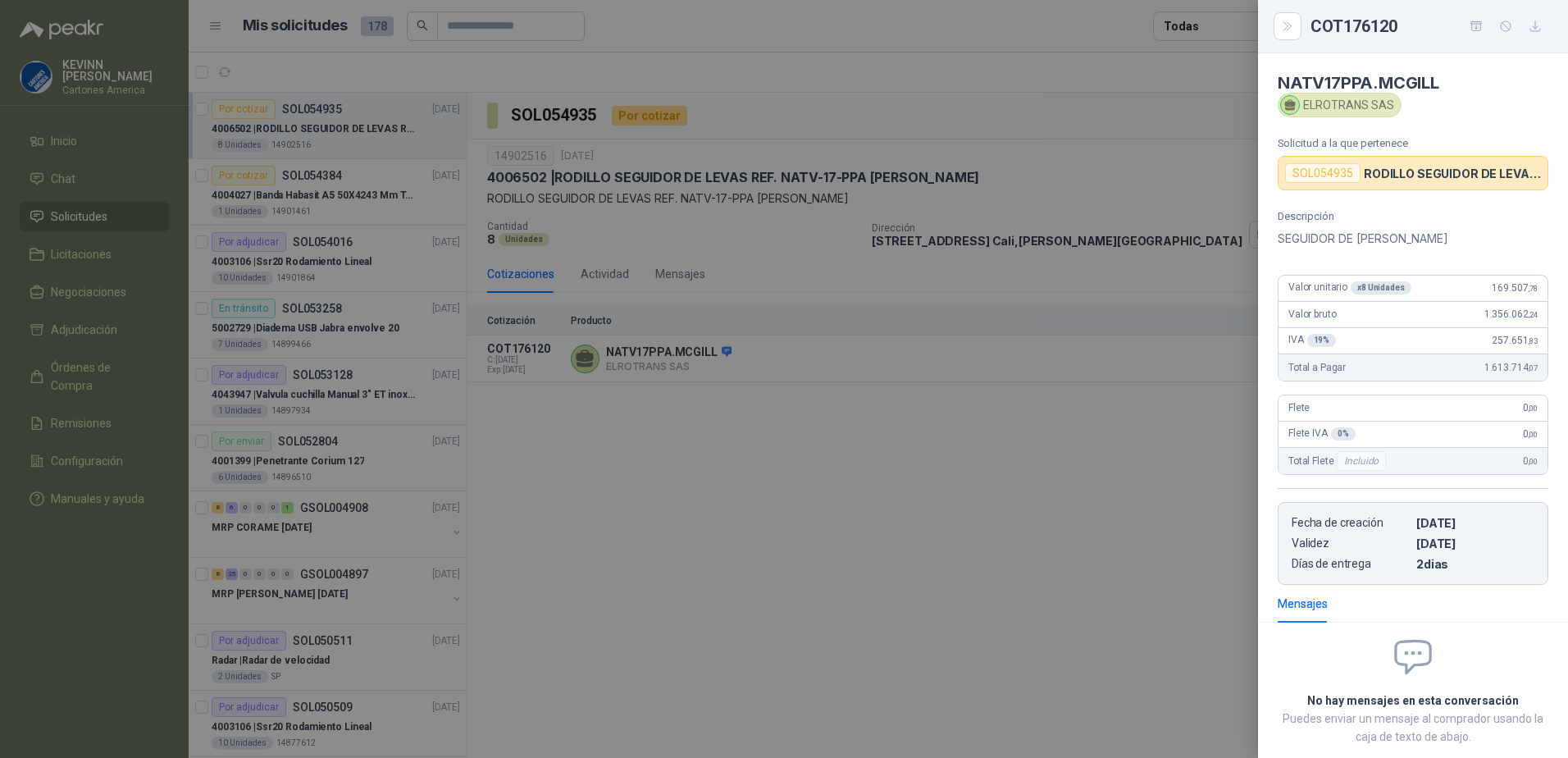
scroll to position [91, 0]
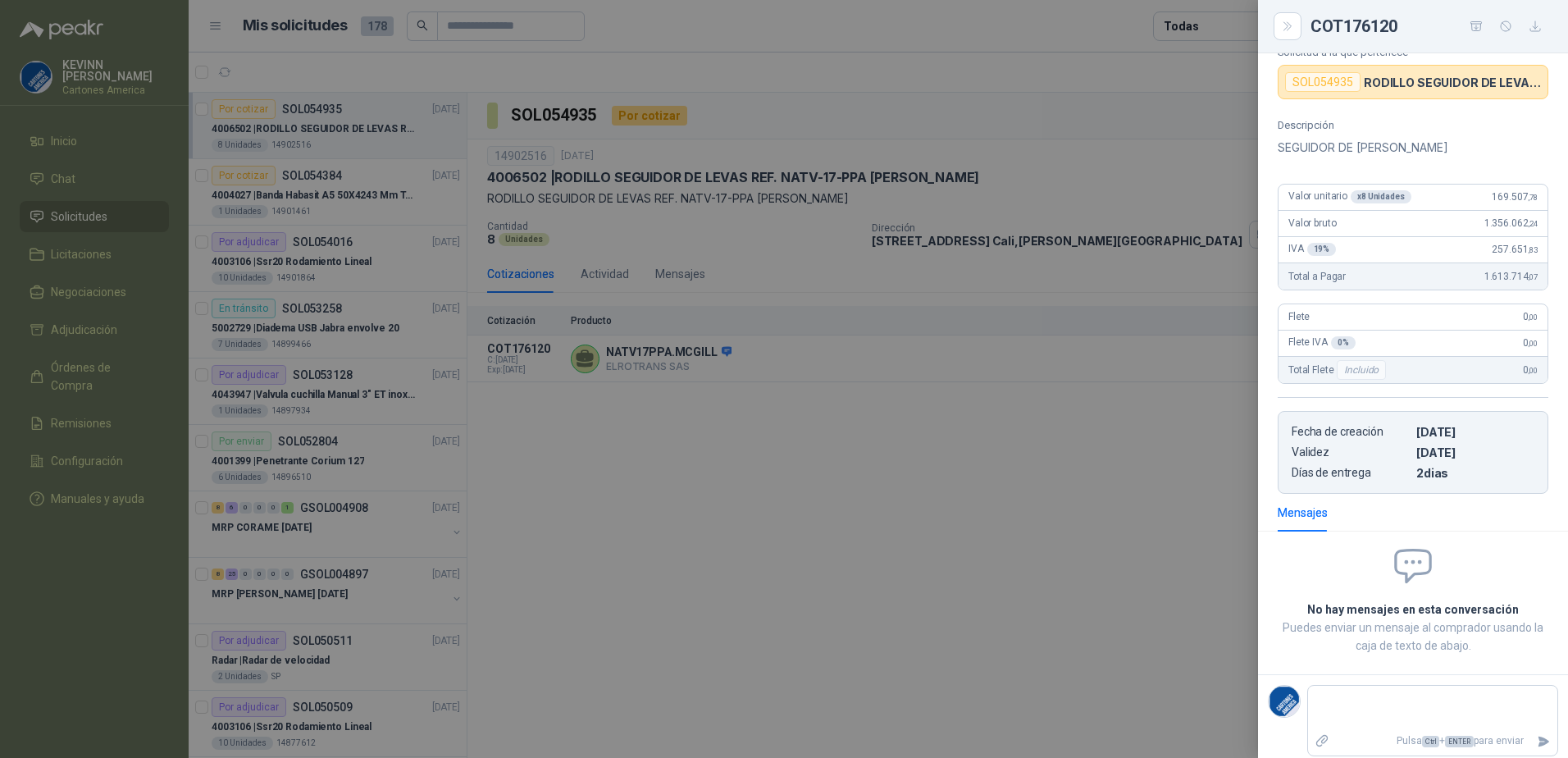
click at [957, 499] on div at bounding box center [784, 379] width 1568 height 758
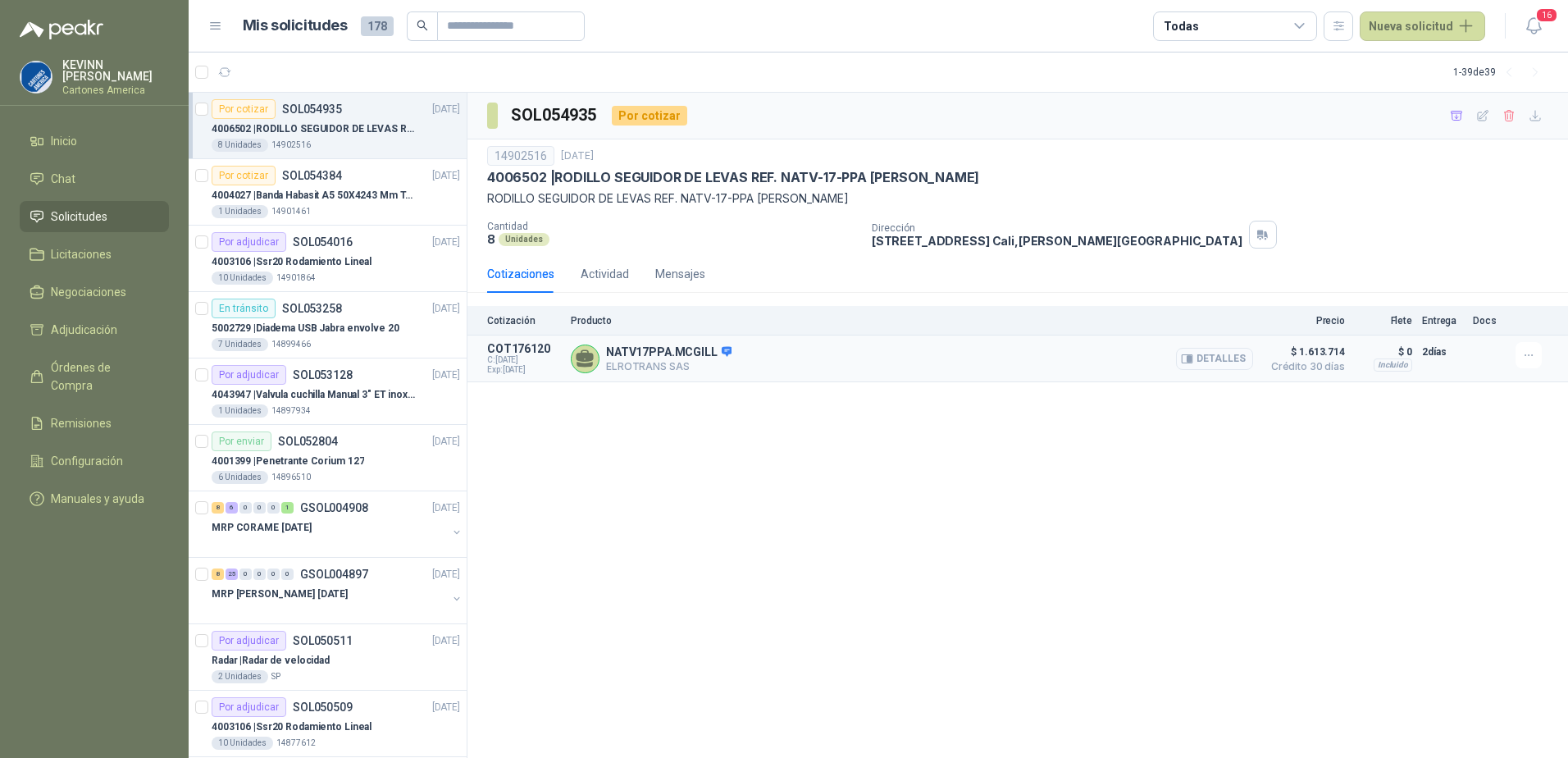
click at [1213, 355] on button "Detalles" at bounding box center [1214, 359] width 77 height 22
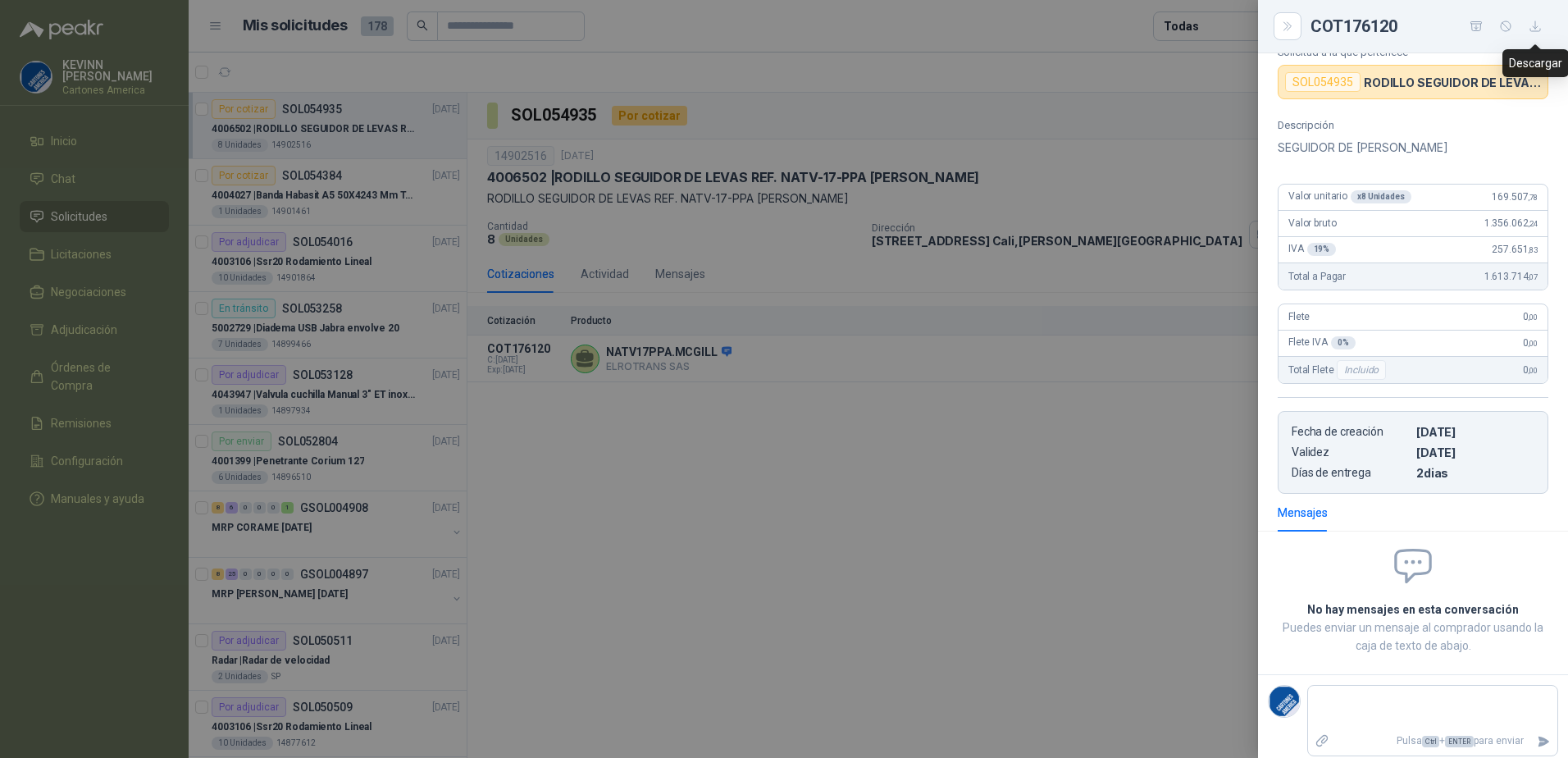
click at [1542, 24] on icon "button" at bounding box center [1536, 27] width 14 height 14
click at [1088, 344] on div at bounding box center [784, 379] width 1568 height 758
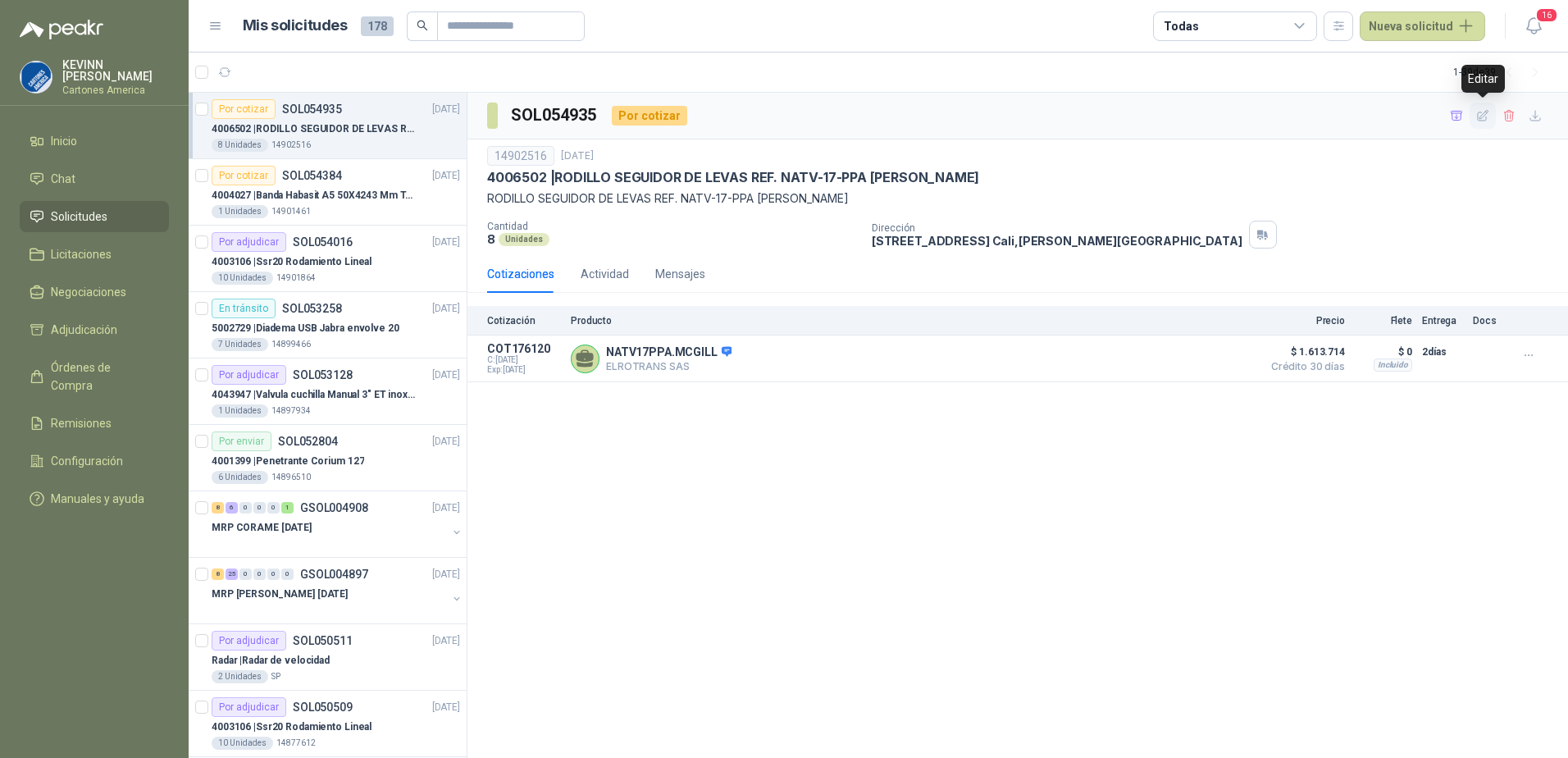
click at [1484, 115] on icon "button" at bounding box center [1483, 116] width 14 height 14
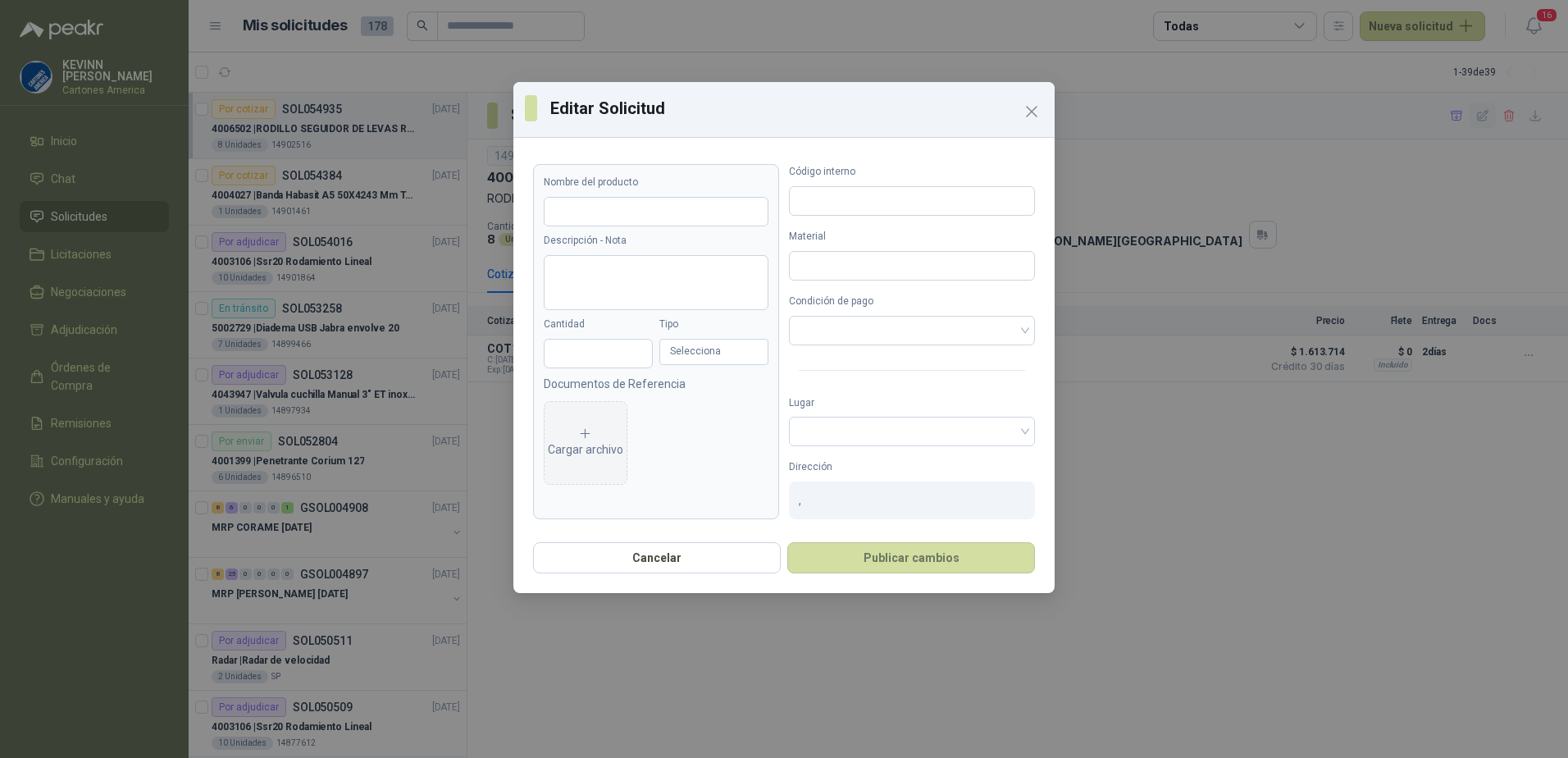
type input "**********"
type textarea "**********"
type input "*"
type input "********"
type input "*******"
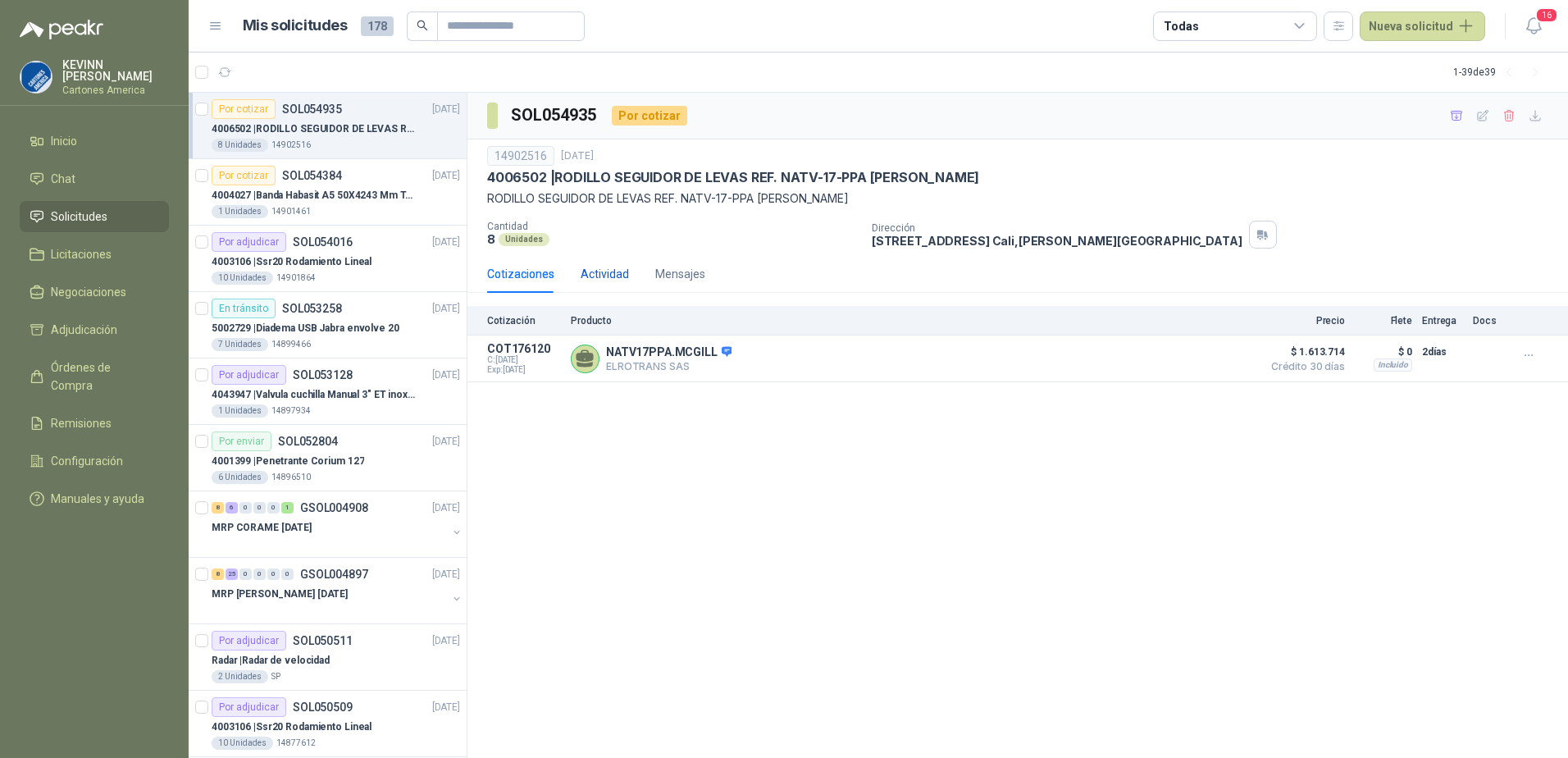
click at [603, 275] on div "Actividad" at bounding box center [605, 273] width 48 height 18
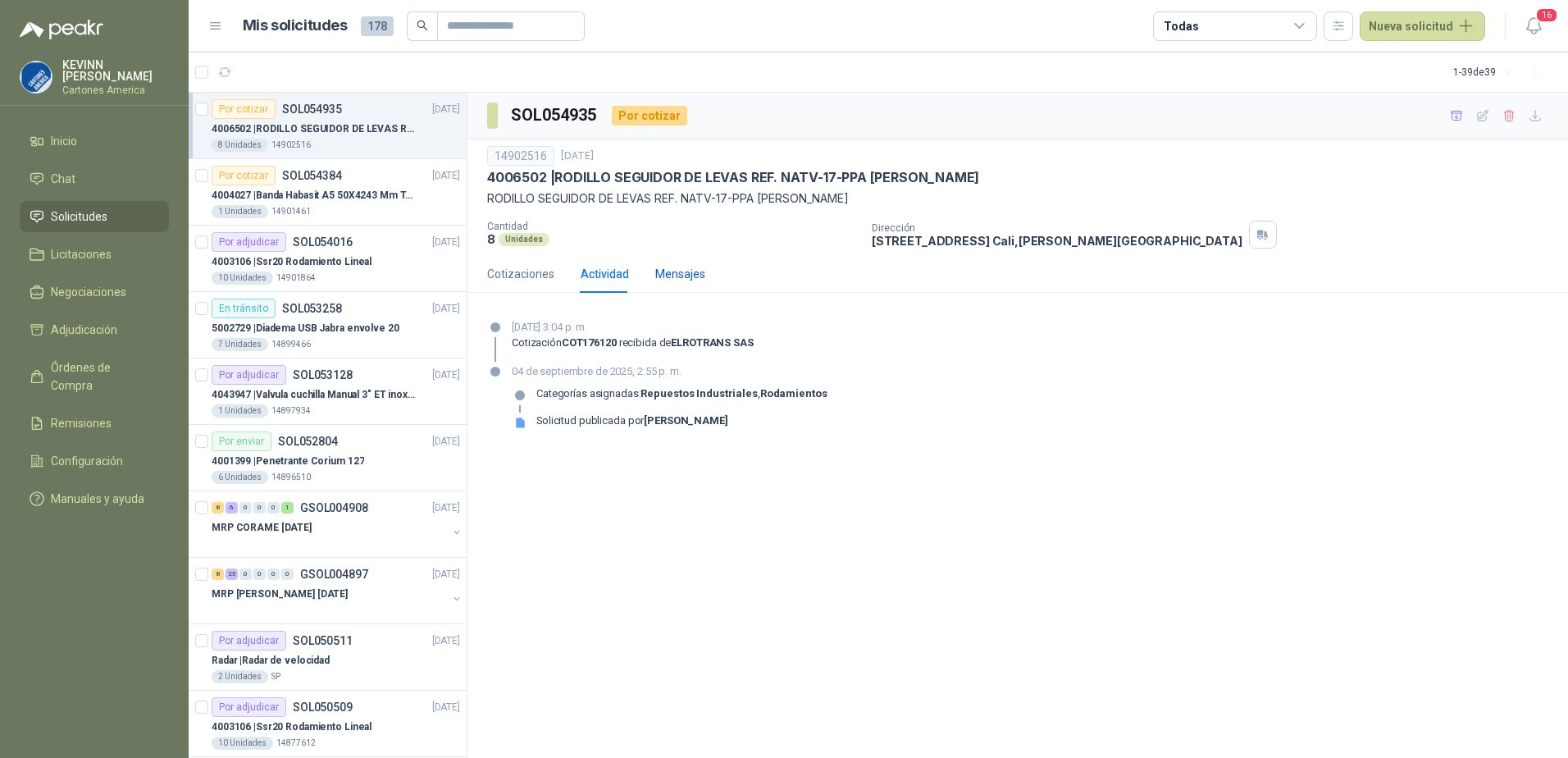
click at [681, 273] on div "Mensajes" at bounding box center [681, 273] width 50 height 18
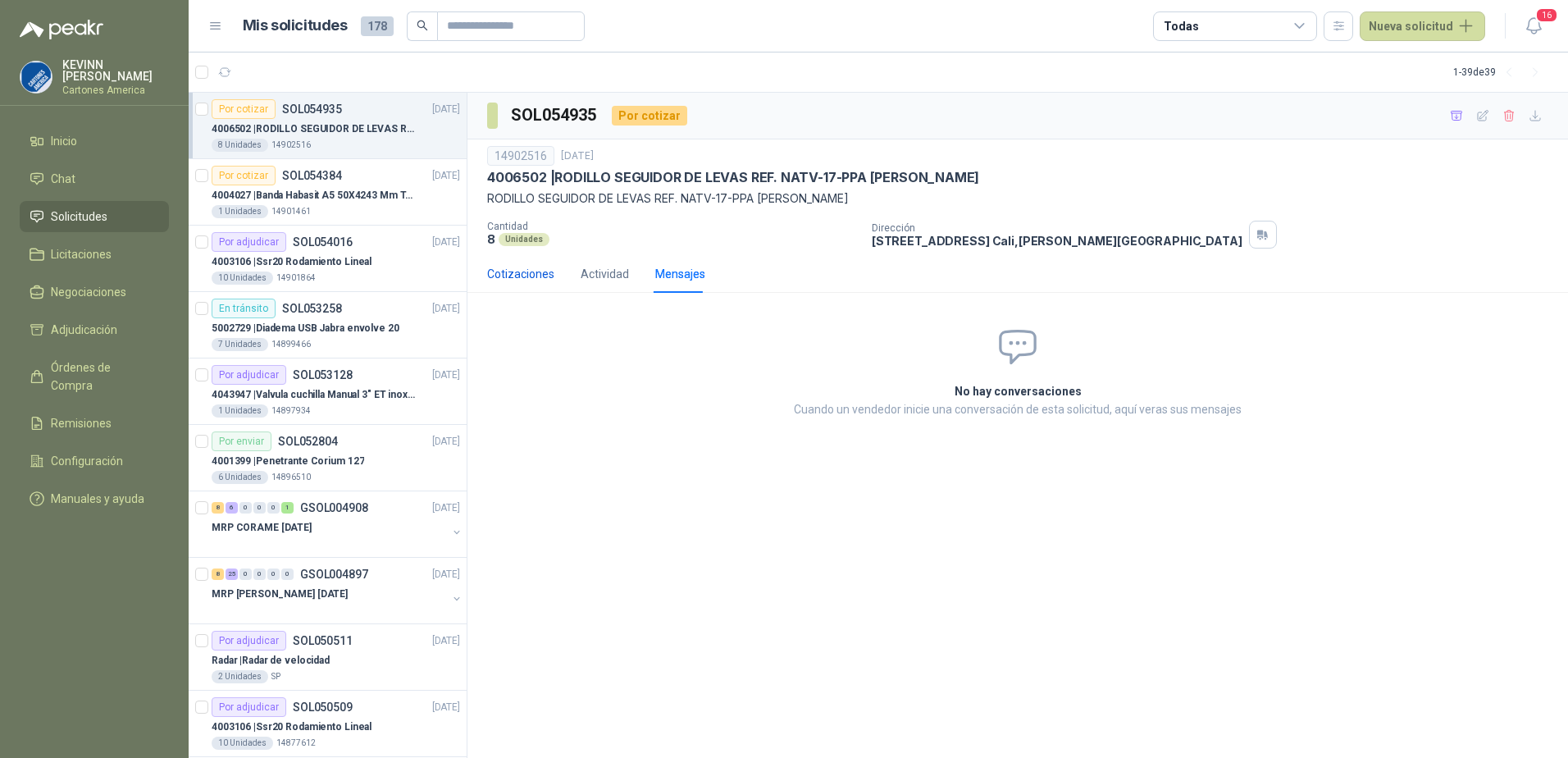
click at [515, 274] on div "Cotizaciones" at bounding box center [521, 273] width 67 height 18
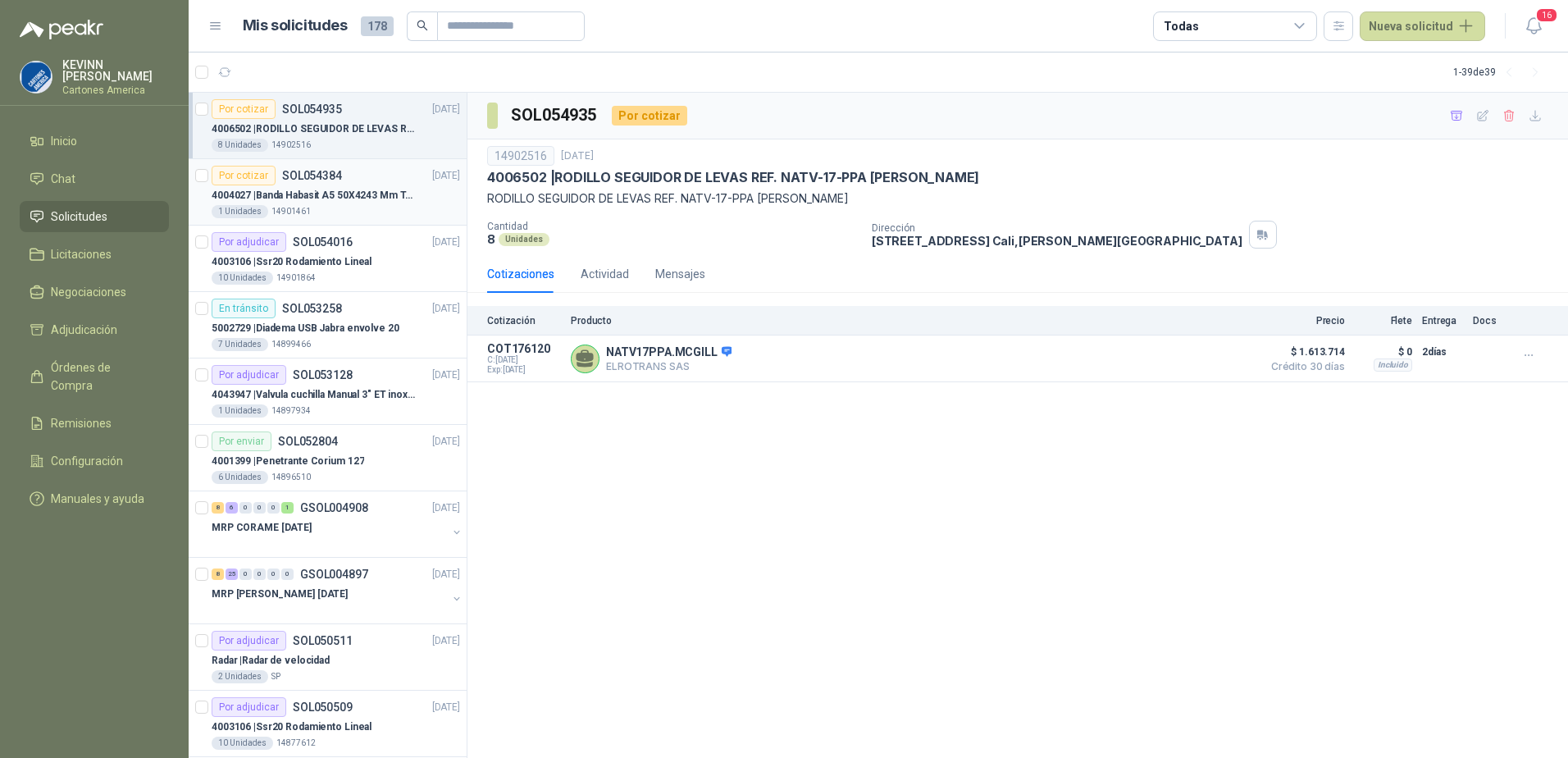
click at [369, 212] on div "1 Unidades 14901461" at bounding box center [336, 211] width 248 height 13
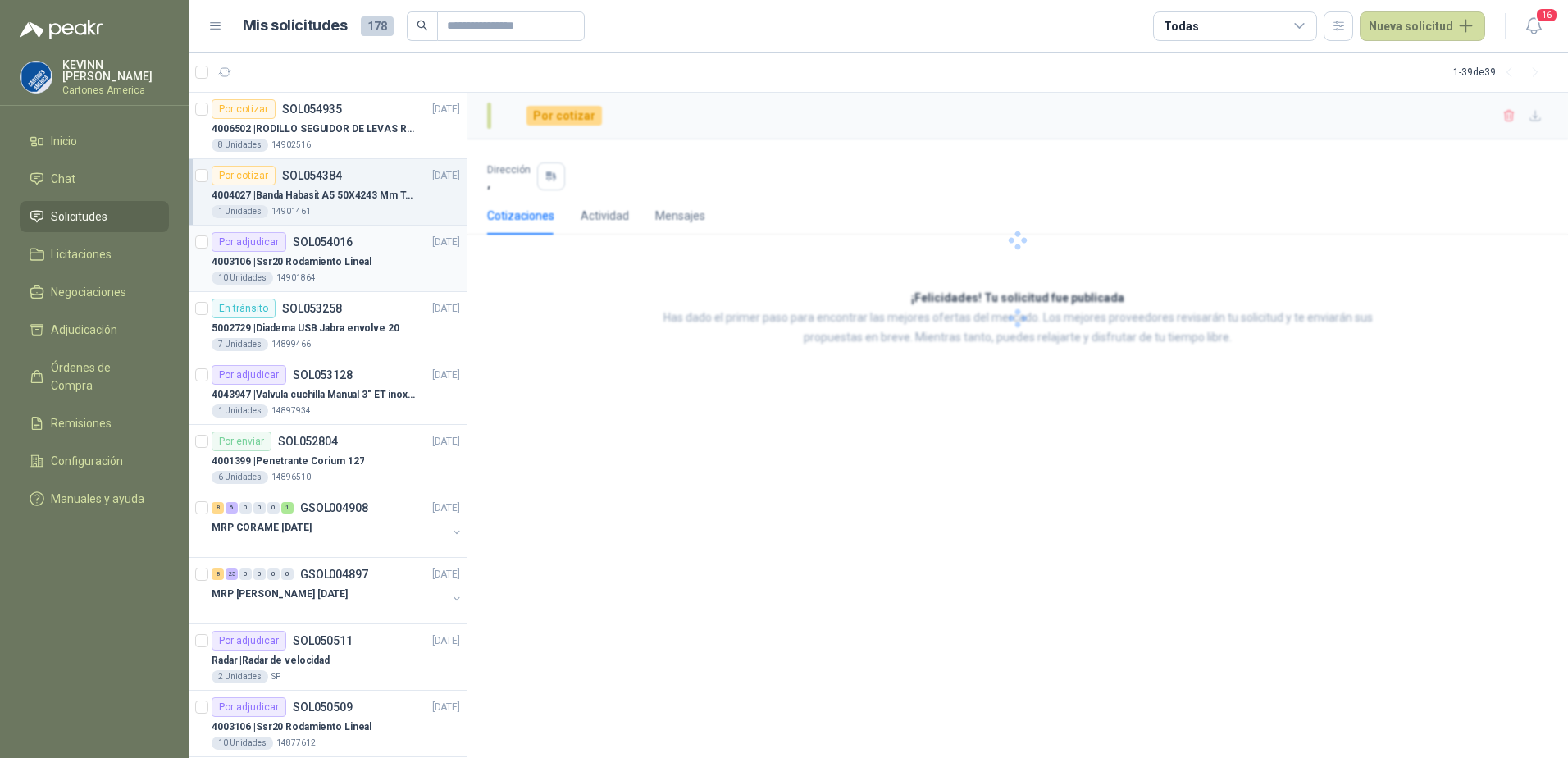
click at [336, 254] on p "4003106 | Ssr20 Rodamiento Lineal" at bounding box center [291, 262] width 160 height 16
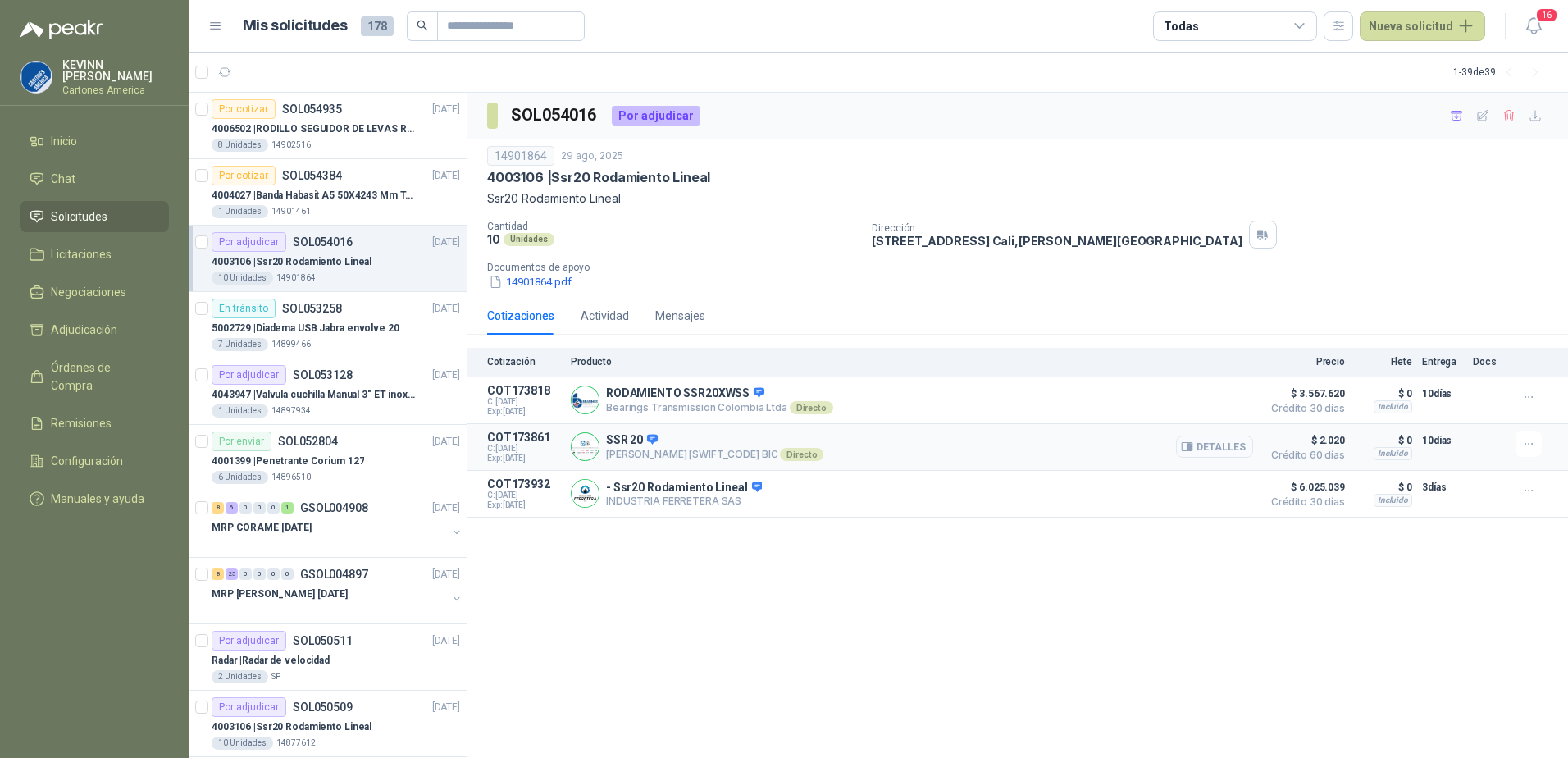
click at [1207, 446] on button "Detalles" at bounding box center [1214, 447] width 77 height 22
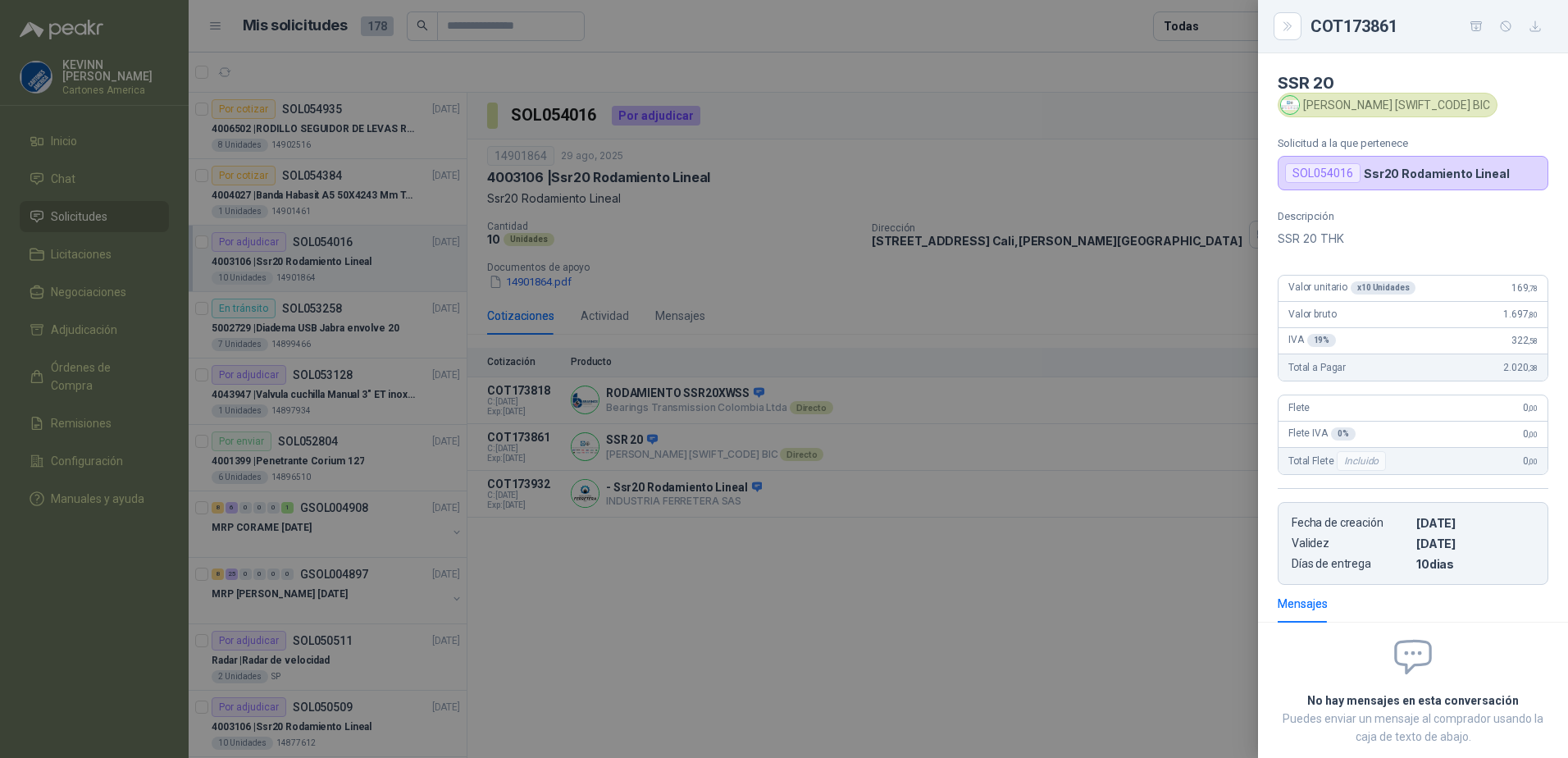
scroll to position [91, 0]
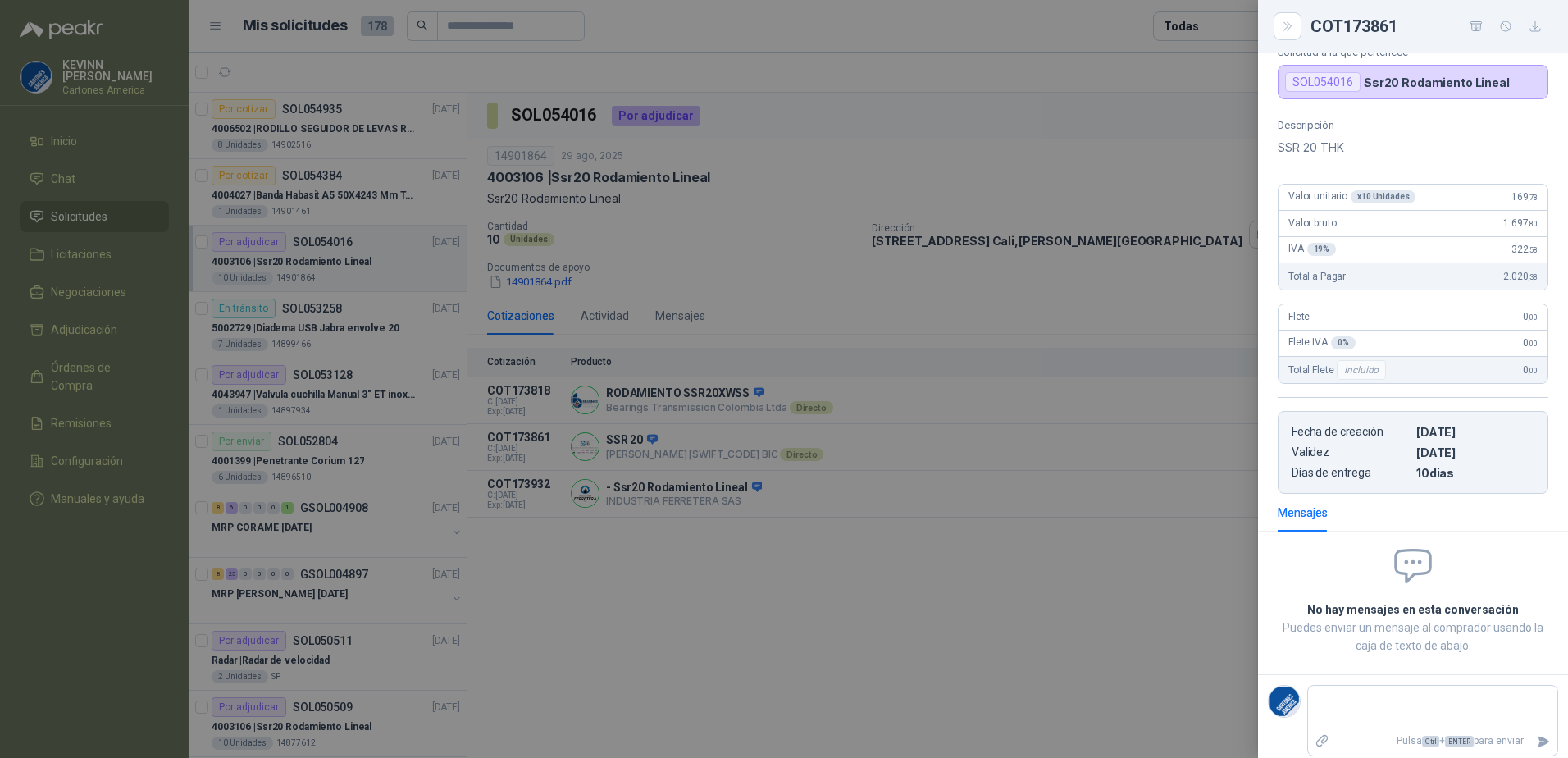
click at [1088, 598] on div at bounding box center [784, 379] width 1568 height 758
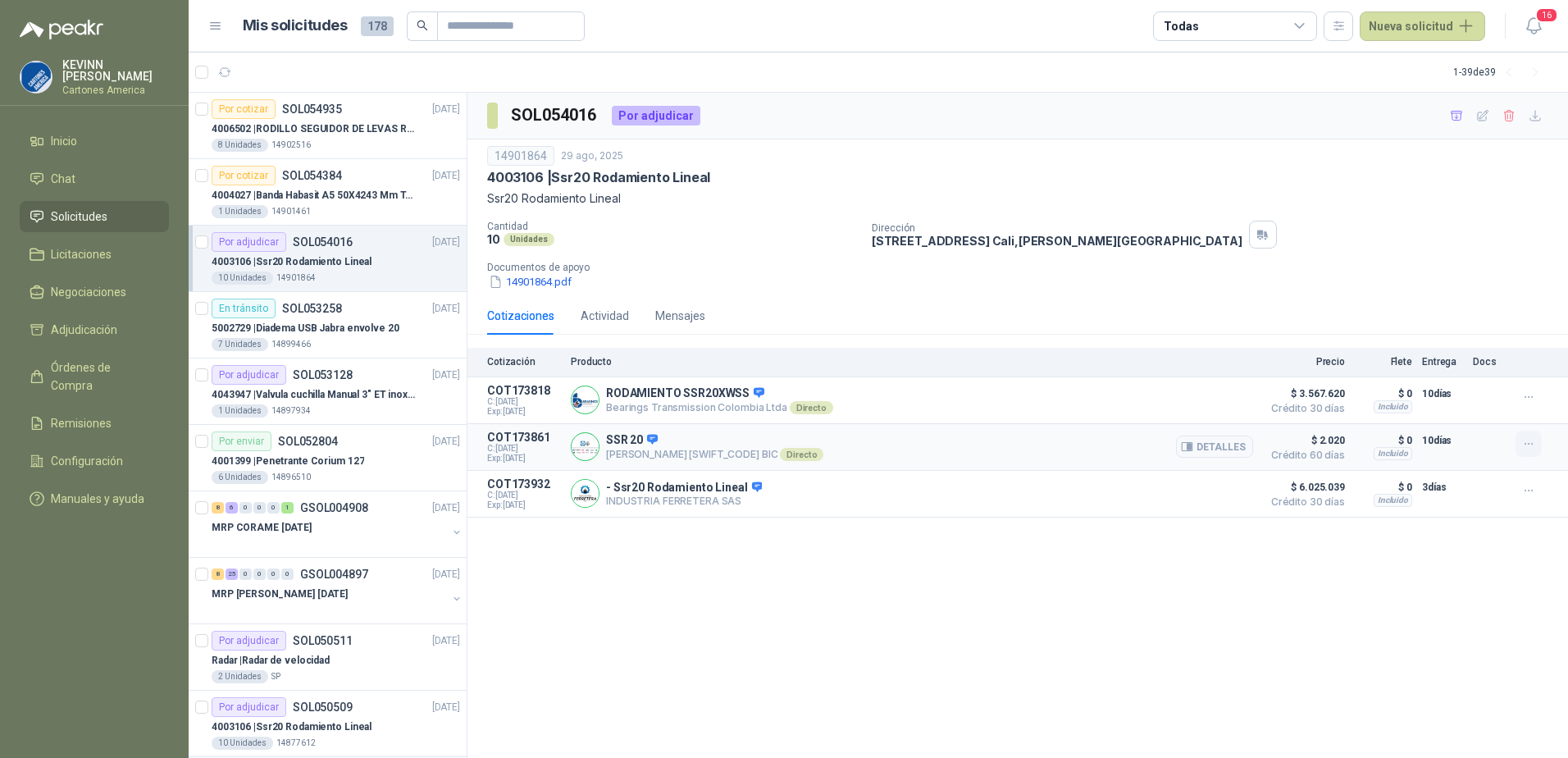
click at [1527, 447] on icon "button" at bounding box center [1529, 444] width 14 height 14
click at [778, 448] on div "SSR 20 [PERSON_NAME] [SWIFT_CODE] BIC Directo Detalles" at bounding box center [912, 447] width 682 height 33
click at [561, 444] on article "COT173861 C: [DATE] Exp: [DATE] SSR 20 [PERSON_NAME] [SWIFT_CODE] BIC Directo D…" at bounding box center [1018, 448] width 1101 height 47
click at [1174, 452] on div "SSR 20 [PERSON_NAME] [SWIFT_CODE] BIC Directo Detalles" at bounding box center [912, 447] width 682 height 33
click at [1227, 447] on button "Detalles" at bounding box center [1214, 447] width 77 height 22
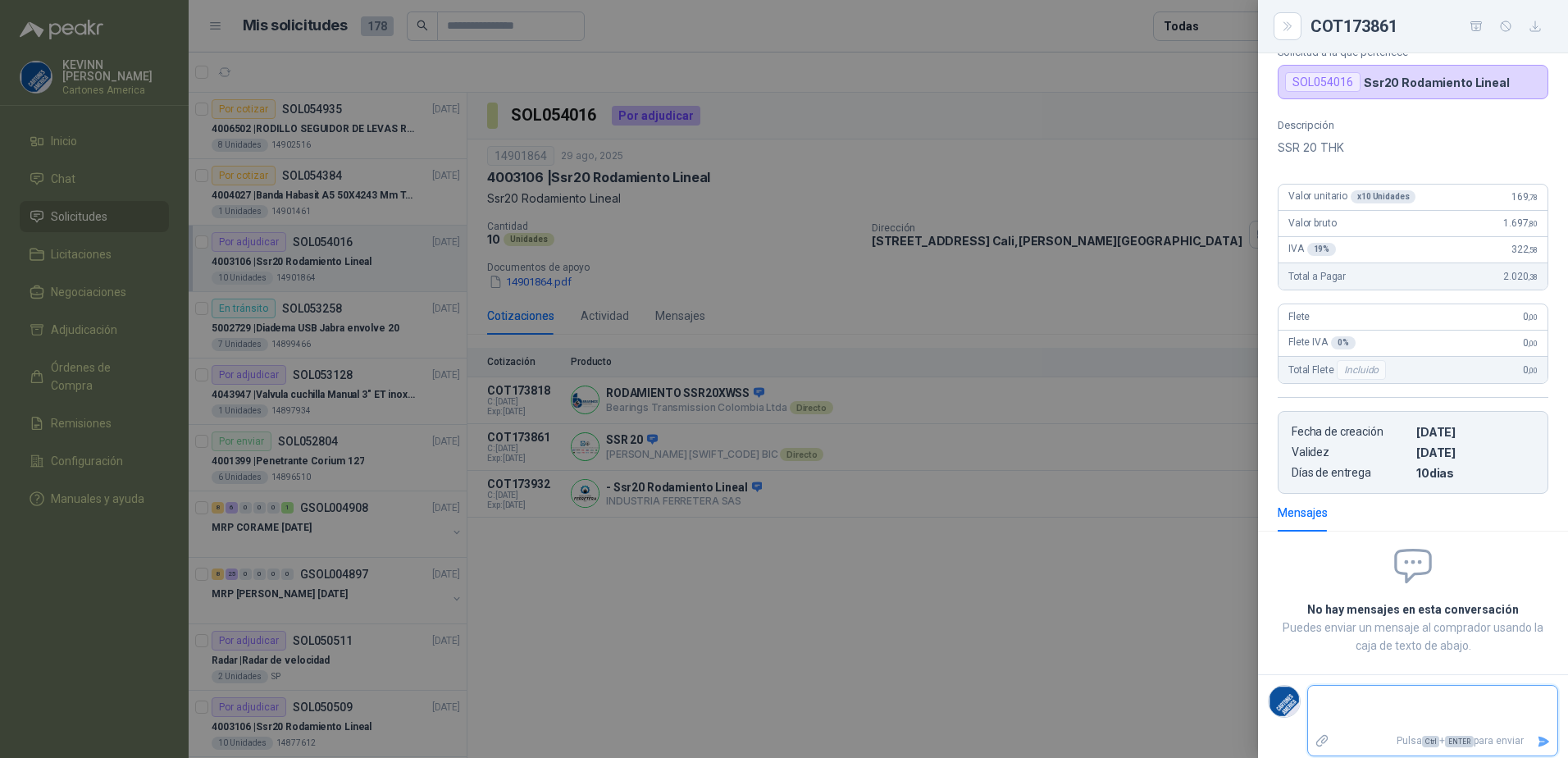
click at [1384, 697] on textarea at bounding box center [1433, 708] width 249 height 38
type textarea "*"
type textarea "**"
type textarea "***"
type textarea "****"
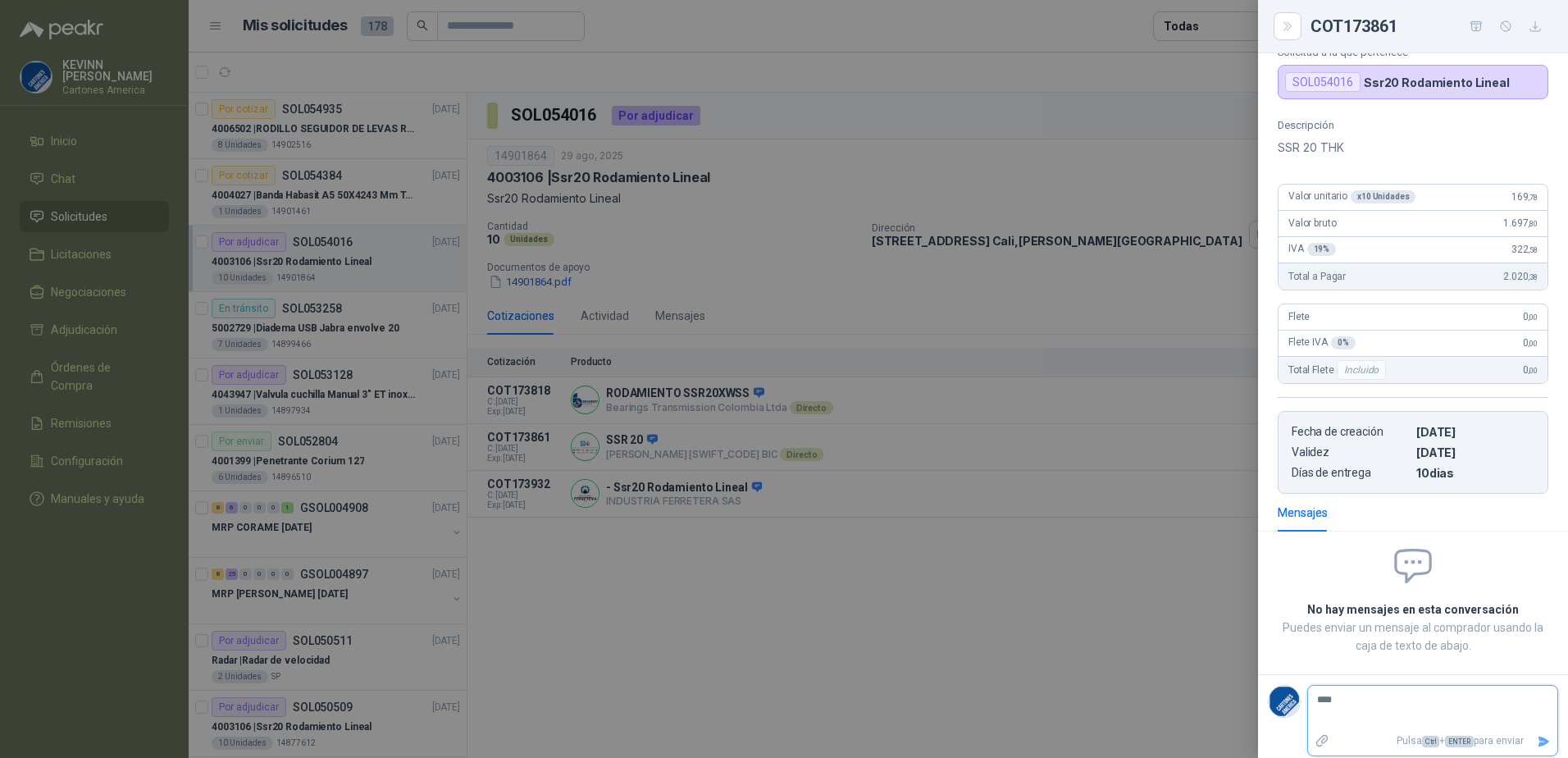
type textarea "*****"
type textarea "*******"
type textarea "********"
type textarea "*********"
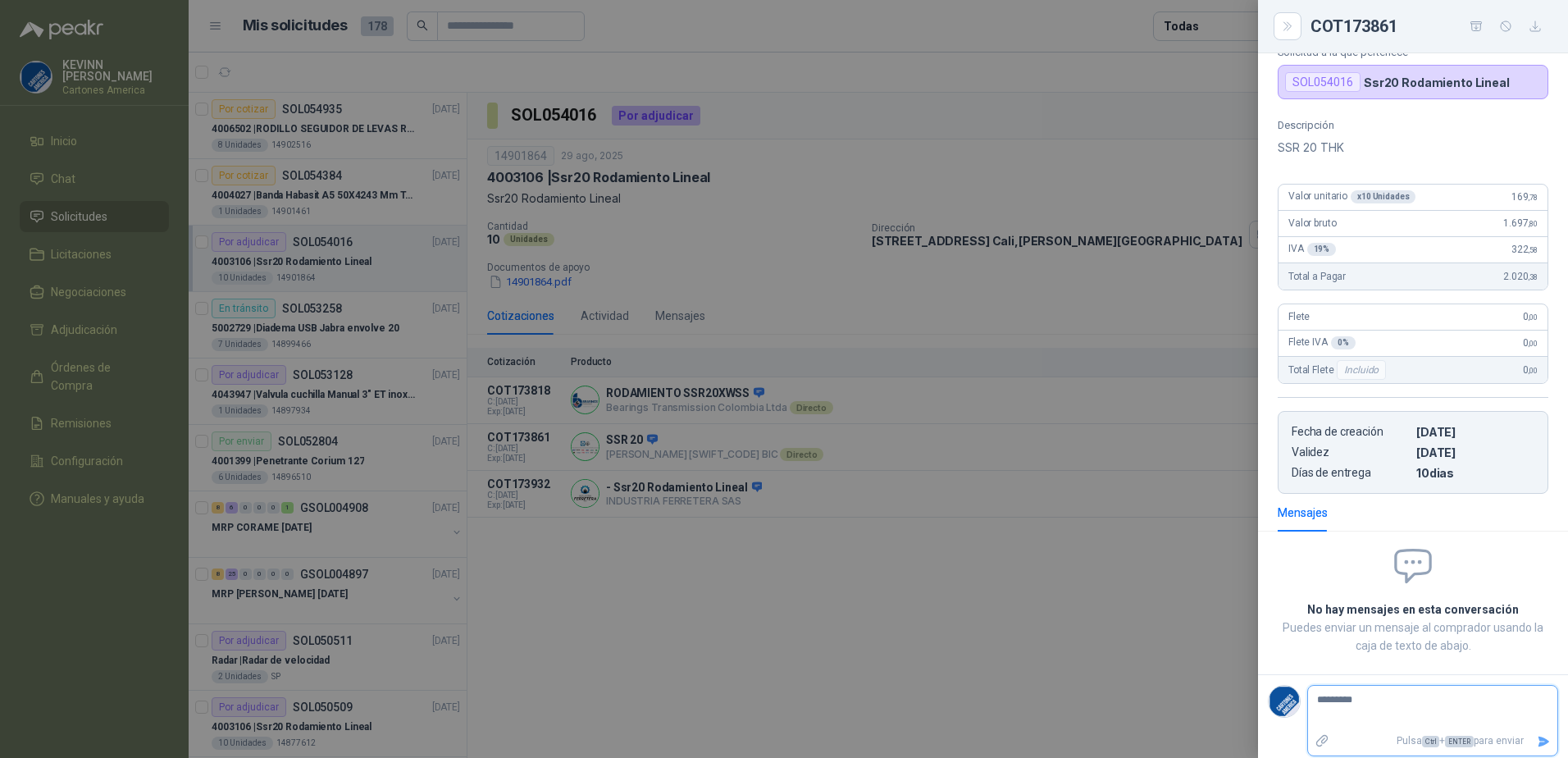
type textarea "**********"
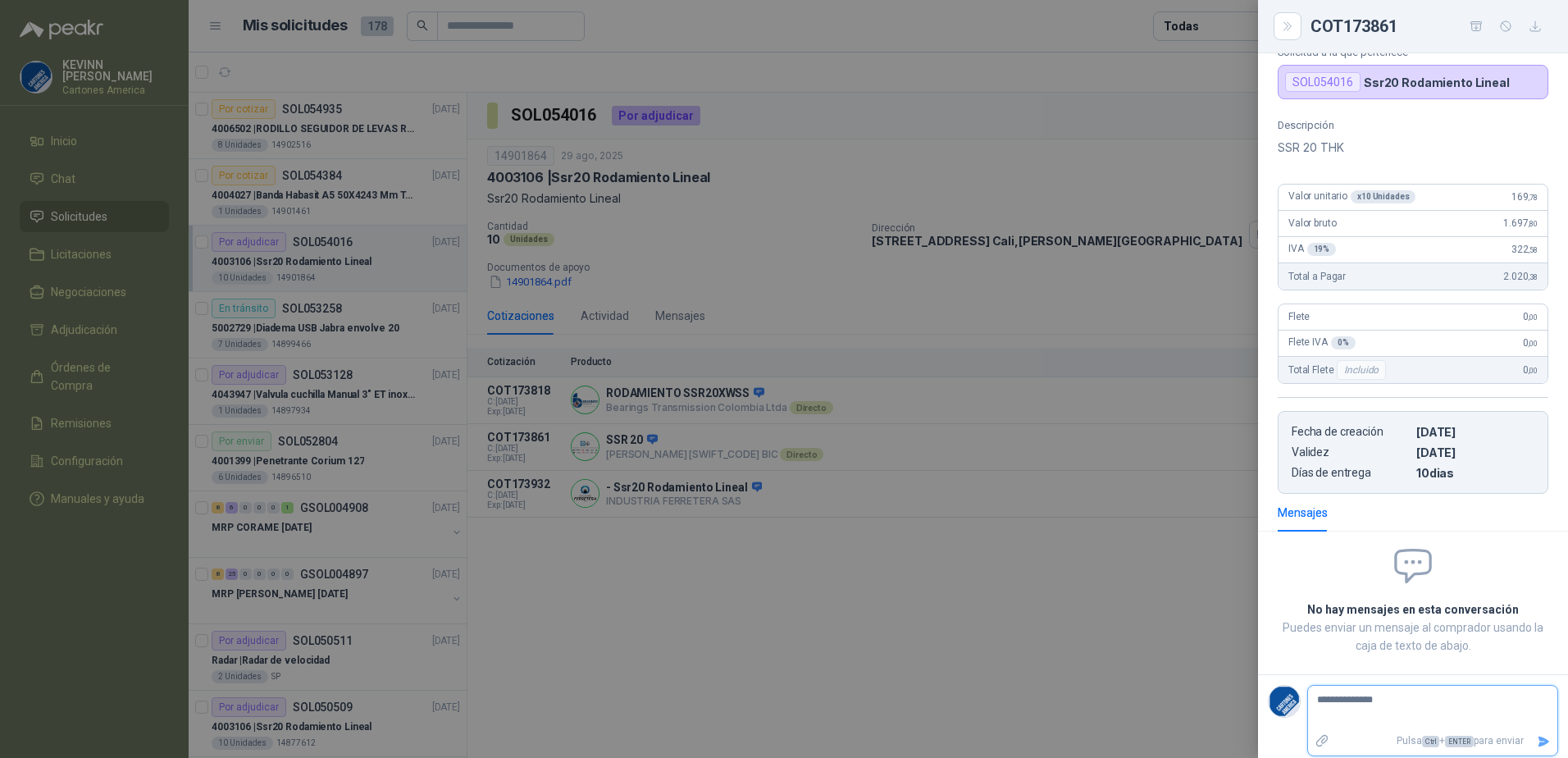
type textarea "**********"
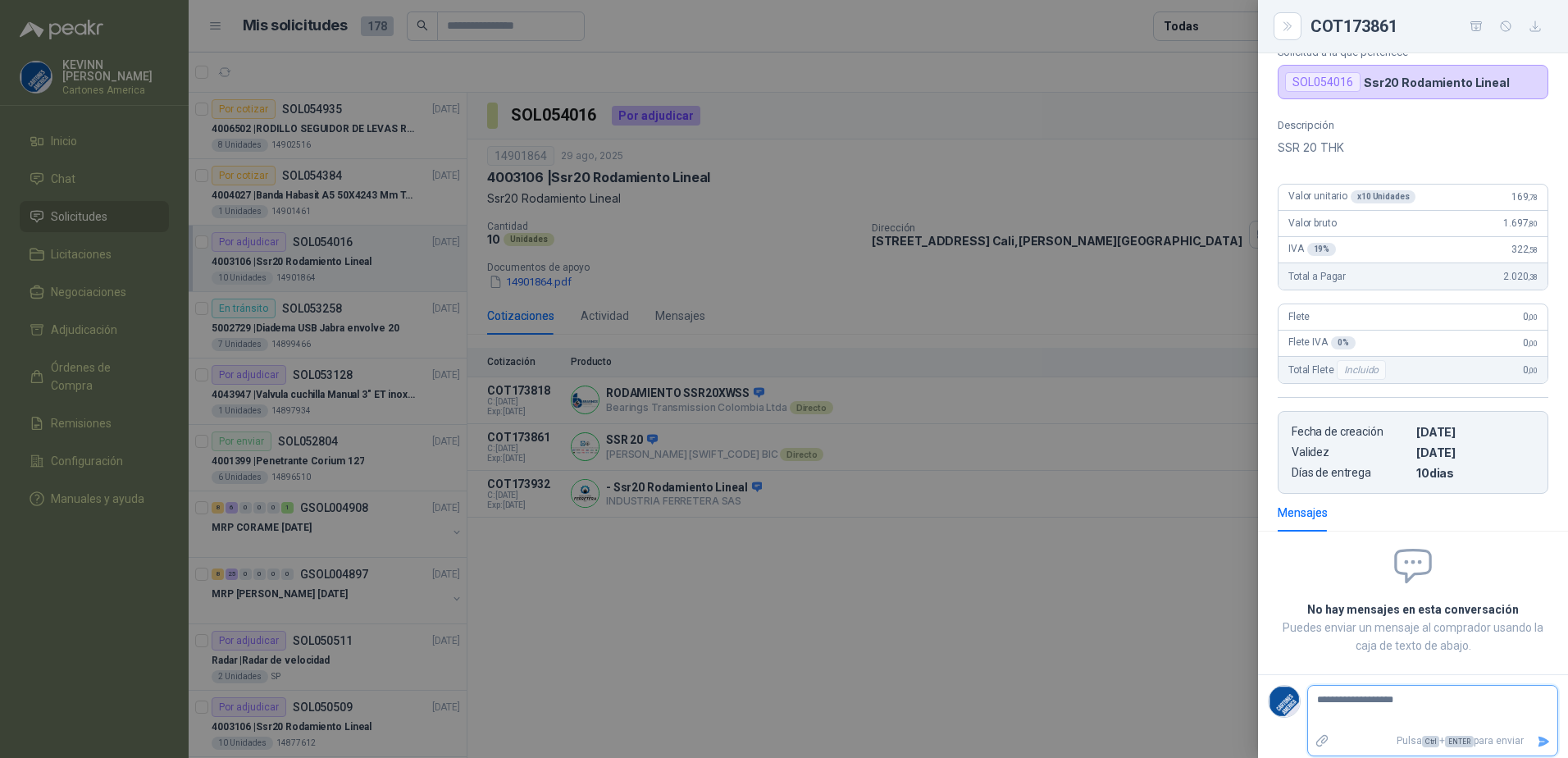
type textarea "**********"
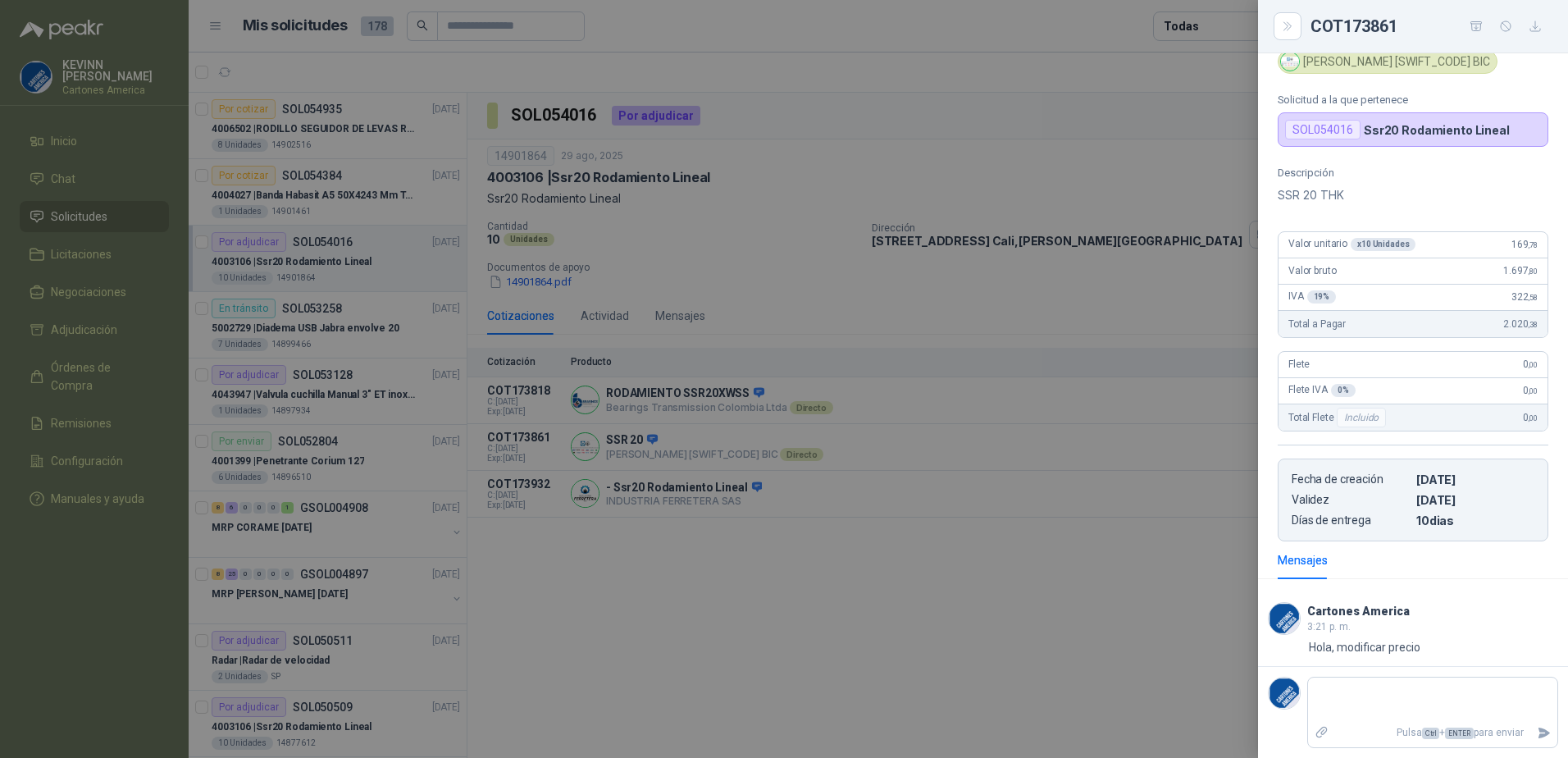
click at [1138, 501] on div at bounding box center [784, 379] width 1568 height 758
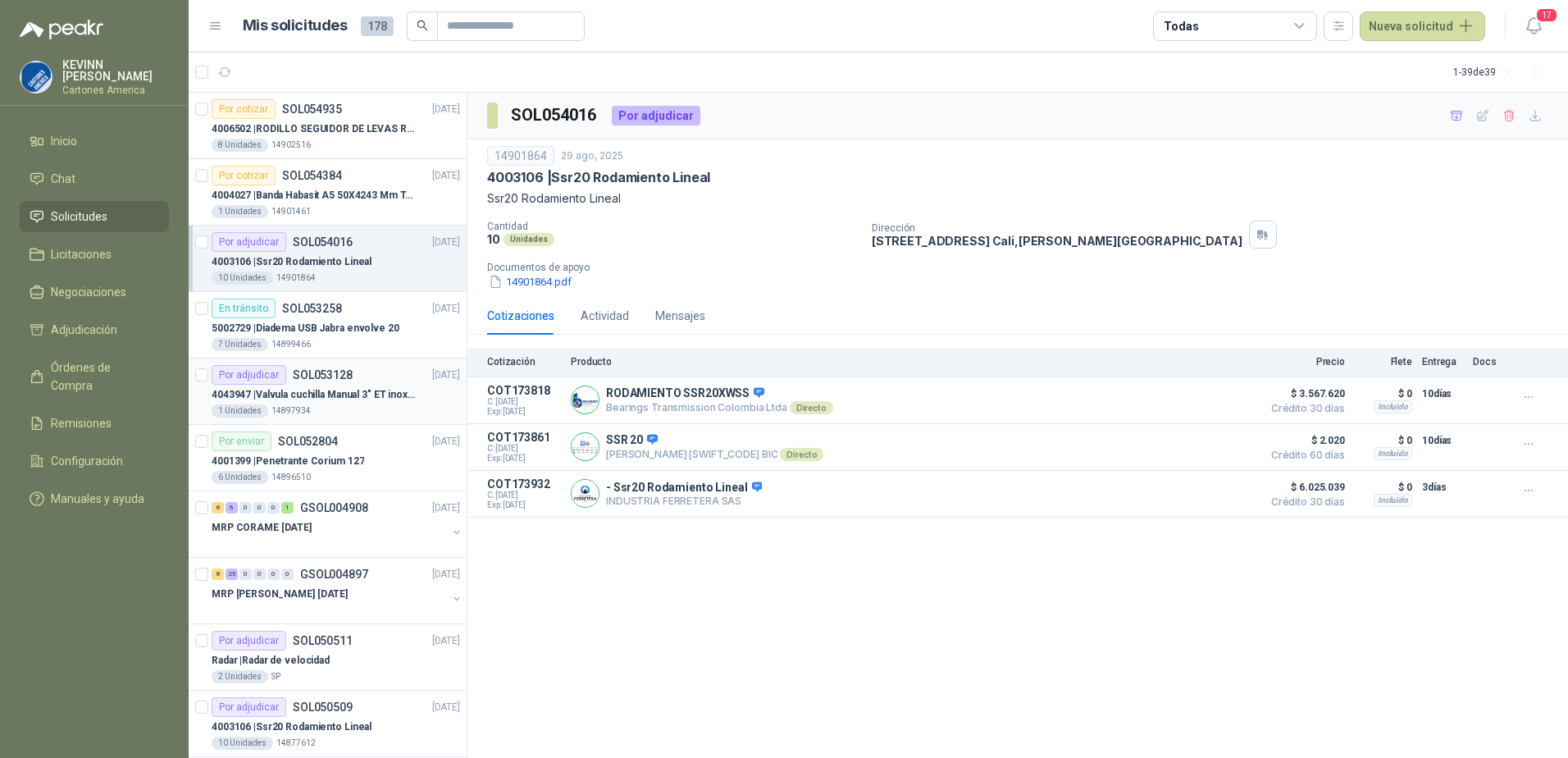
click at [338, 401] on p "4043947 | Valvula cuchilla Manual 3" ET inox T/LUG" at bounding box center [313, 395] width 204 height 16
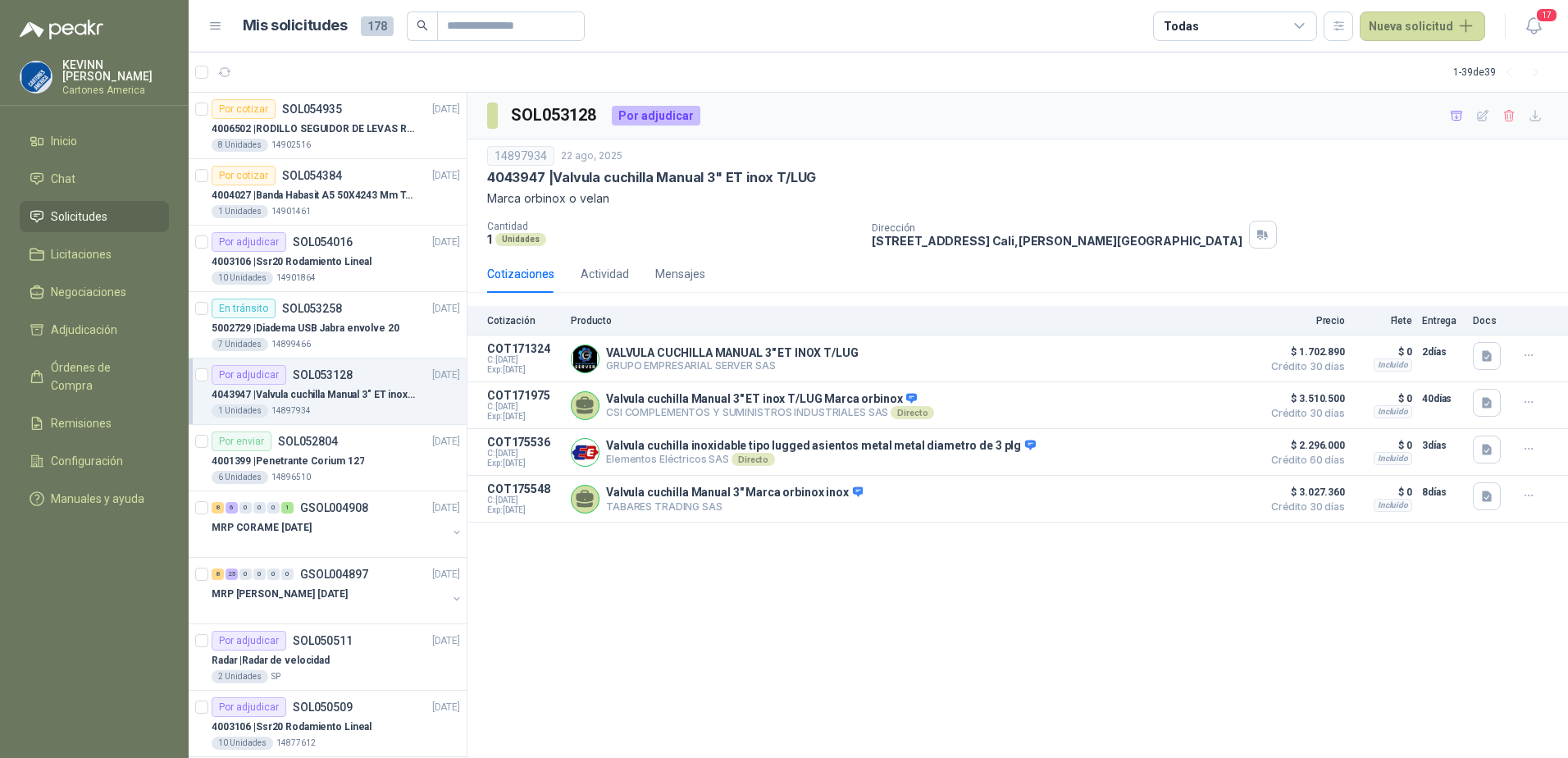
click at [308, 401] on p "4043947 | Valvula cuchilla Manual 3" ET inox T/LUG" at bounding box center [313, 395] width 204 height 16
click at [334, 454] on p "4001399 | Penetrante Corium 127" at bounding box center [287, 461] width 153 height 16
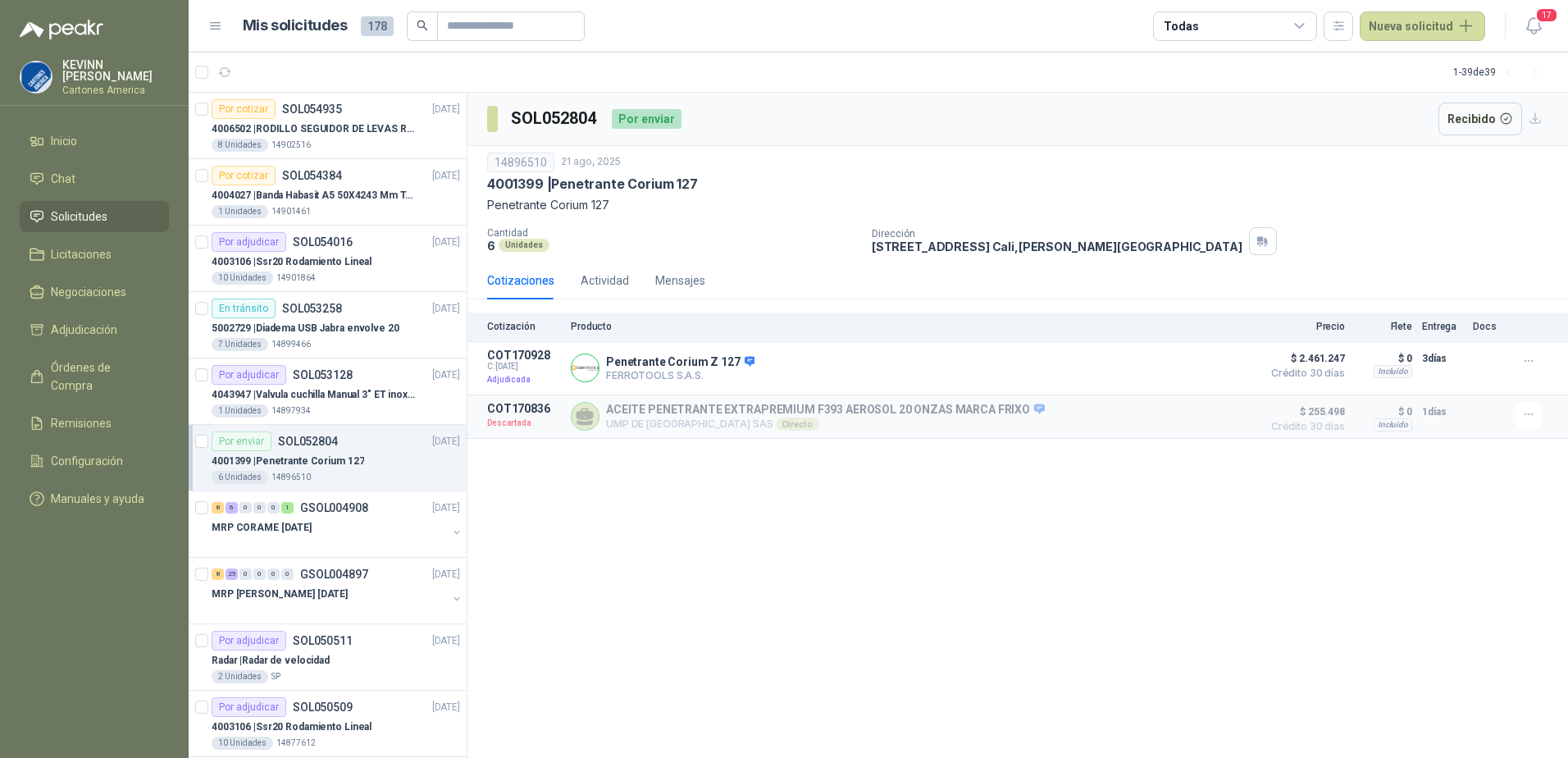
click at [1025, 565] on div "SOL052804 Por enviar Recibido 14896510 [DATE] 4001399 | Penetrante Corium 127 P…" at bounding box center [1018, 425] width 1101 height 666
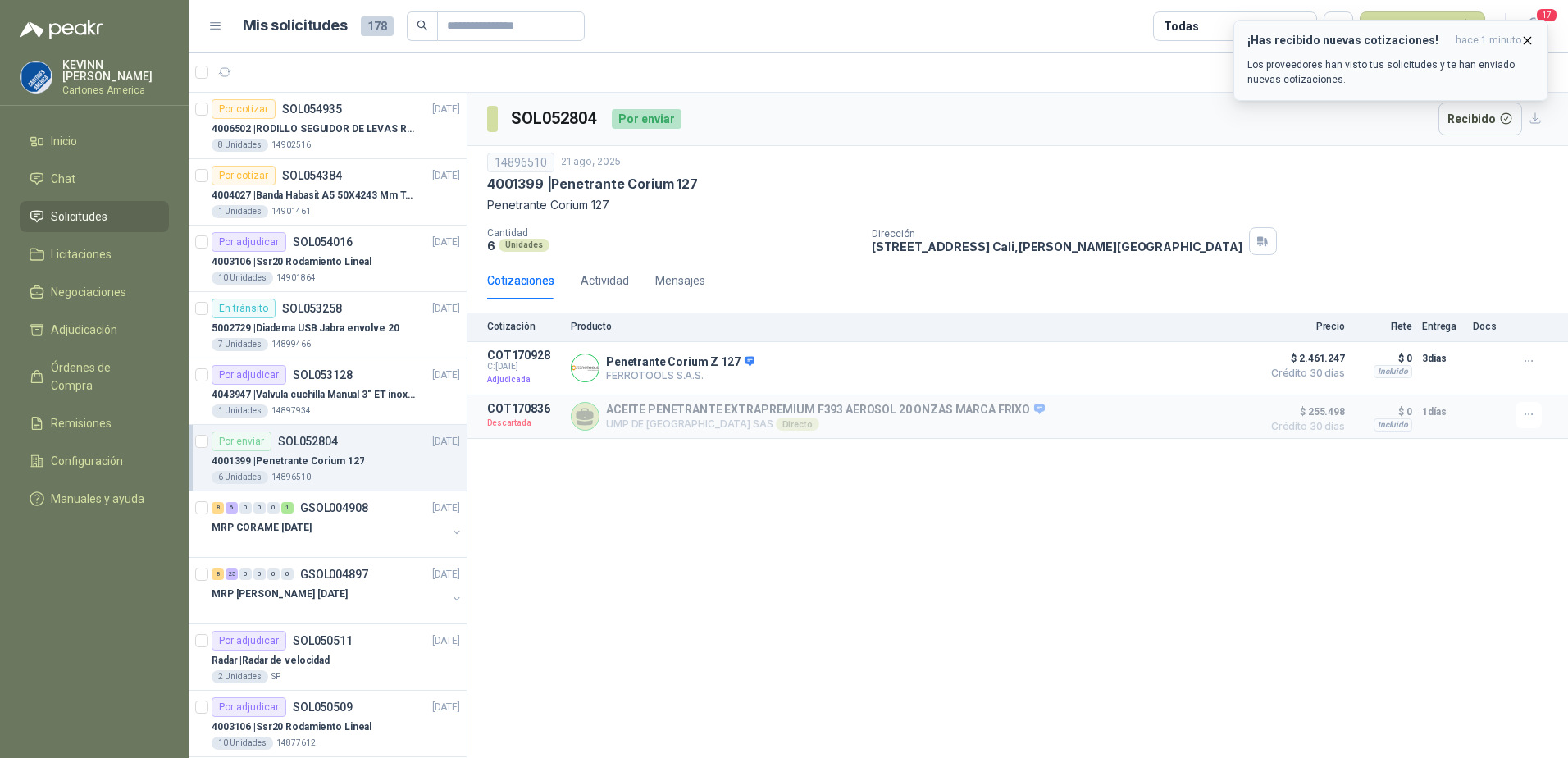
click at [1465, 47] on span "hace 1 minuto" at bounding box center [1489, 41] width 66 height 14
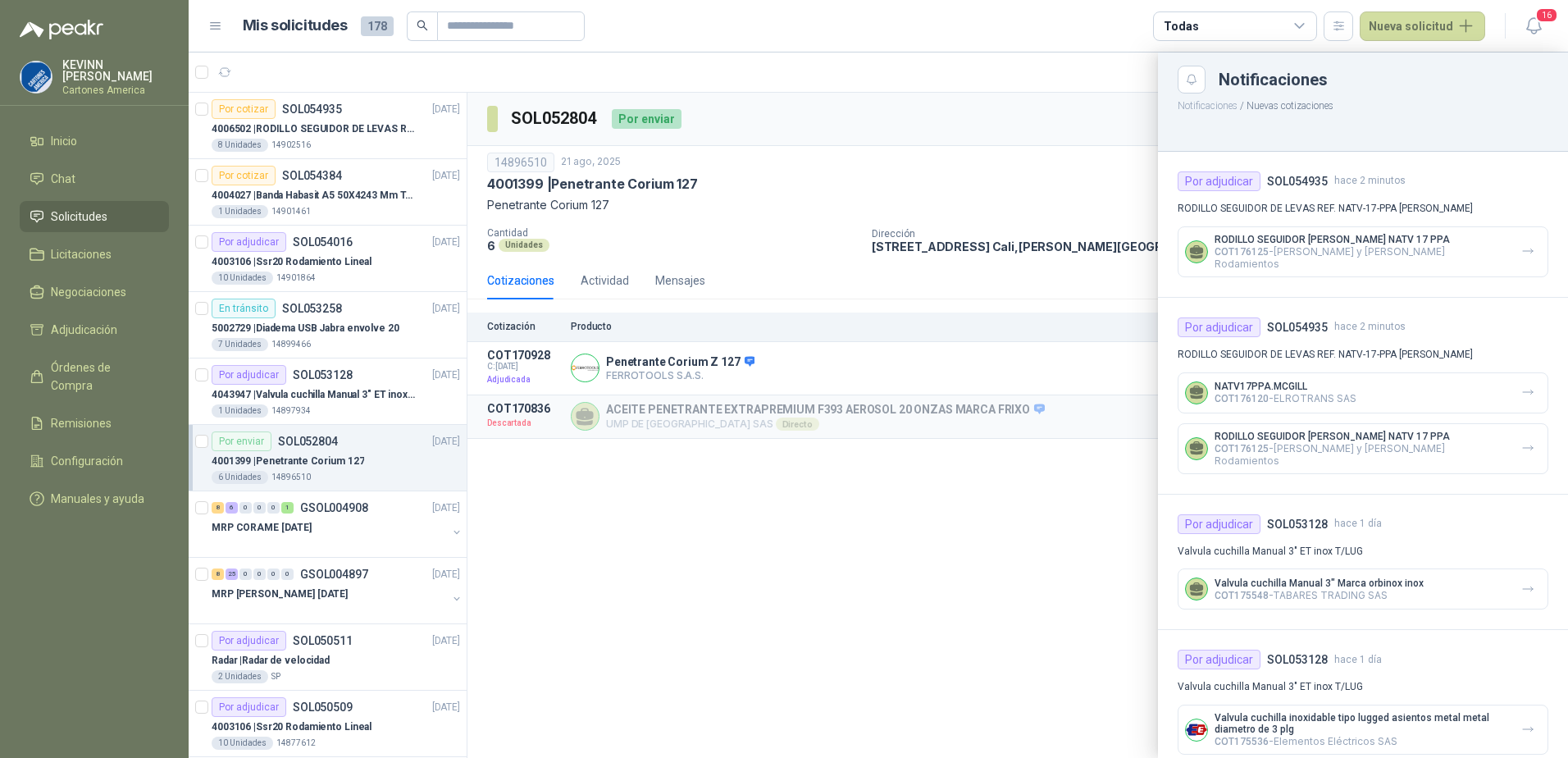
click at [313, 146] on div at bounding box center [879, 405] width 1380 height 705
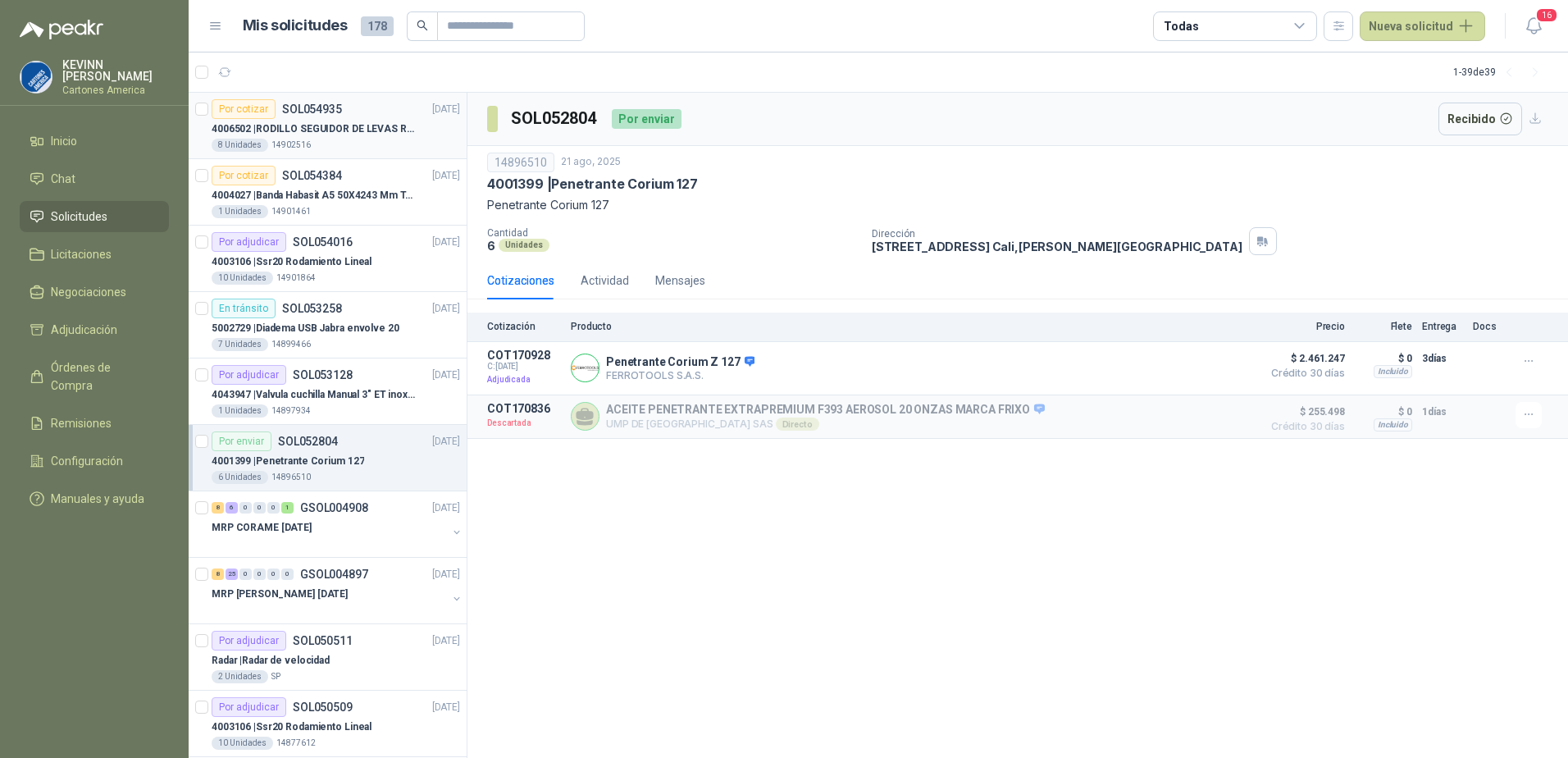
click at [319, 127] on p "4006502 | RODILLO SEGUIDOR DE LEVAS REF. NATV-17-PPA [PERSON_NAME]" at bounding box center [313, 129] width 204 height 16
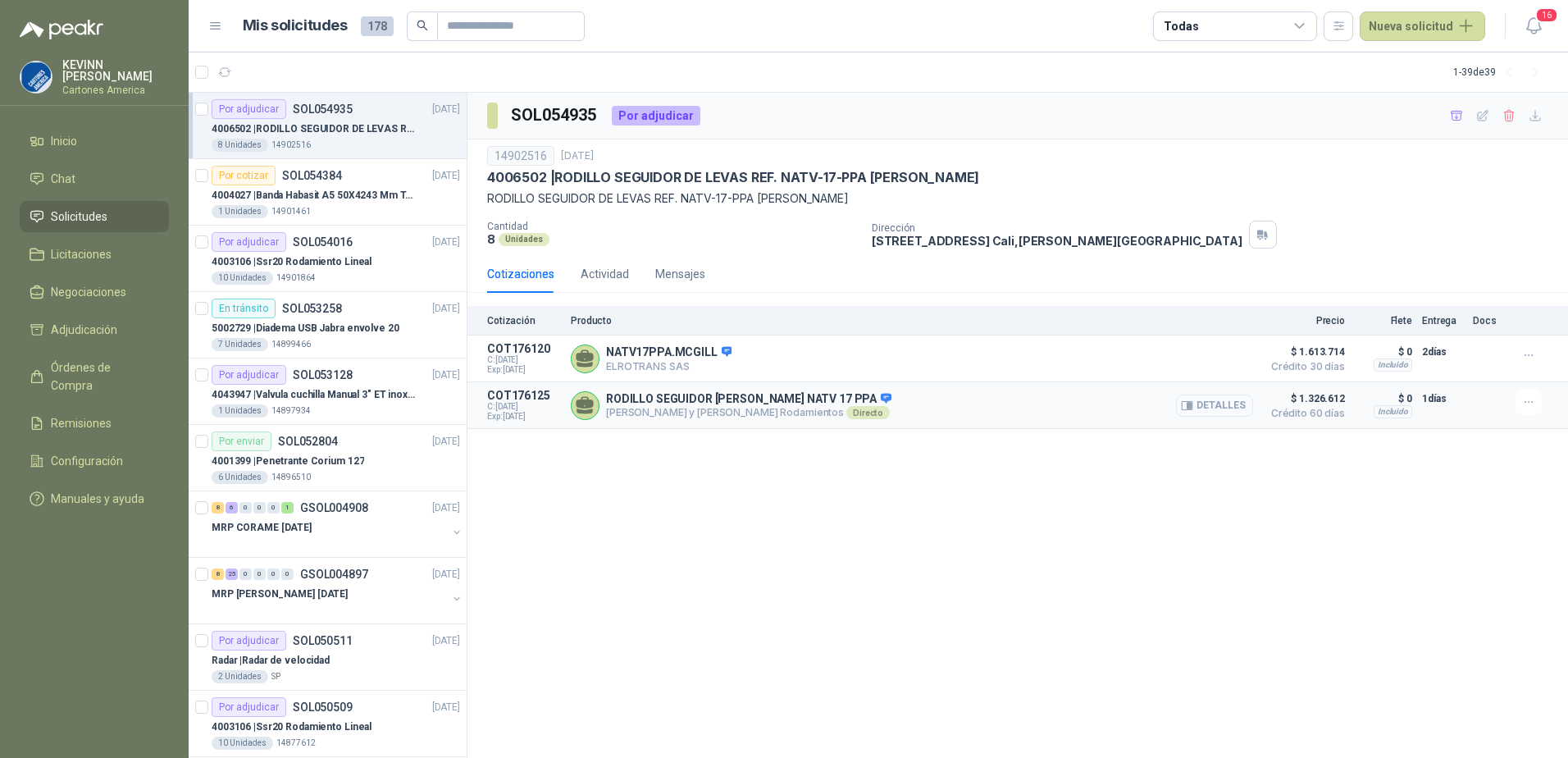
click at [1189, 401] on icon "button" at bounding box center [1188, 405] width 12 height 12
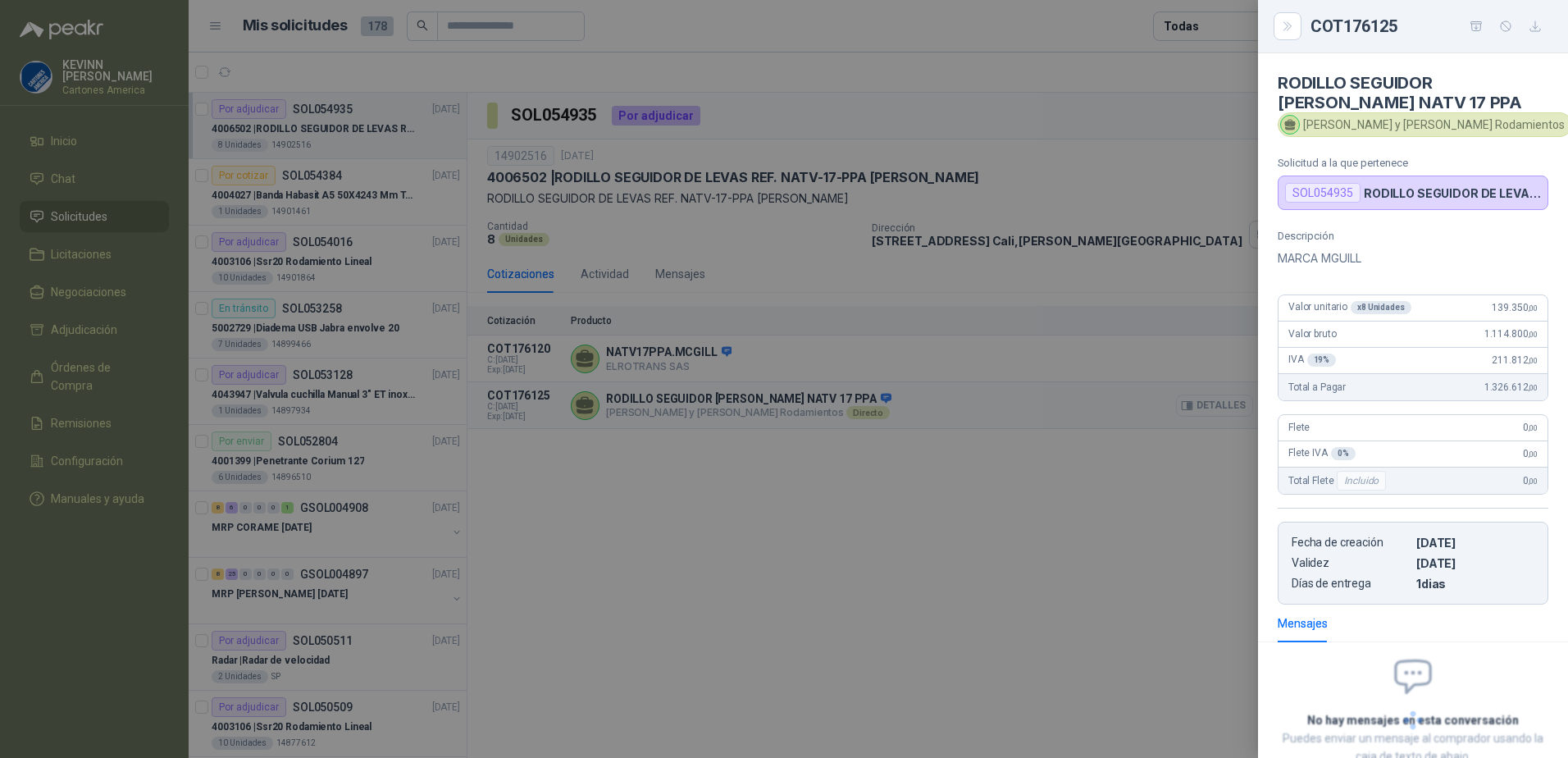
scroll to position [110, 0]
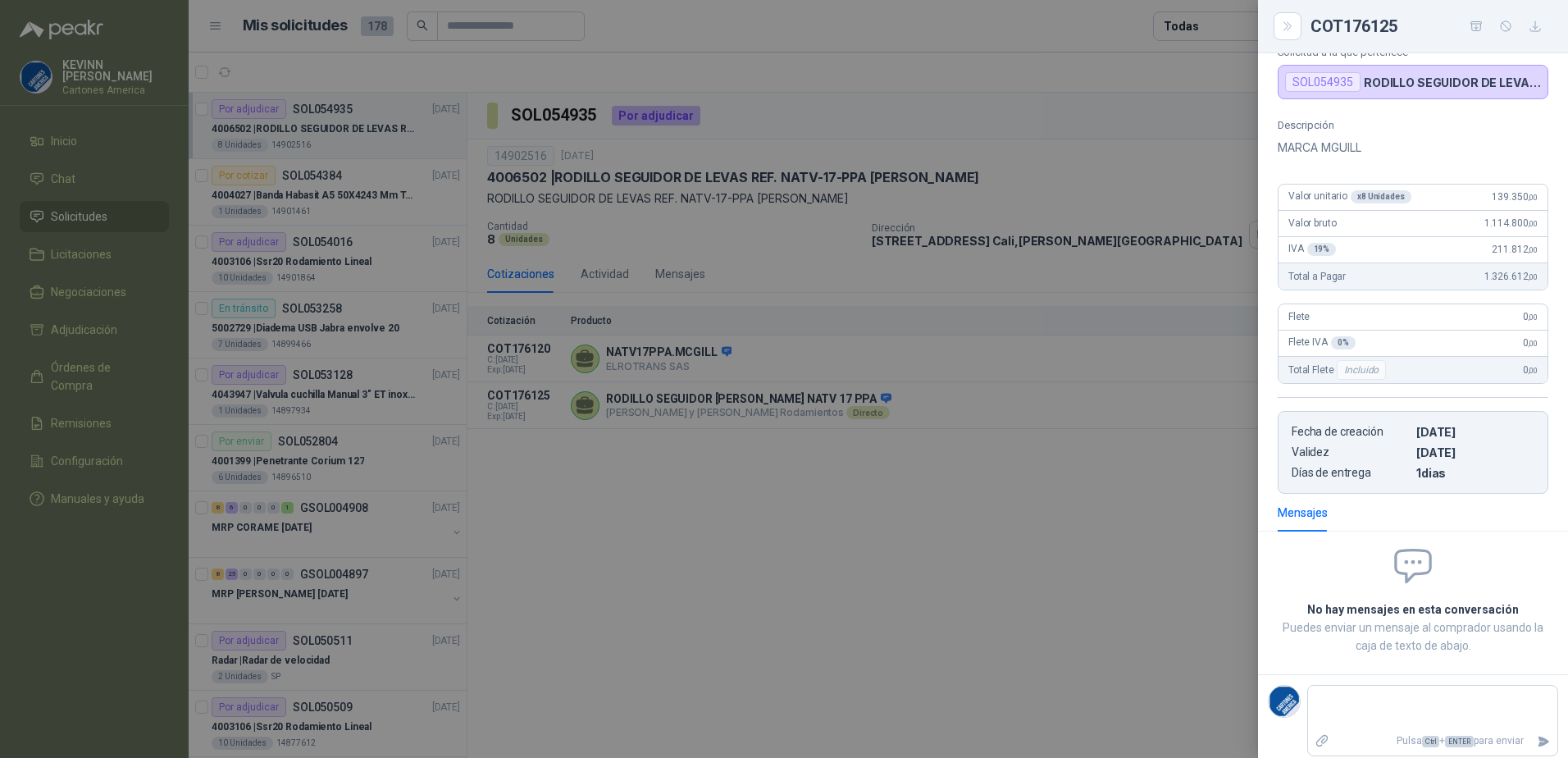
click at [1038, 504] on div at bounding box center [784, 379] width 1568 height 758
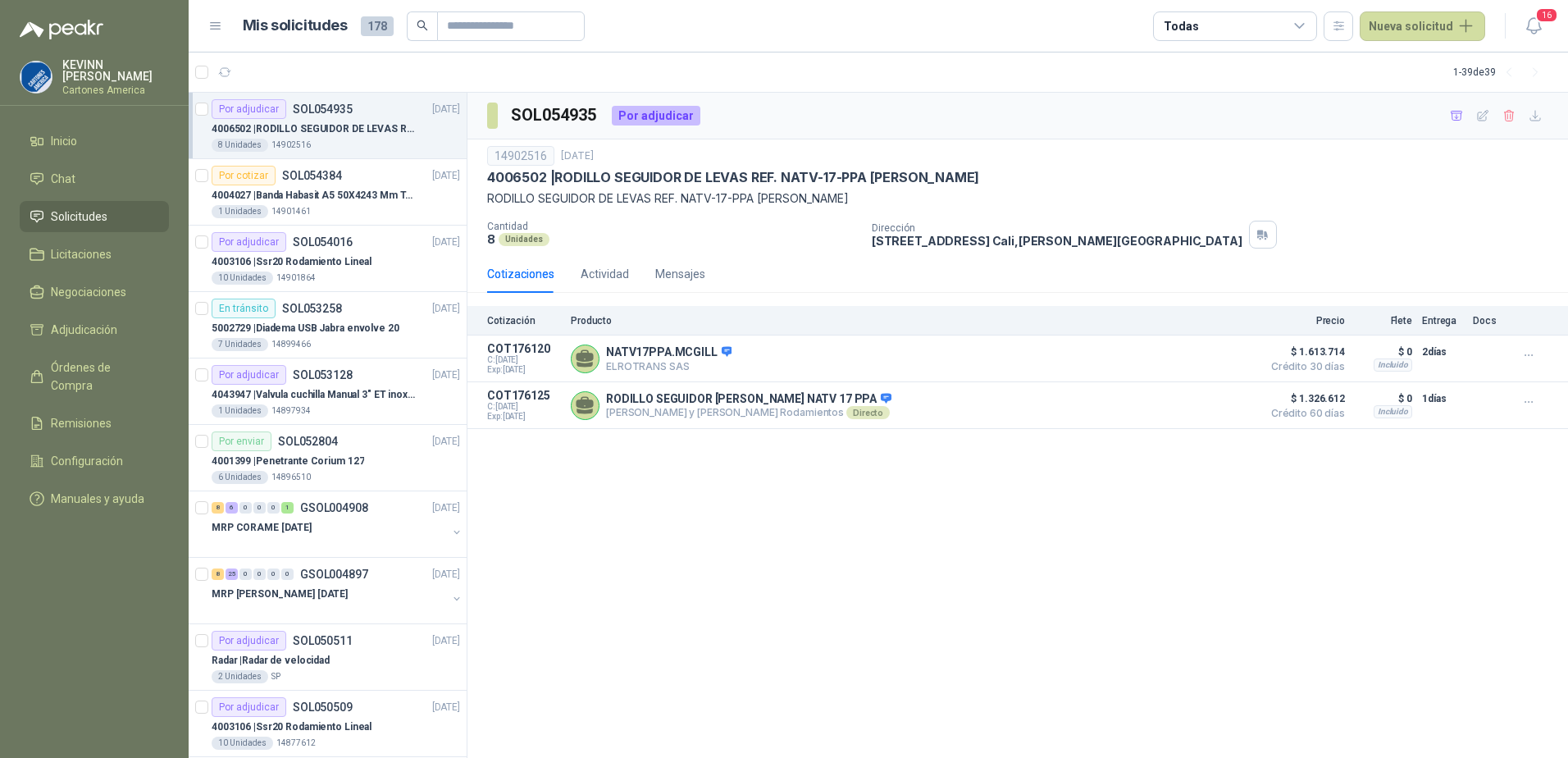
click at [367, 125] on p "4006502 | RODILLO SEGUIDOR DE LEVAS REF. NATV-17-PPA [PERSON_NAME]" at bounding box center [313, 129] width 204 height 16
click at [323, 198] on p "4004027 | Banda Habasit A5 50X4243 Mm Tension -2%" at bounding box center [313, 196] width 204 height 16
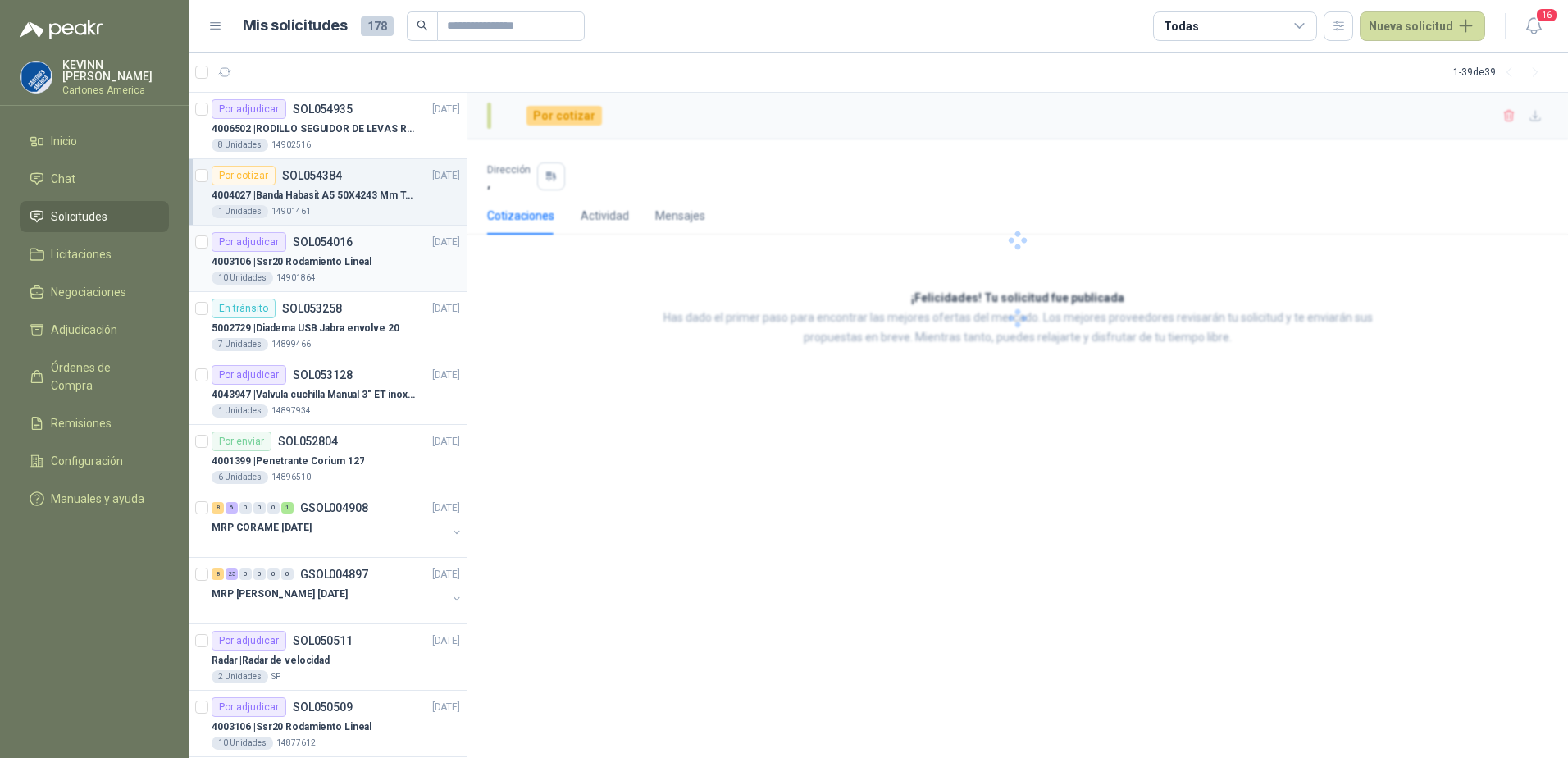
click at [308, 275] on p "14901864" at bounding box center [297, 278] width 40 height 13
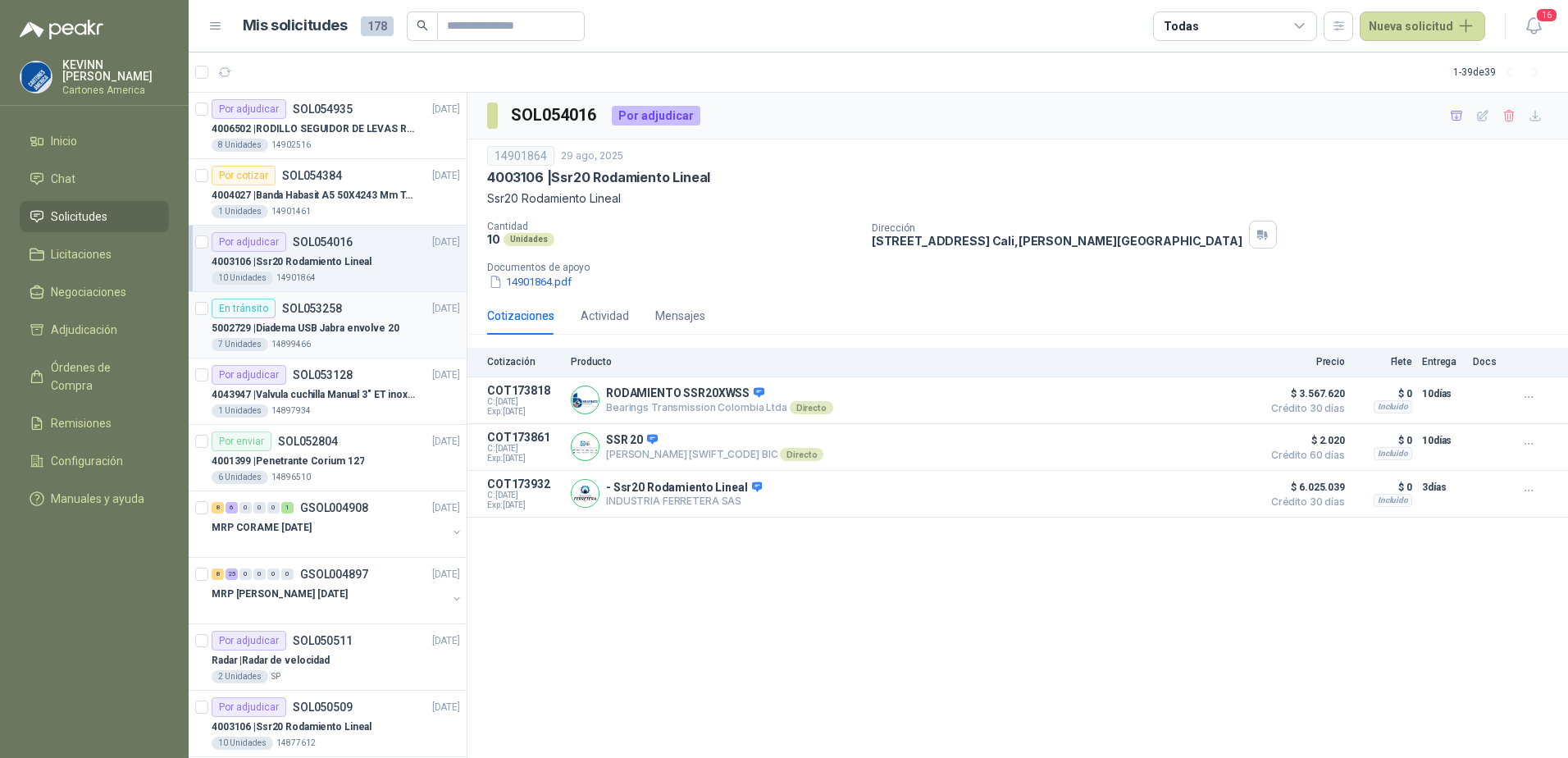
click at [316, 325] on p "5002729 | Diadema USB Jabra envolve 20" at bounding box center [305, 329] width 188 height 16
